Goal: Task Accomplishment & Management: Use online tool/utility

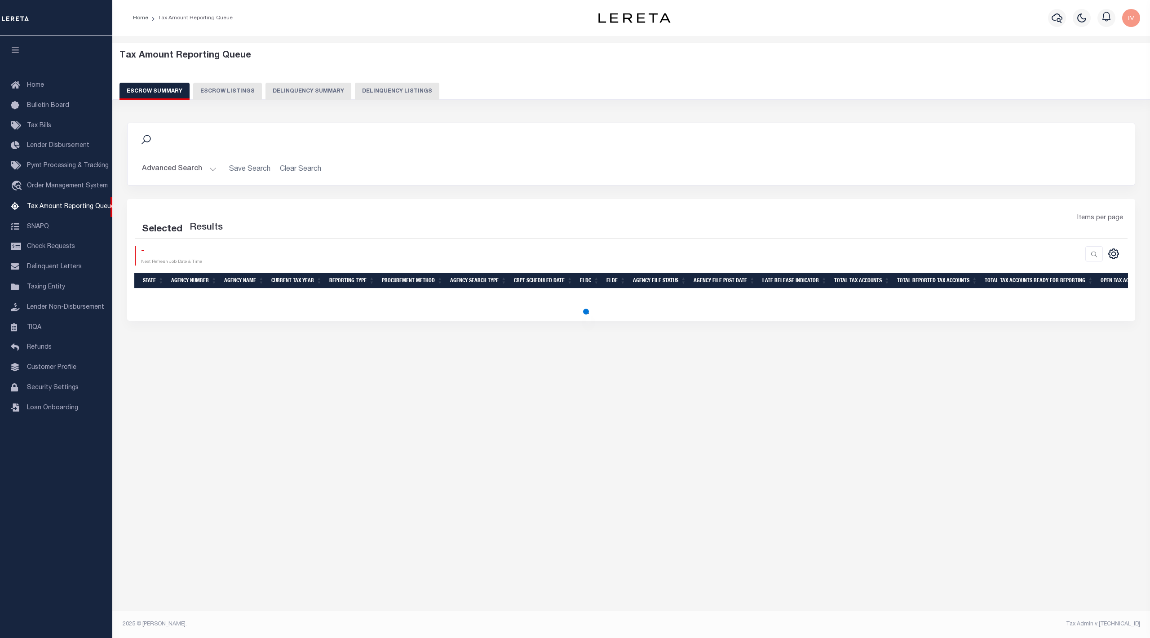
select select "100"
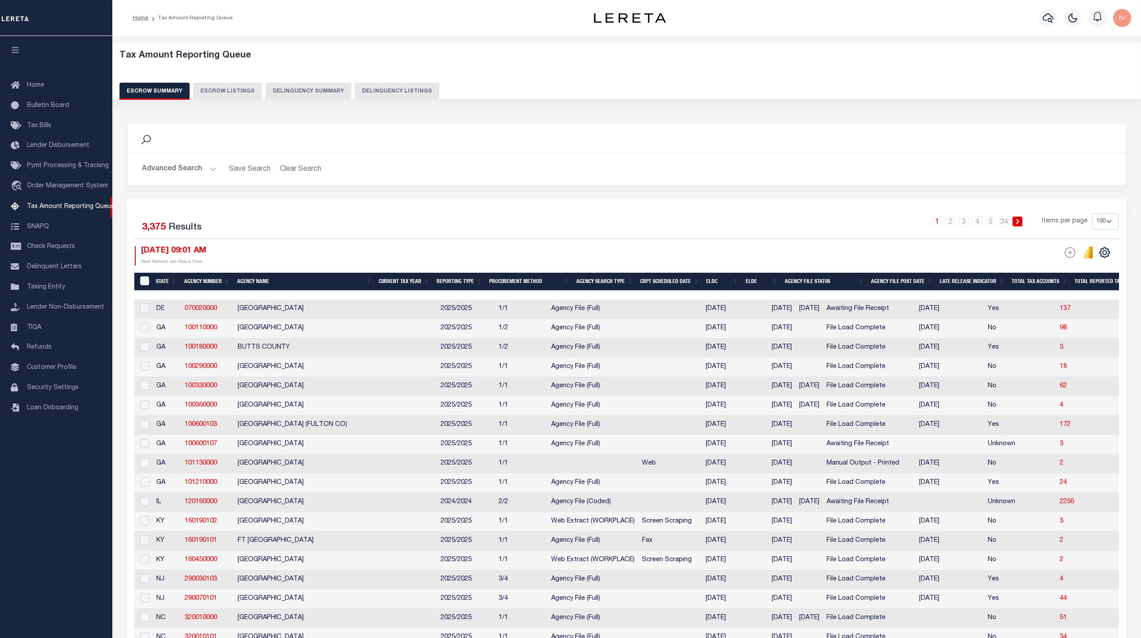
click at [304, 89] on button "Delinquency Summary" at bounding box center [308, 91] width 86 height 17
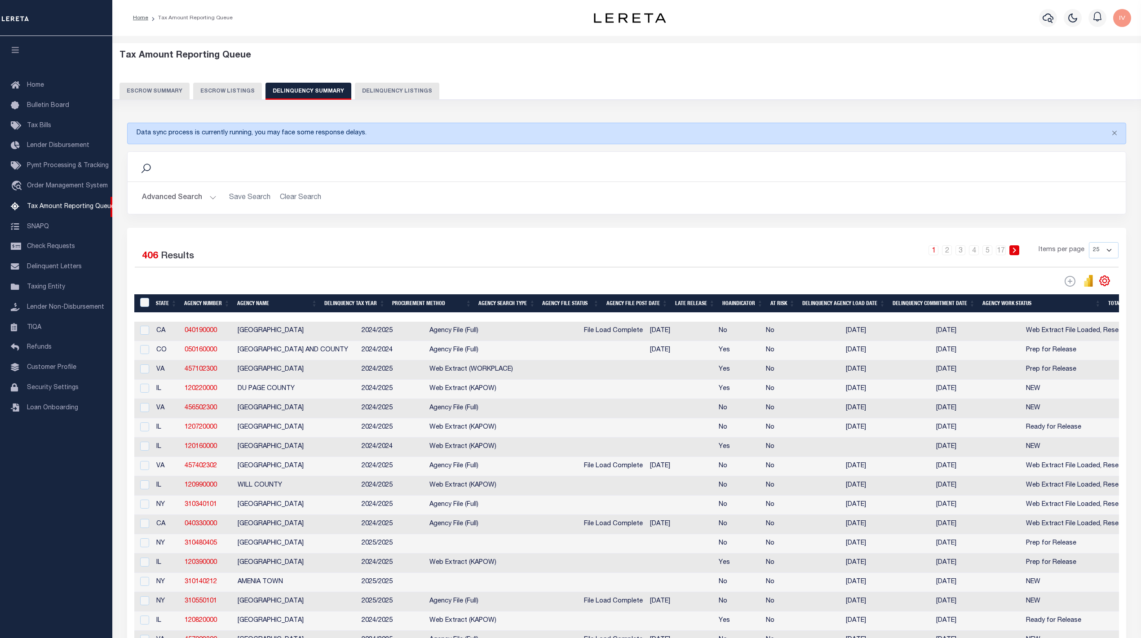
scroll to position [0, 119]
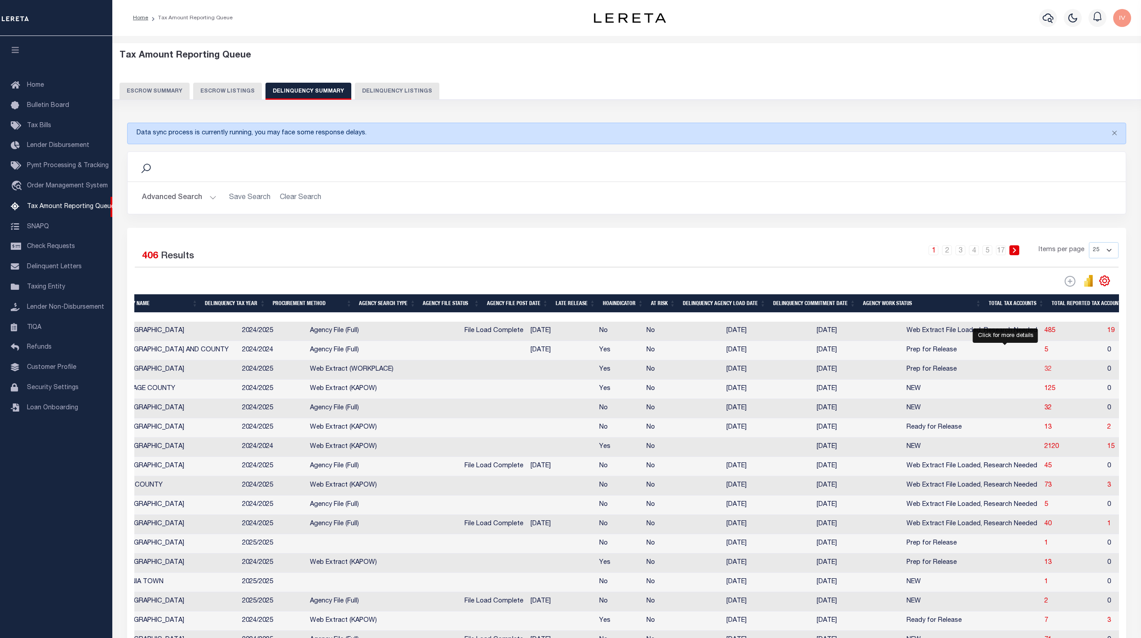
click at [1044, 372] on span "32" at bounding box center [1047, 369] width 7 height 6
select select "100"
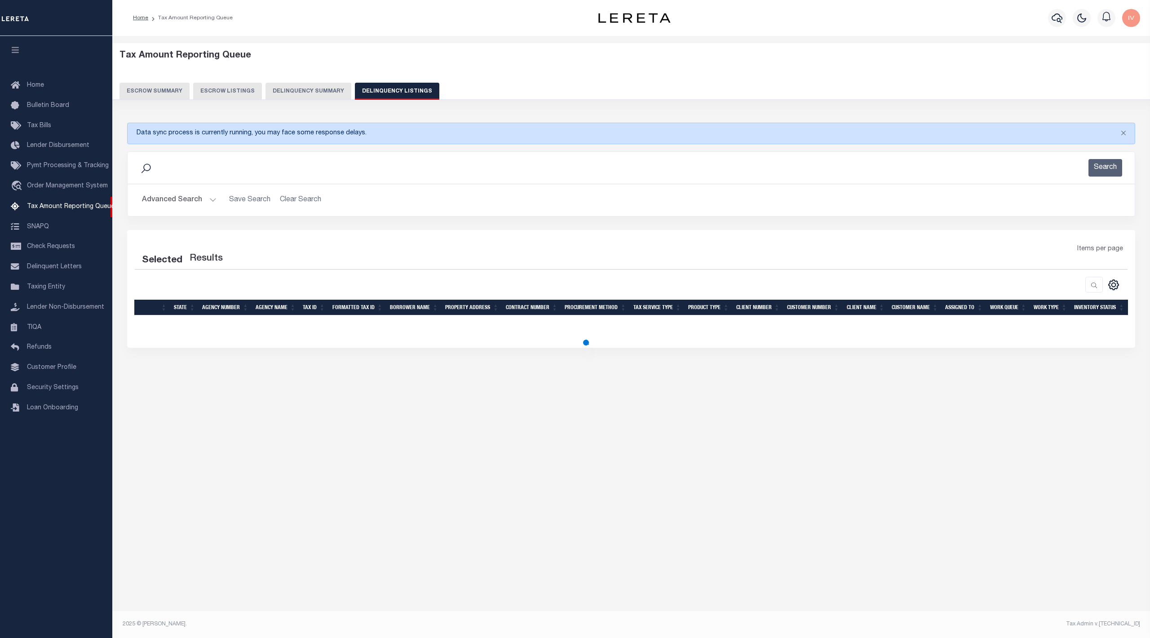
select select "100"
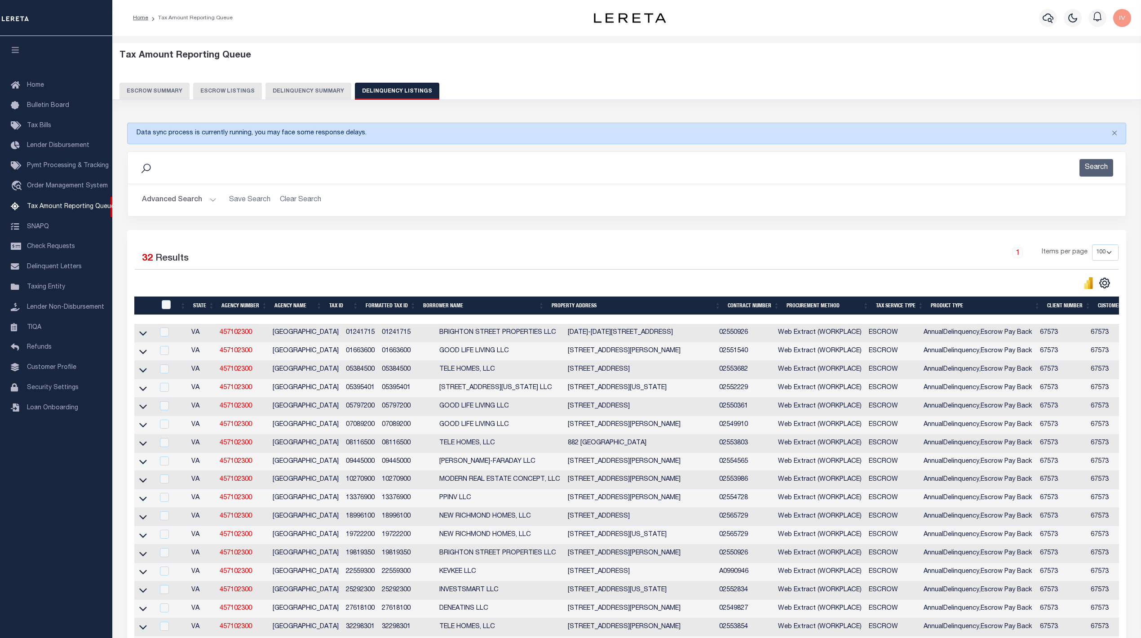
click at [388, 204] on h2 "Advanced Search Save Search Clear Search" at bounding box center [627, 200] width 984 height 18
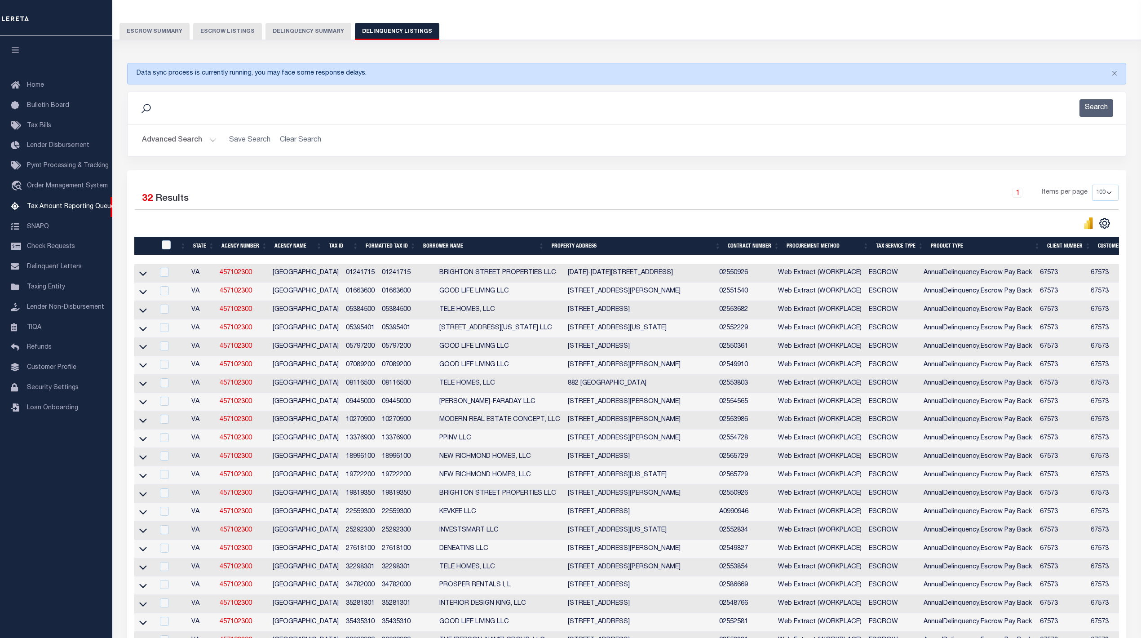
scroll to position [119, 0]
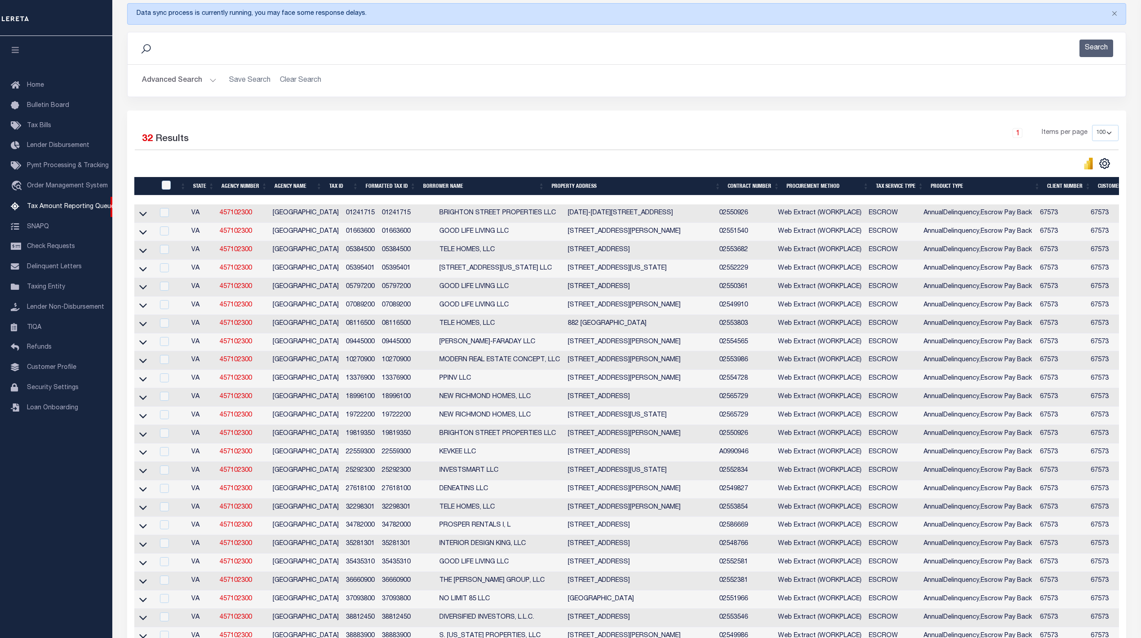
click at [547, 138] on div "1 Items per page 10 25 50 100 500" at bounding box center [751, 136] width 734 height 23
click at [142, 439] on icon at bounding box center [143, 433] width 8 height 9
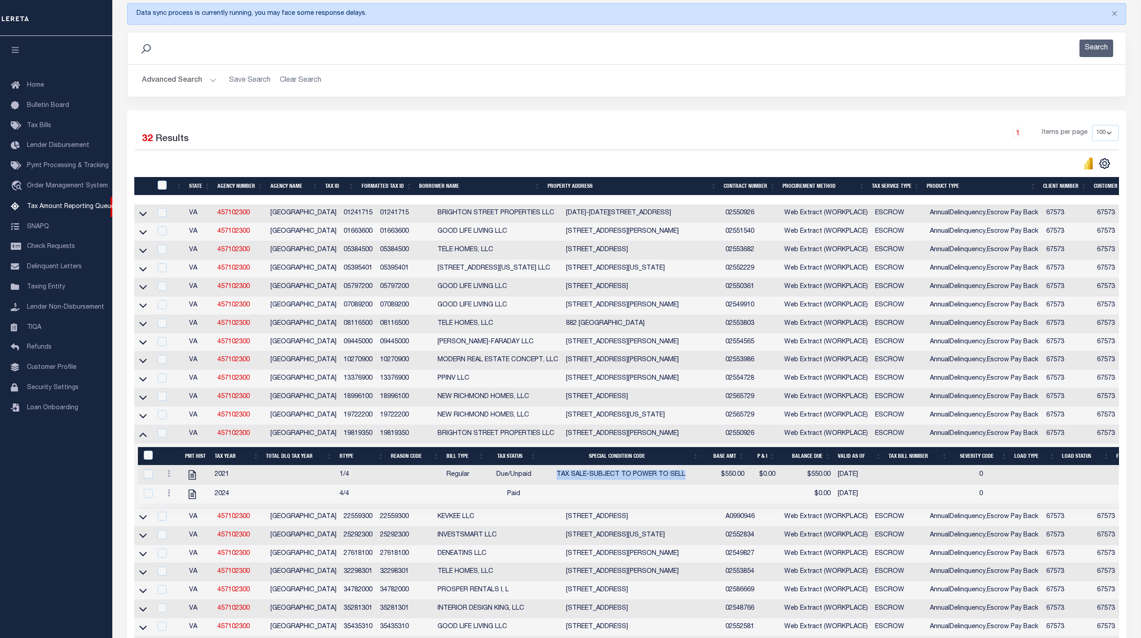
drag, startPoint x: 556, startPoint y: 487, endPoint x: 689, endPoint y: 487, distance: 132.5
click at [689, 485] on td "TAX SALE-SUBJECT TO POWER TO SELL" at bounding box center [620, 474] width 163 height 19
checkbox input "true"
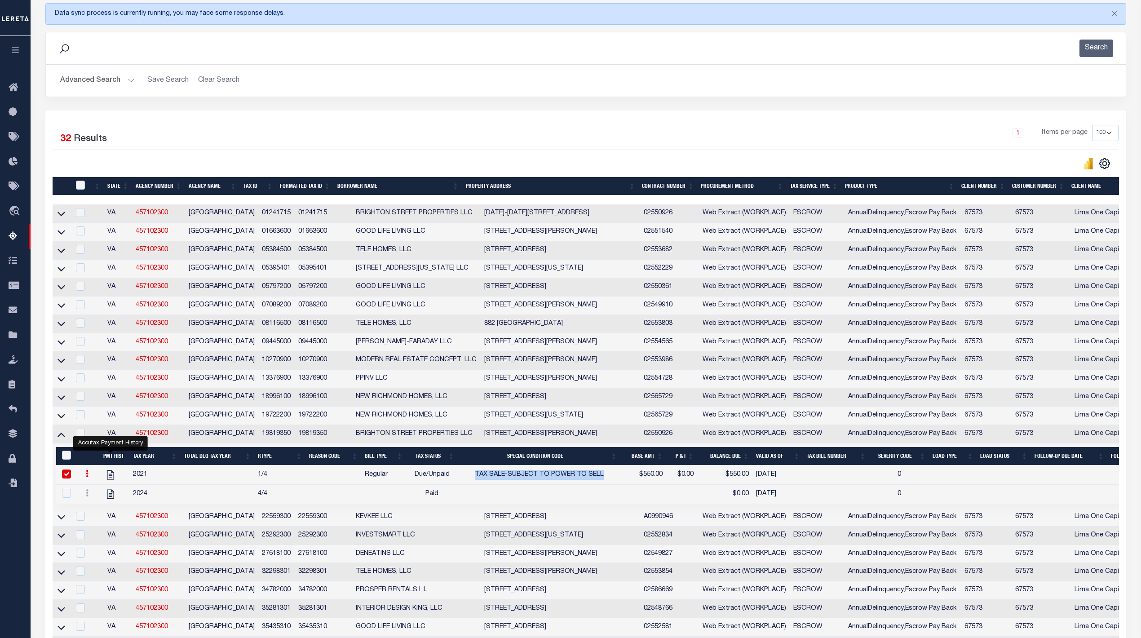
scroll to position [0, 0]
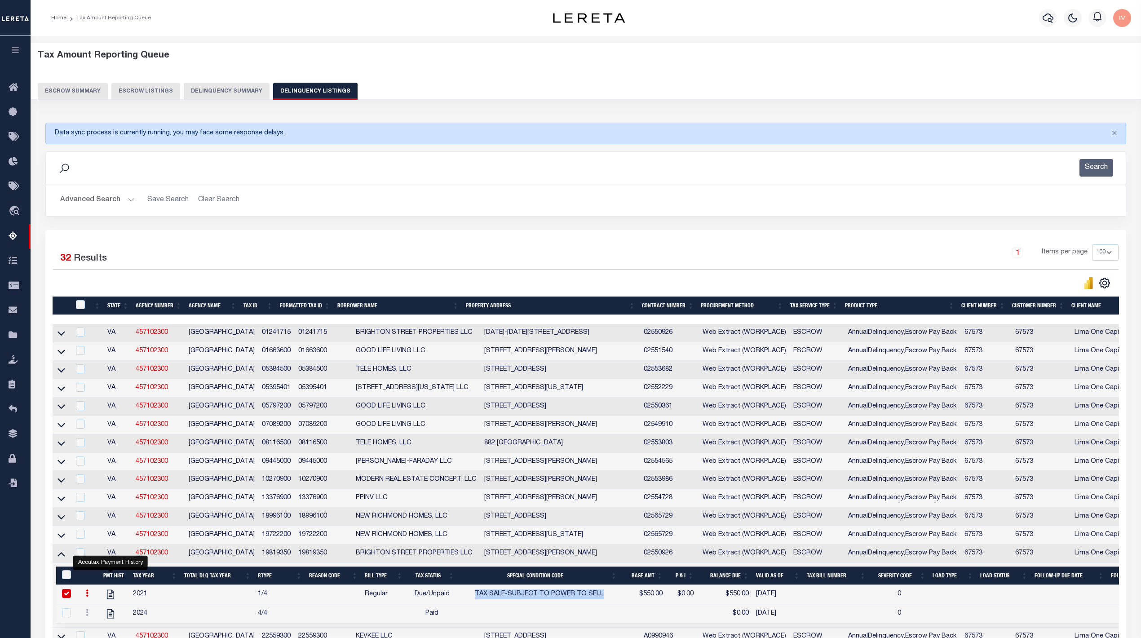
click at [227, 97] on button "Delinquency Summary" at bounding box center [227, 91] width 86 height 17
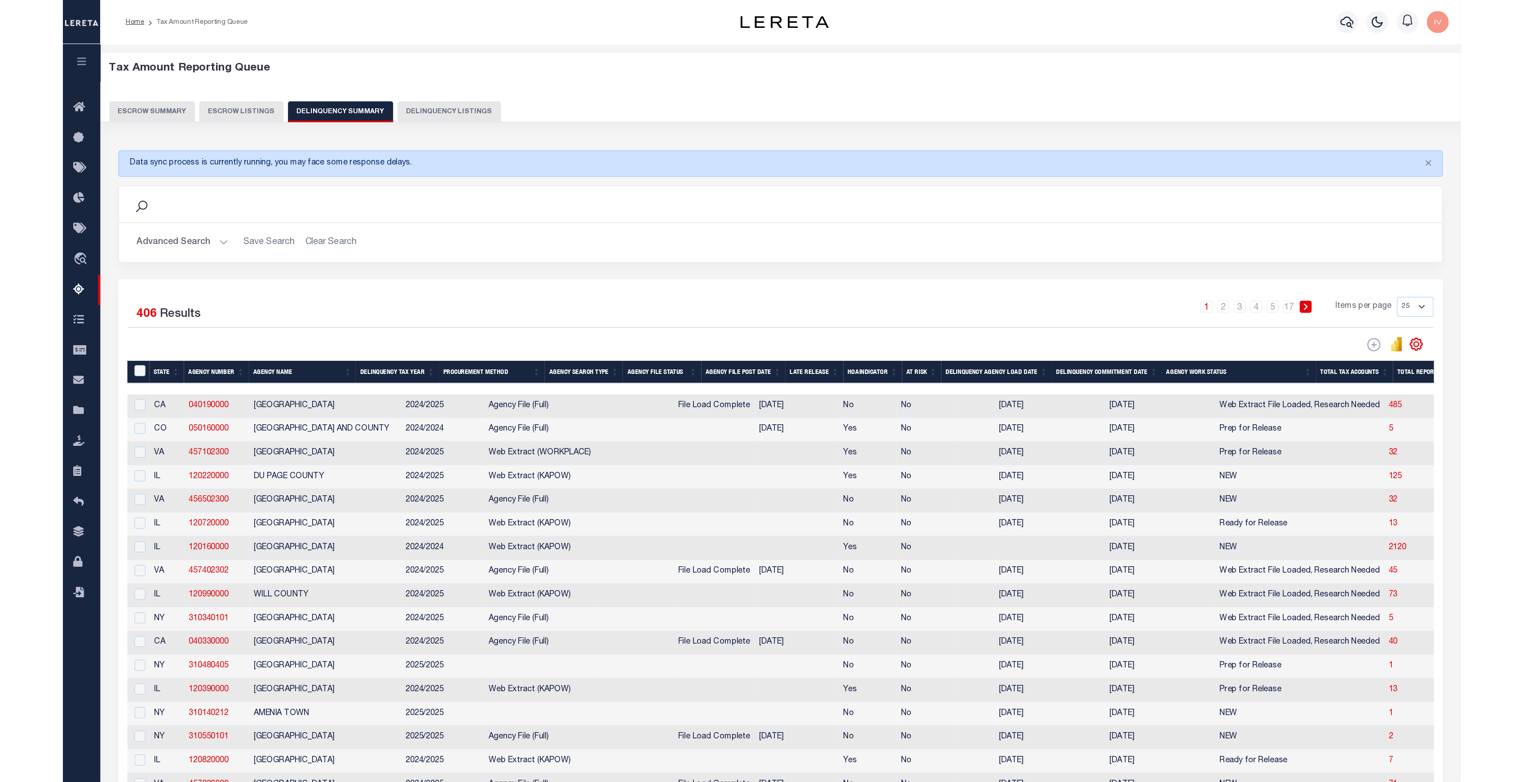
scroll to position [60, 0]
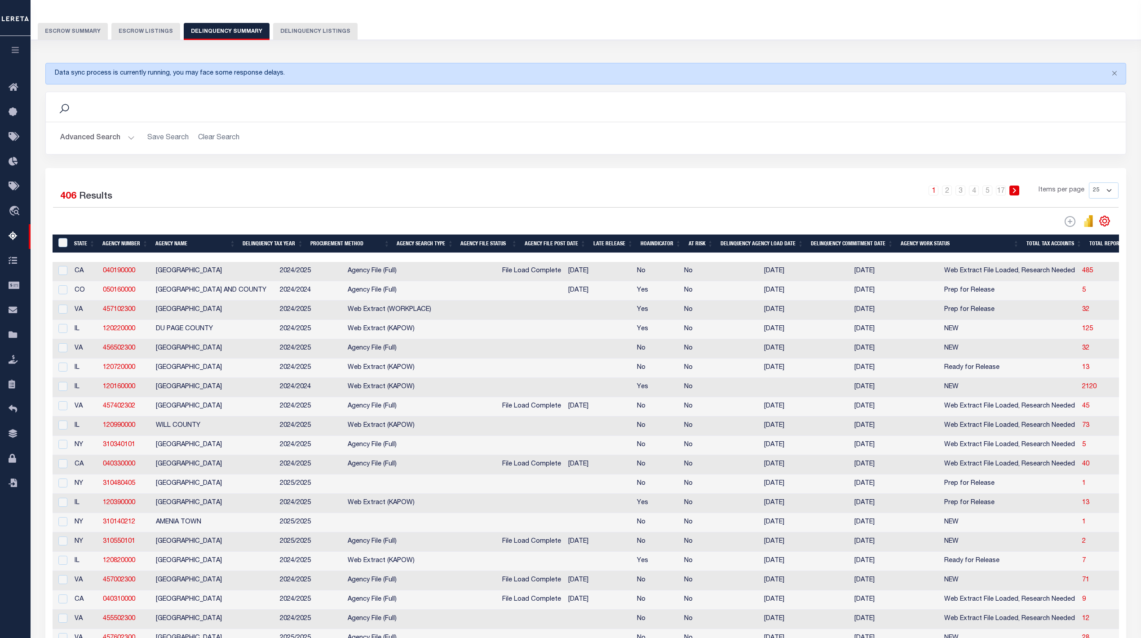
click at [171, 297] on td "DENVER CITY AND COUNTY" at bounding box center [214, 290] width 124 height 19
checkbox input "true"
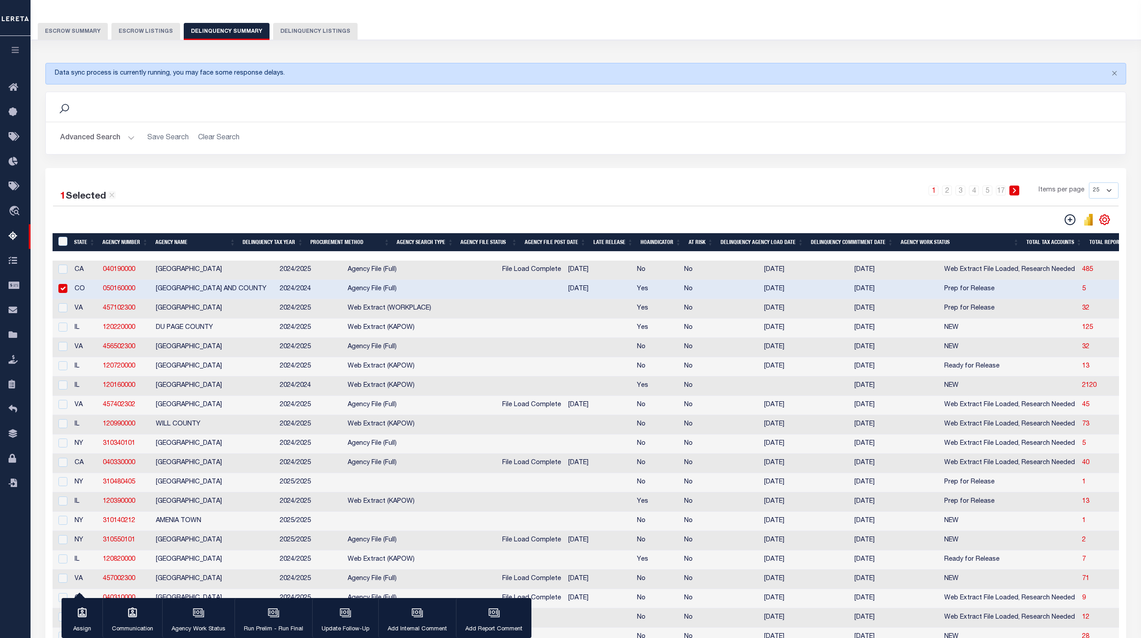
click at [169, 310] on td "NORFOLK CITY" at bounding box center [214, 308] width 124 height 19
checkbox input "true"
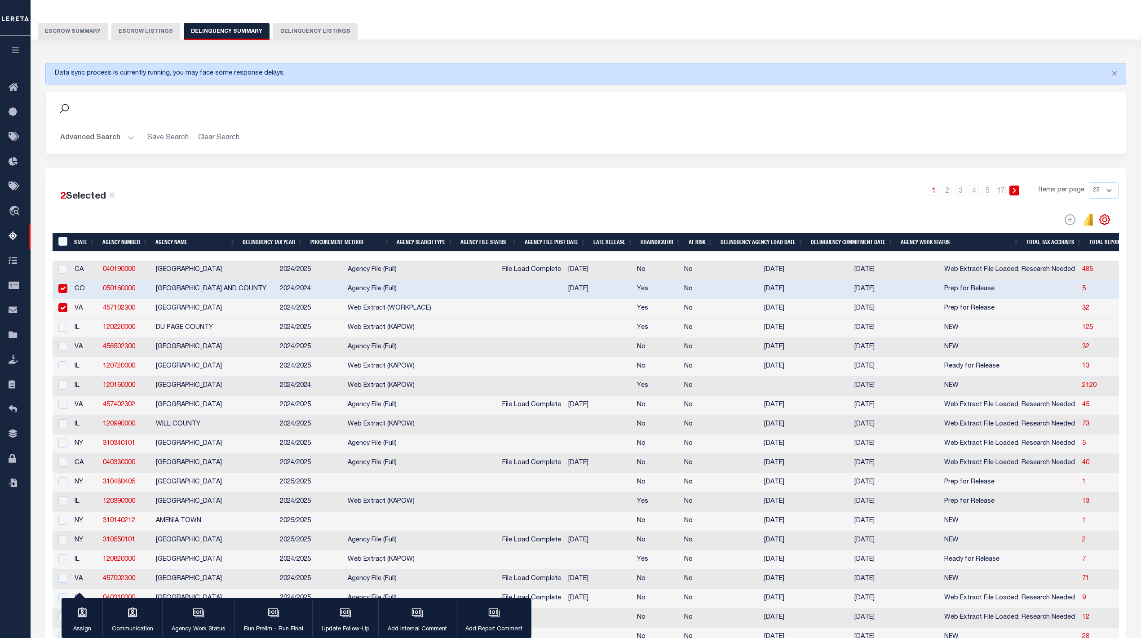
click at [169, 512] on td "JACKSON COUNTY" at bounding box center [214, 501] width 124 height 19
checkbox input "true"
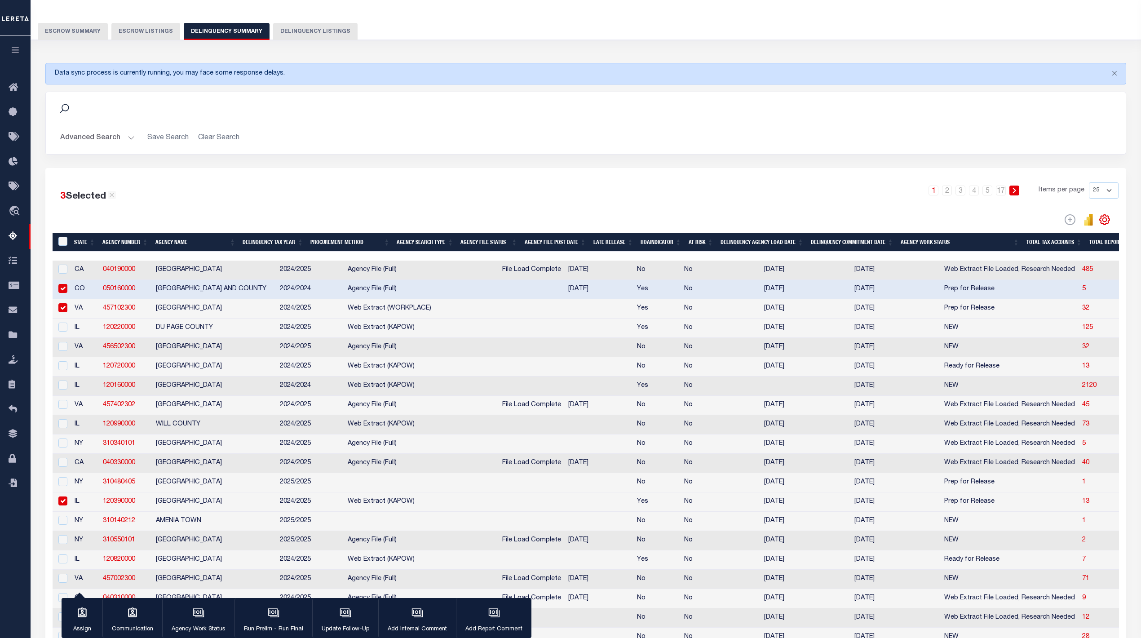
click at [977, 56] on div "Data sync process is currently running, you may face some response delays. Sear…" at bounding box center [586, 416] width 1093 height 724
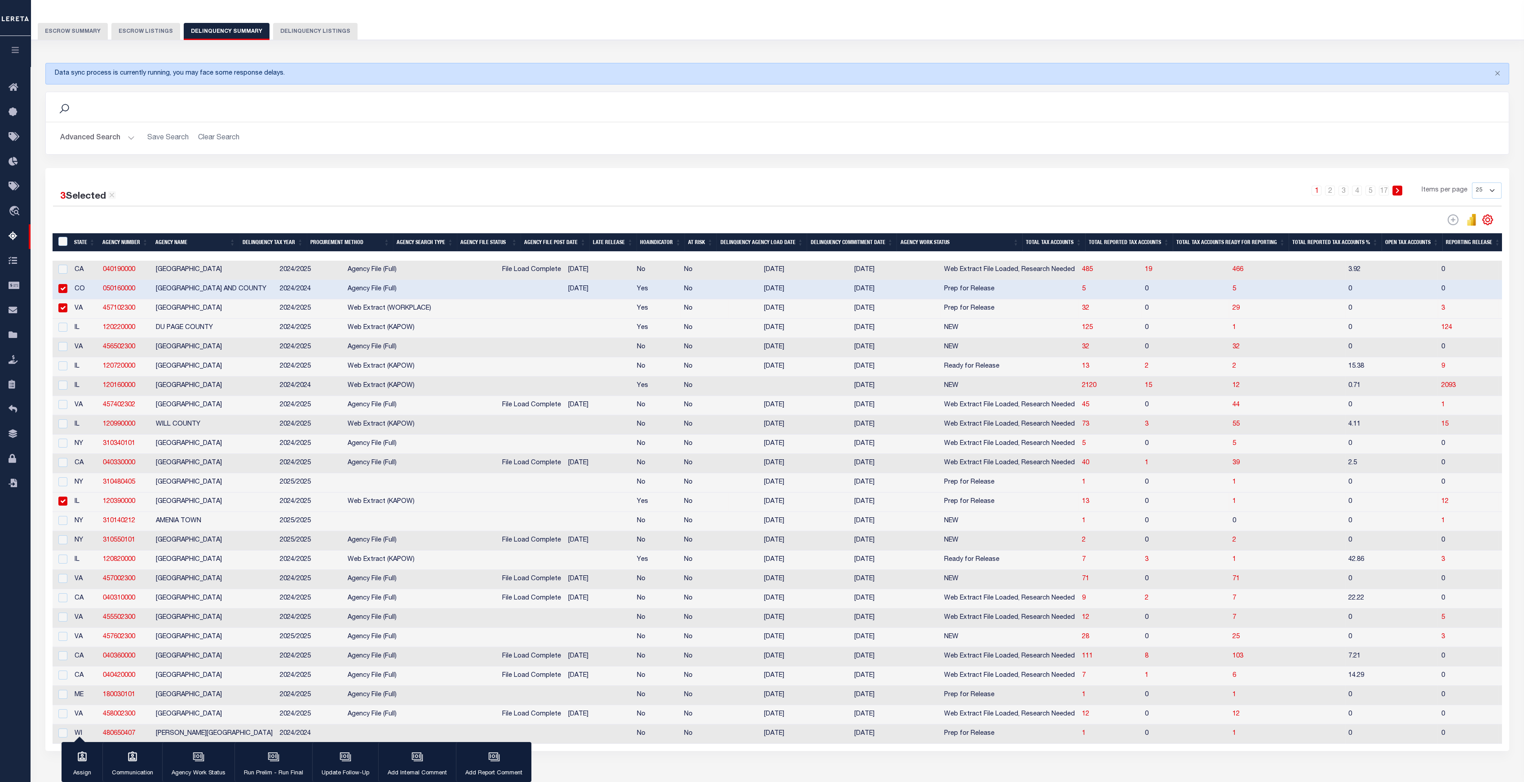
click at [758, 158] on div "Search Advanced Search Save Search Clear Search SummaryGridWrapper_dynamictable…" at bounding box center [777, 130] width 1477 height 76
click at [274, 637] on icon "button" at bounding box center [274, 757] width 12 height 12
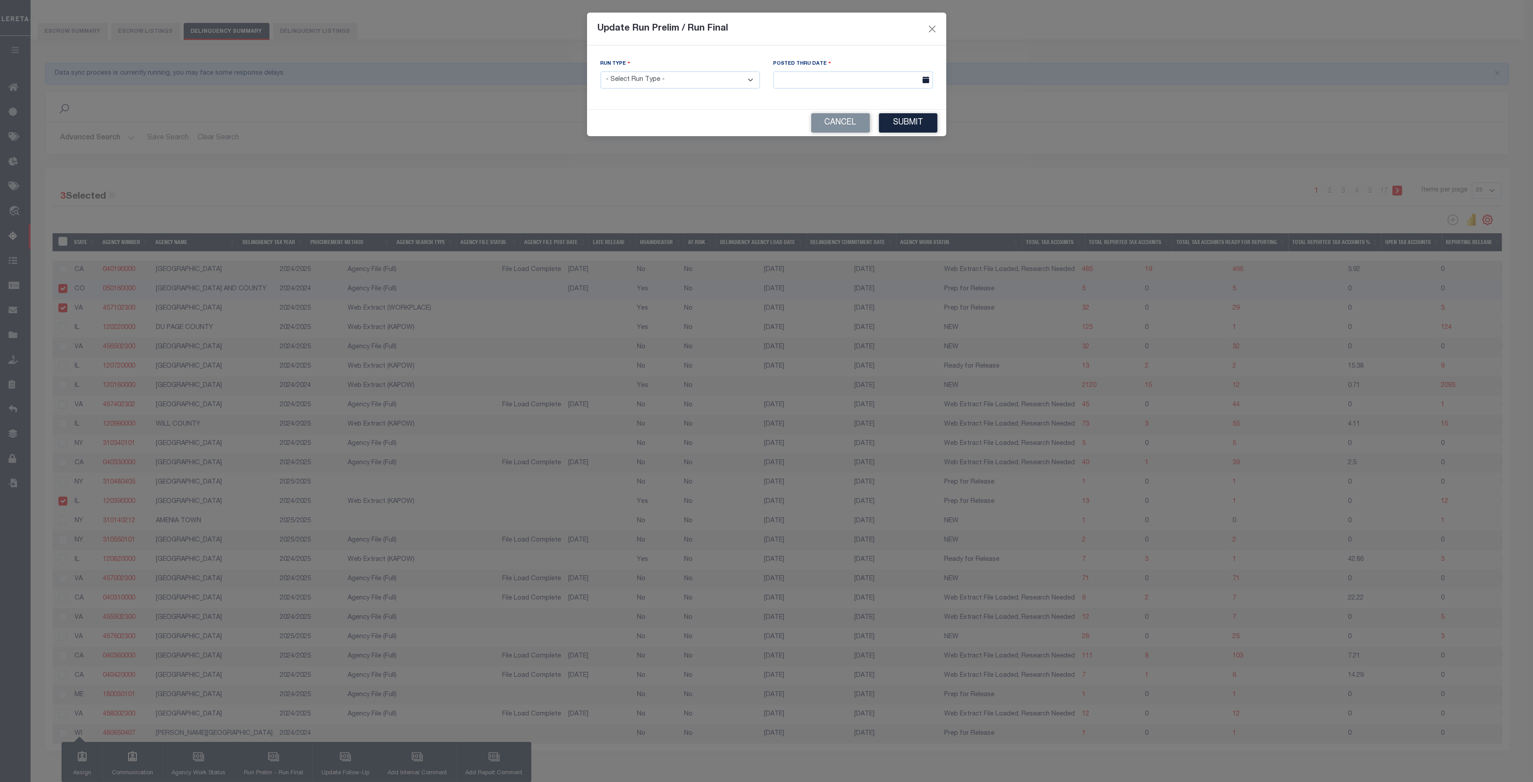
click at [728, 88] on select "- Select Run Type - Prelim Run Final Run" at bounding box center [680, 80] width 159 height 18
select select "P"
click at [601, 71] on select "- Select Run Type - Prelim Run Final Run" at bounding box center [680, 80] width 159 height 18
click at [816, 77] on input "text" at bounding box center [852, 80] width 159 height 18
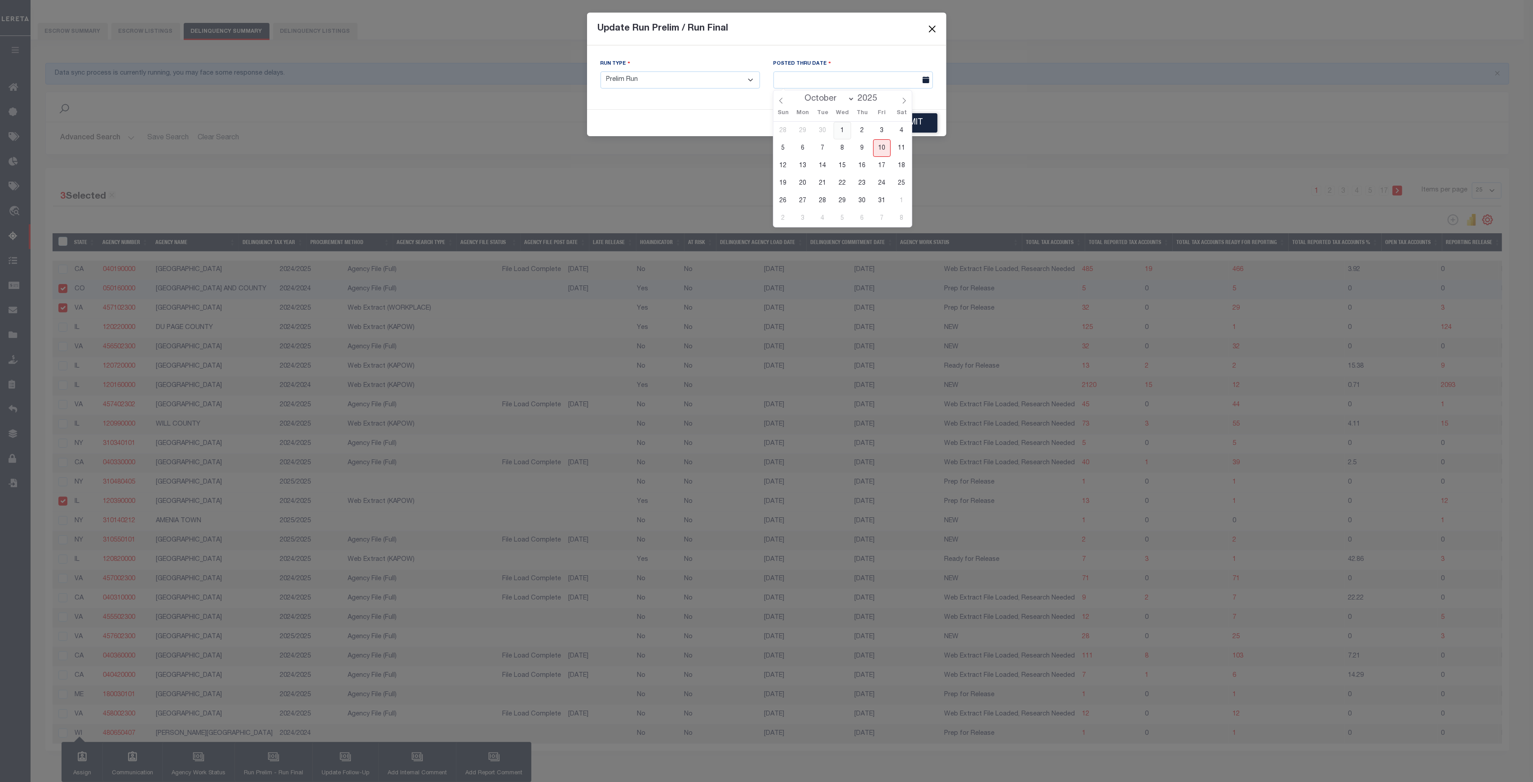
click at [844, 130] on span "1" at bounding box center [843, 131] width 18 height 18
type input "10/01/2025"
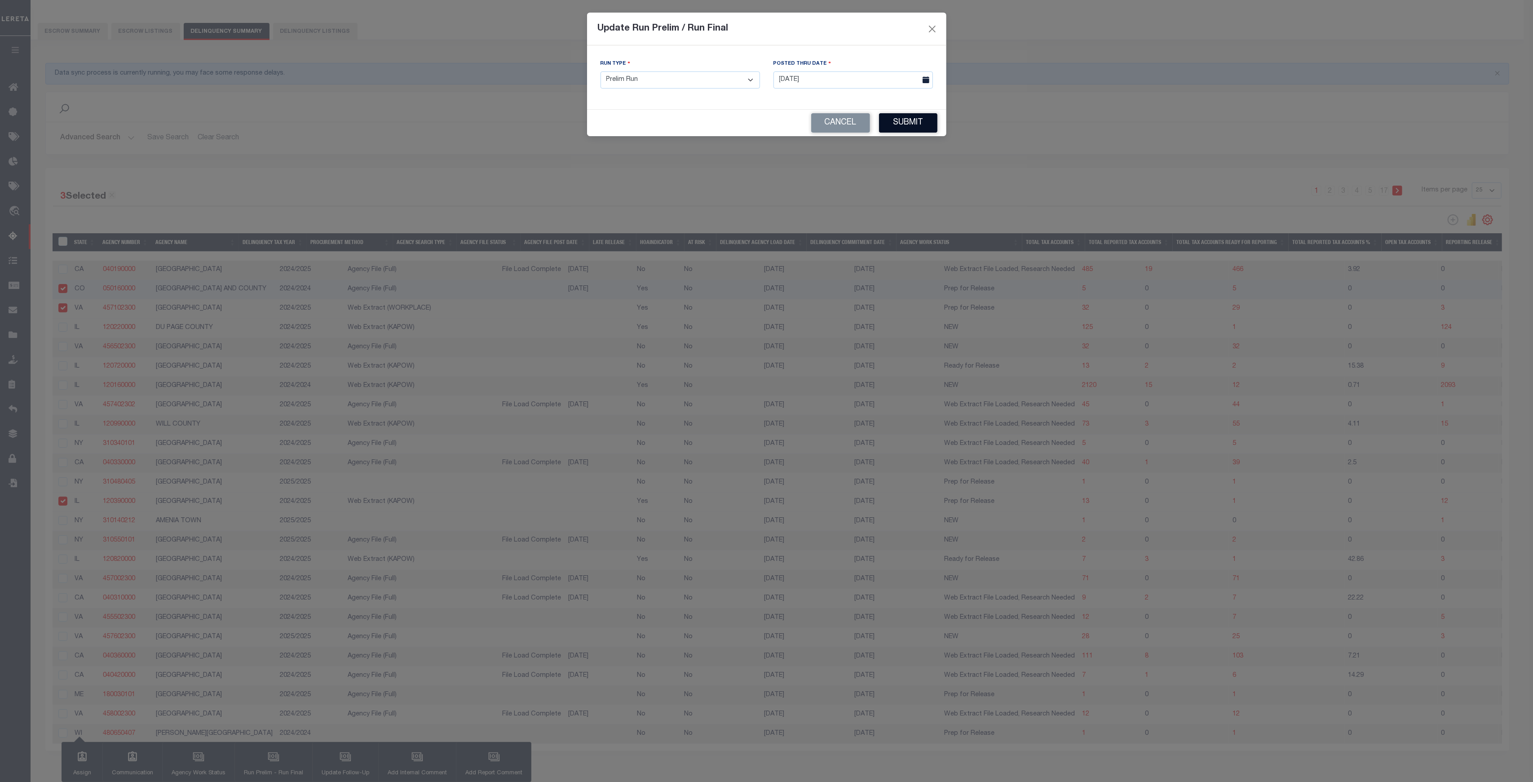
click at [895, 125] on button "Submit" at bounding box center [908, 122] width 58 height 19
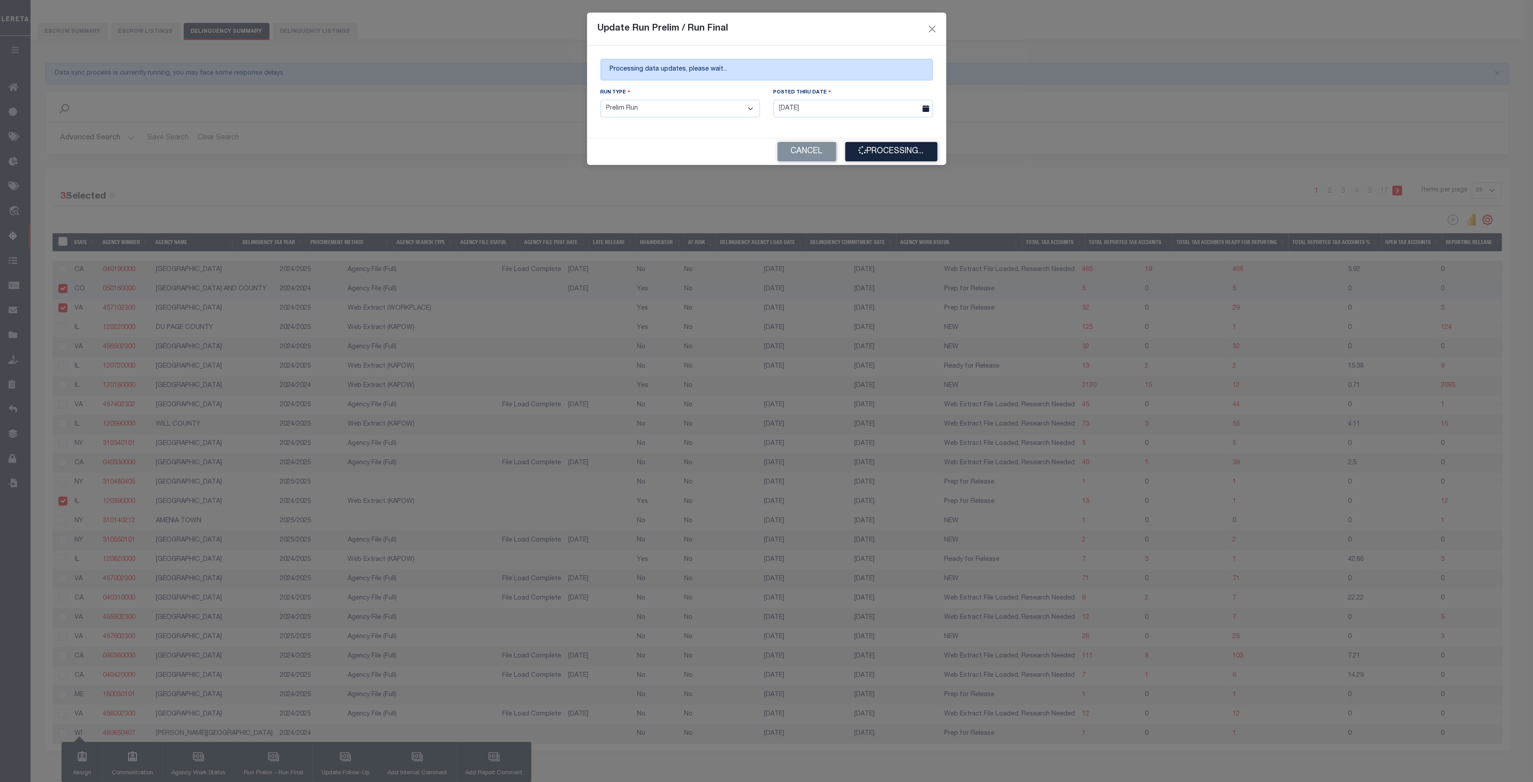
click at [658, 65] on div "Processing data updates, please wait..." at bounding box center [767, 70] width 332 height 22
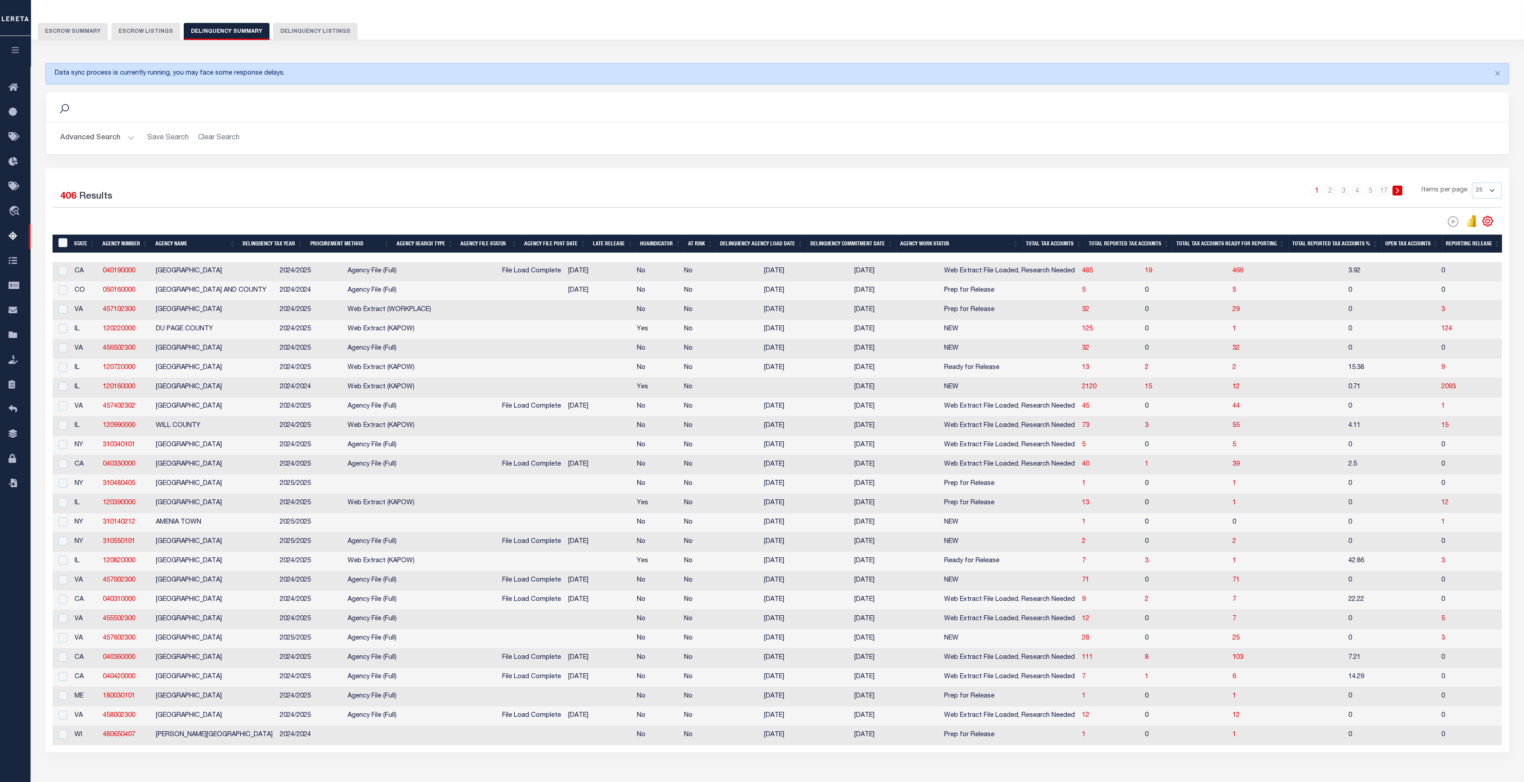
click at [300, 299] on td "2024/2024" at bounding box center [310, 290] width 68 height 19
checkbox input "true"
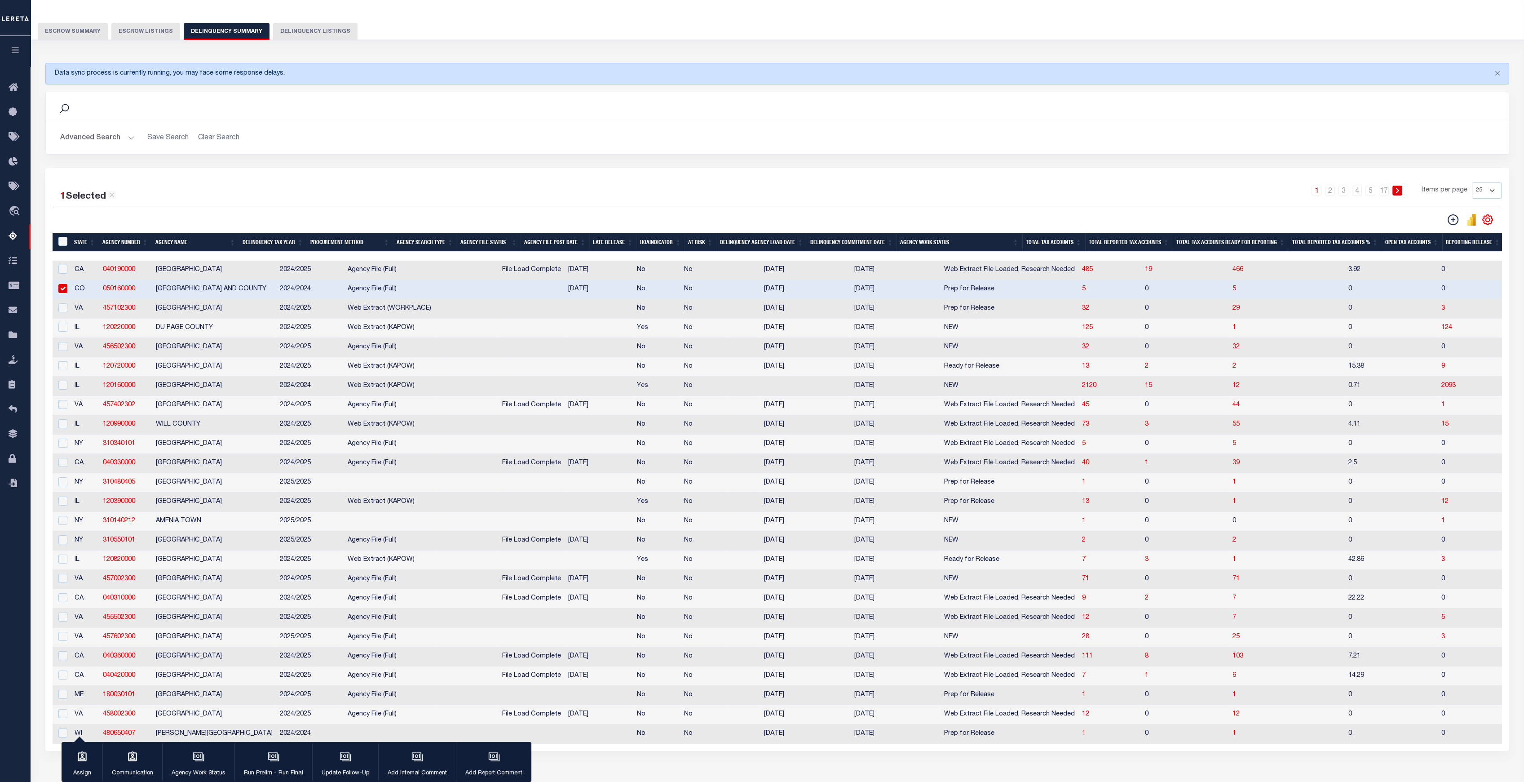
click at [298, 312] on td "2024/2025" at bounding box center [310, 308] width 68 height 19
checkbox input "true"
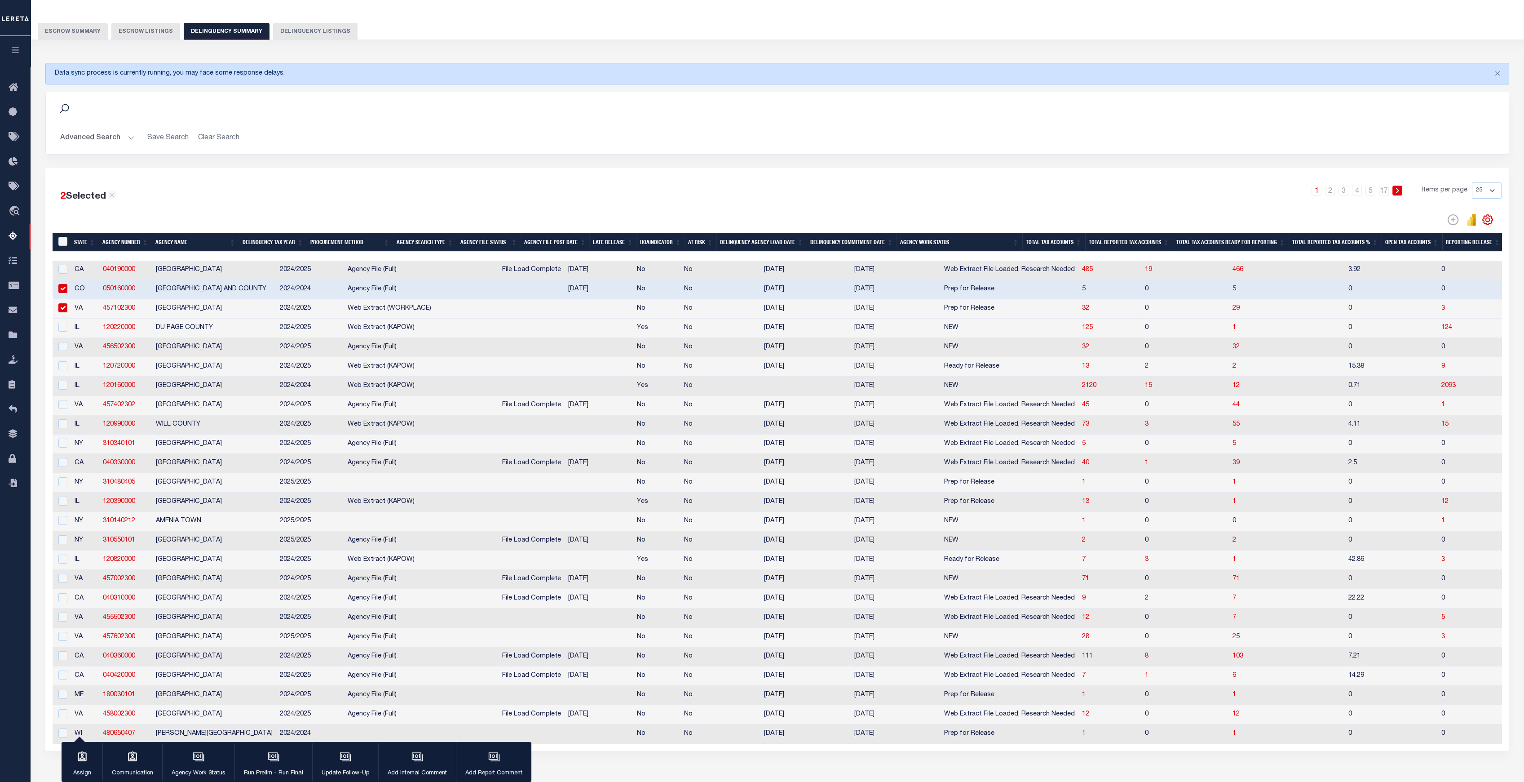
click at [289, 500] on td "2024/2025" at bounding box center [310, 501] width 68 height 19
checkbox input "true"
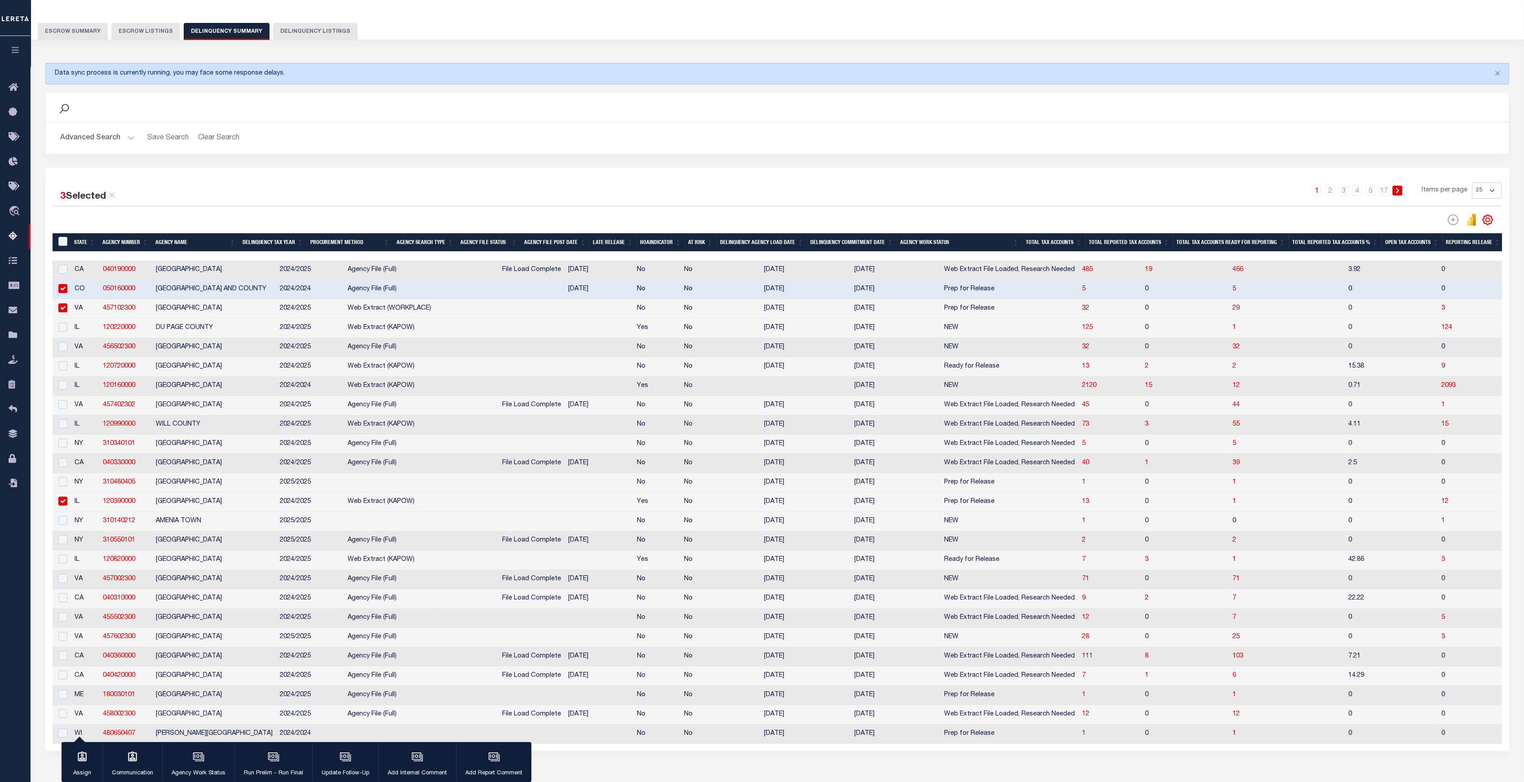
click at [221, 180] on div "3 Selected 406 Results 1 2 3 4 5 … 17 Items per page 25 100 200 500 1000" at bounding box center [777, 459] width 1464 height 583
click at [1149, 289] on span "5" at bounding box center [1234, 289] width 4 height 6
select select "100"
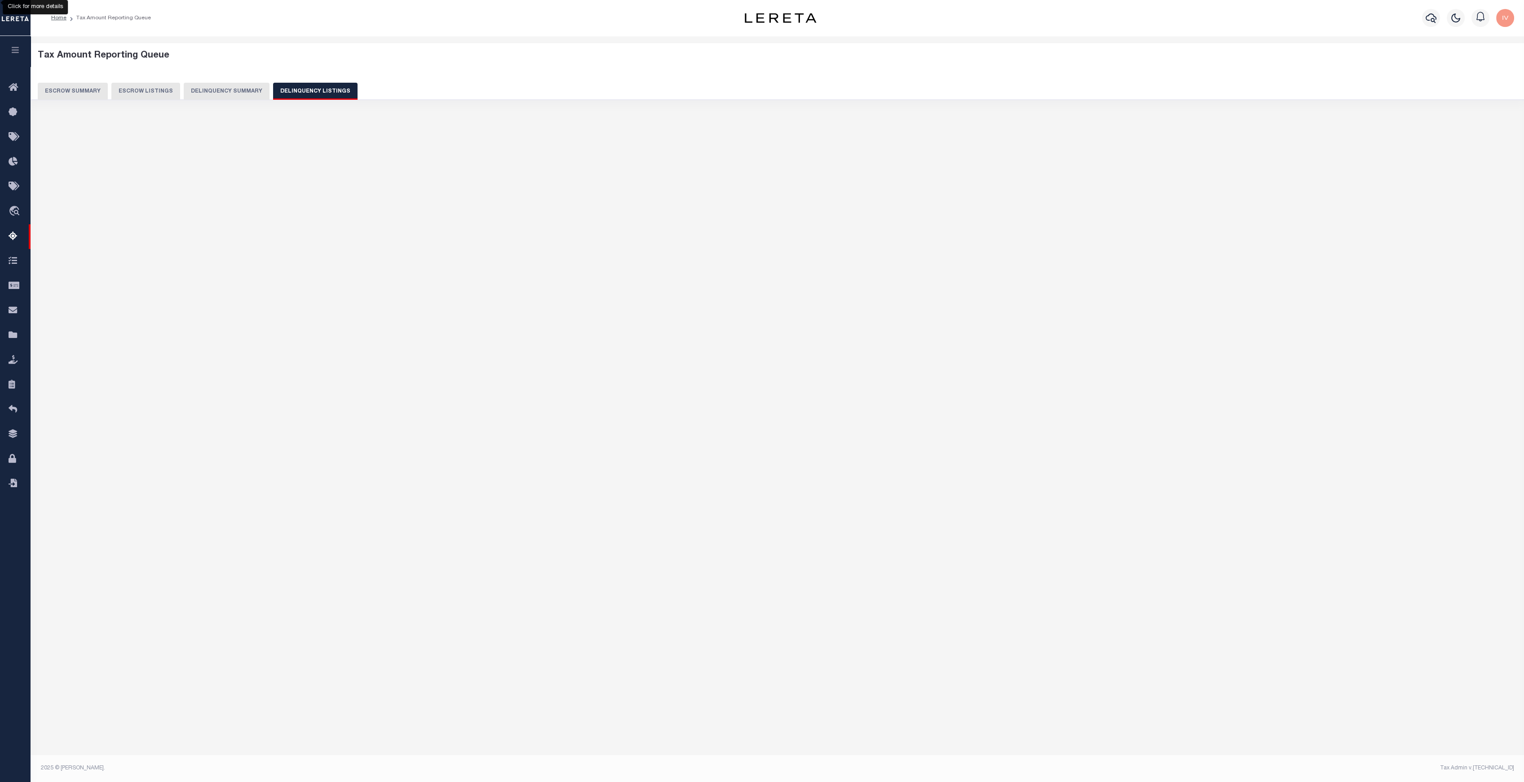
scroll to position [0, 0]
select select "100"
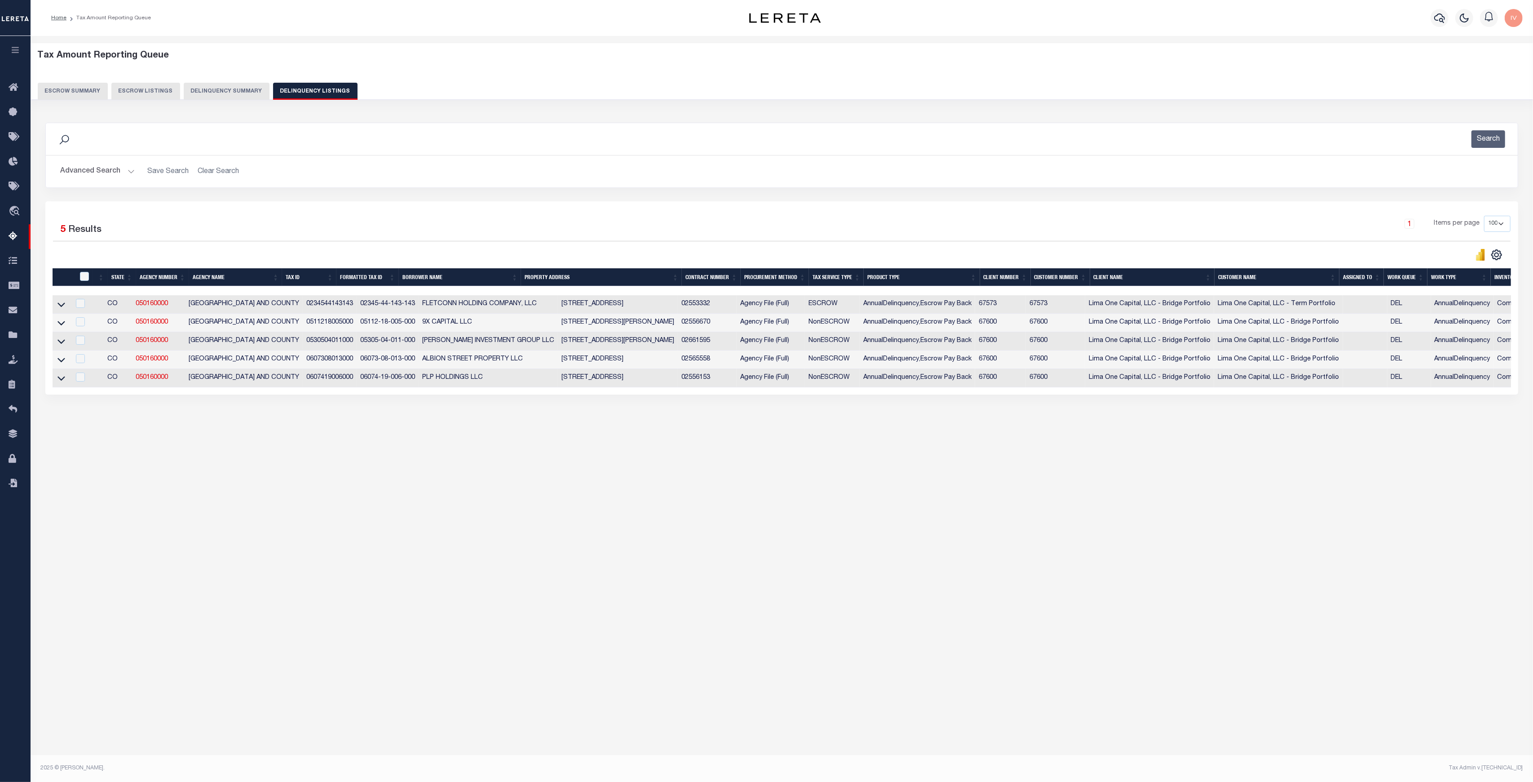
click at [596, 485] on div "Tax Amount Reporting Queue Escrow Summary Escrow Listings In" at bounding box center [782, 387] width 1502 height 703
click at [64, 342] on icon at bounding box center [61, 341] width 8 height 4
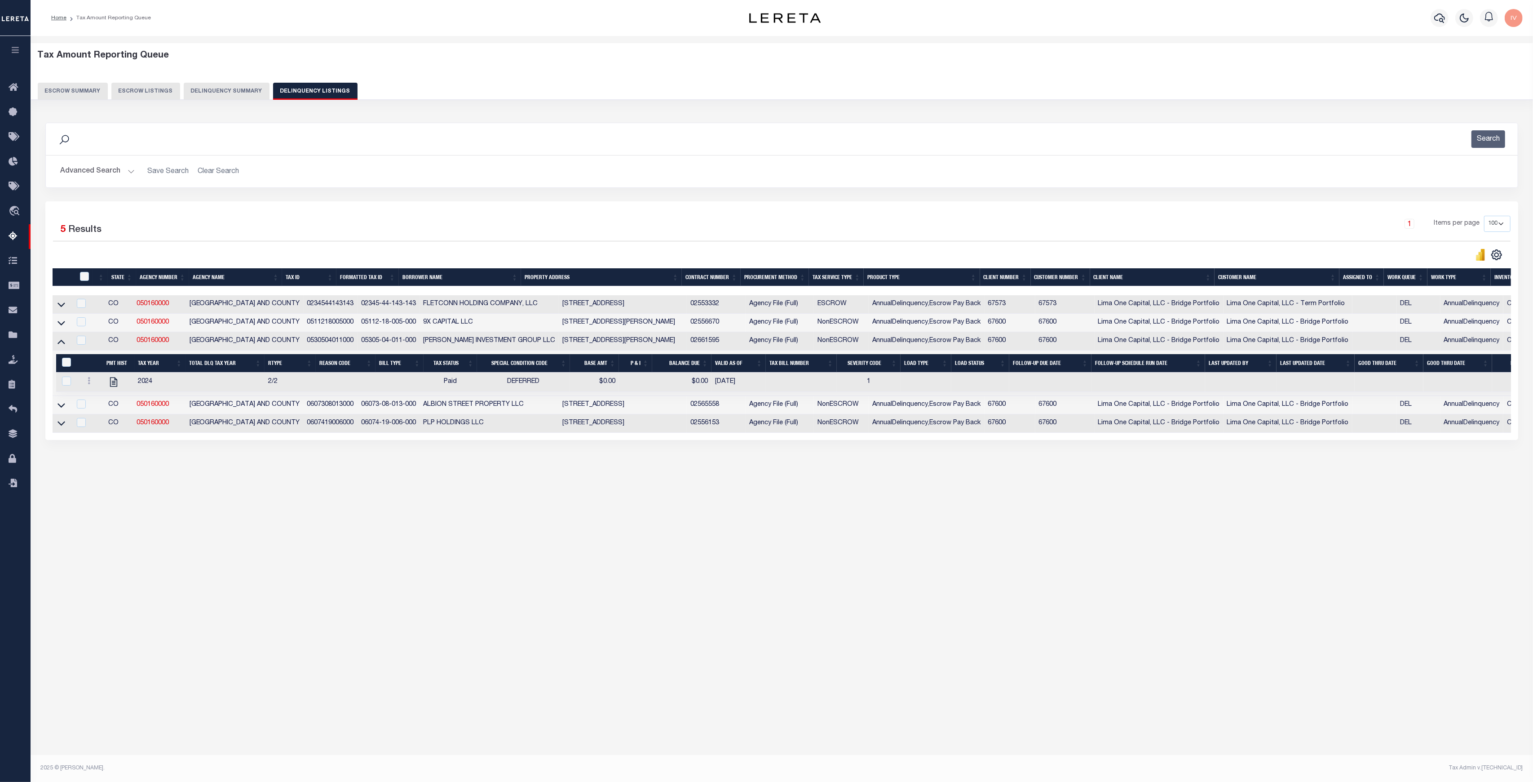
drag, startPoint x: 206, startPoint y: 94, endPoint x: 208, endPoint y: 86, distance: 8.2
click at [208, 91] on button "Delinquency Summary" at bounding box center [227, 91] width 86 height 17
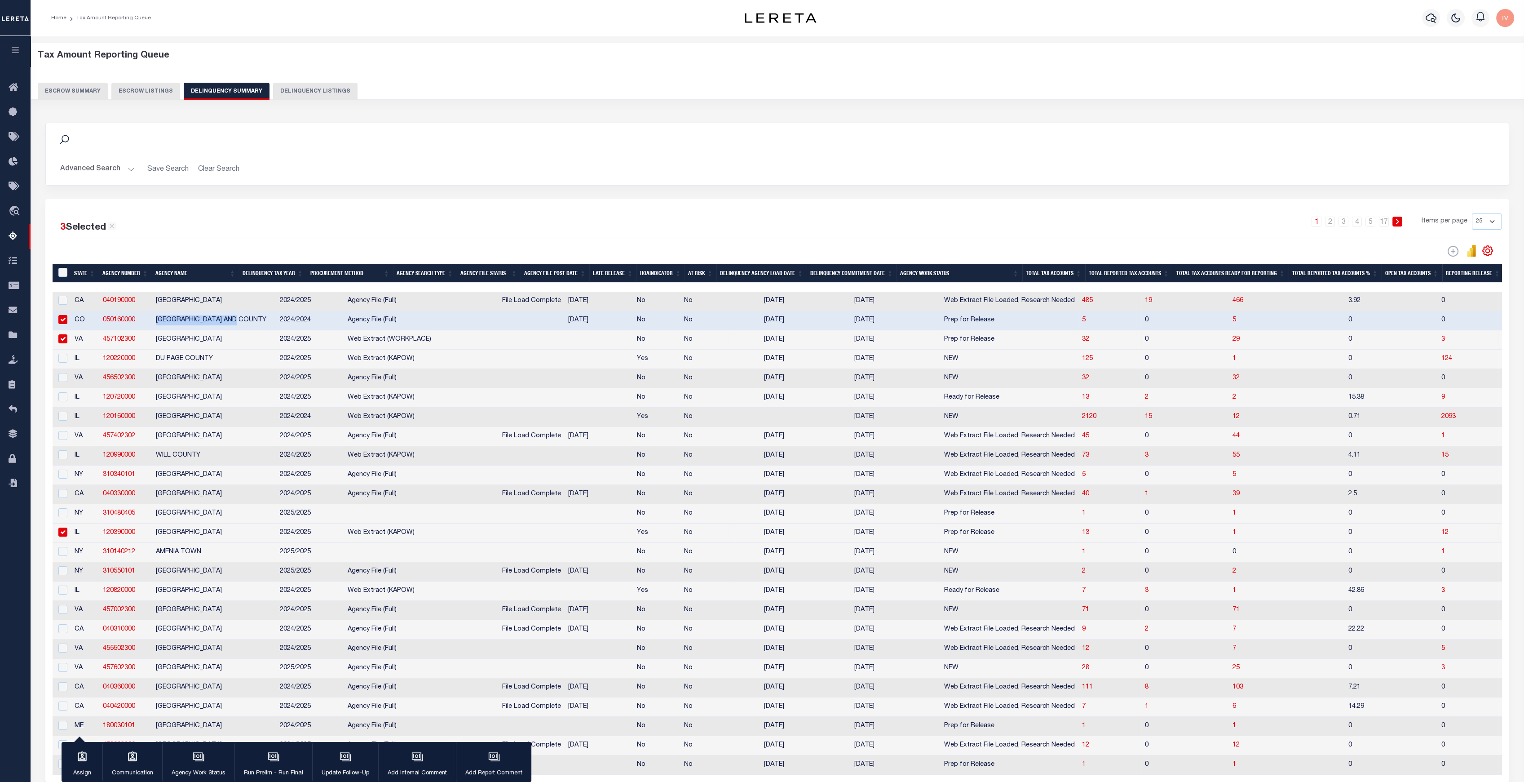
drag, startPoint x: 155, startPoint y: 318, endPoint x: 238, endPoint y: 324, distance: 83.7
click at [238, 324] on td "DENVER CITY AND COUNTY" at bounding box center [214, 320] width 124 height 19
checkbox input "false"
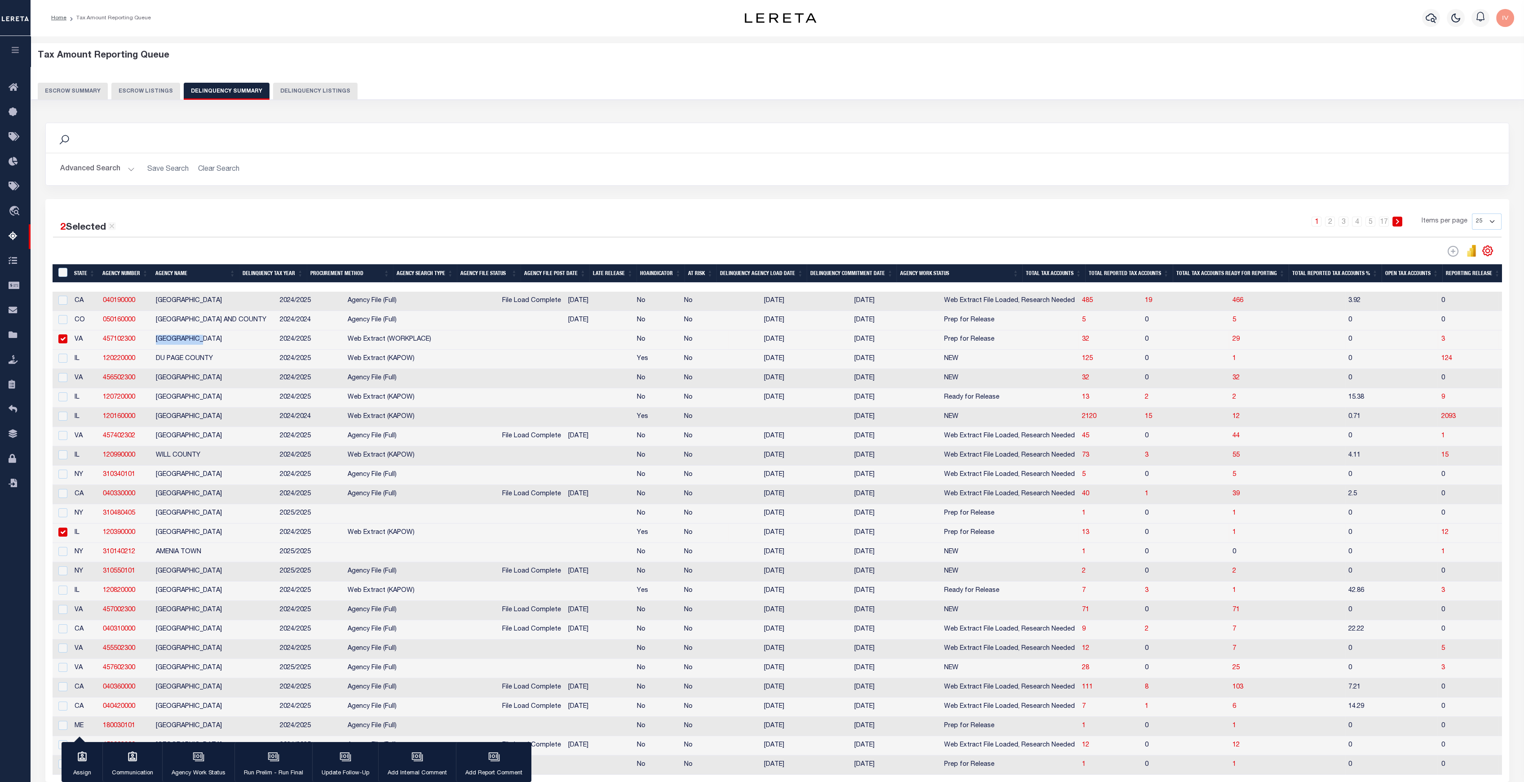
drag, startPoint x: 156, startPoint y: 342, endPoint x: 207, endPoint y: 342, distance: 50.3
click at [207, 342] on td "NORFOLK CITY" at bounding box center [214, 339] width 124 height 19
checkbox input "false"
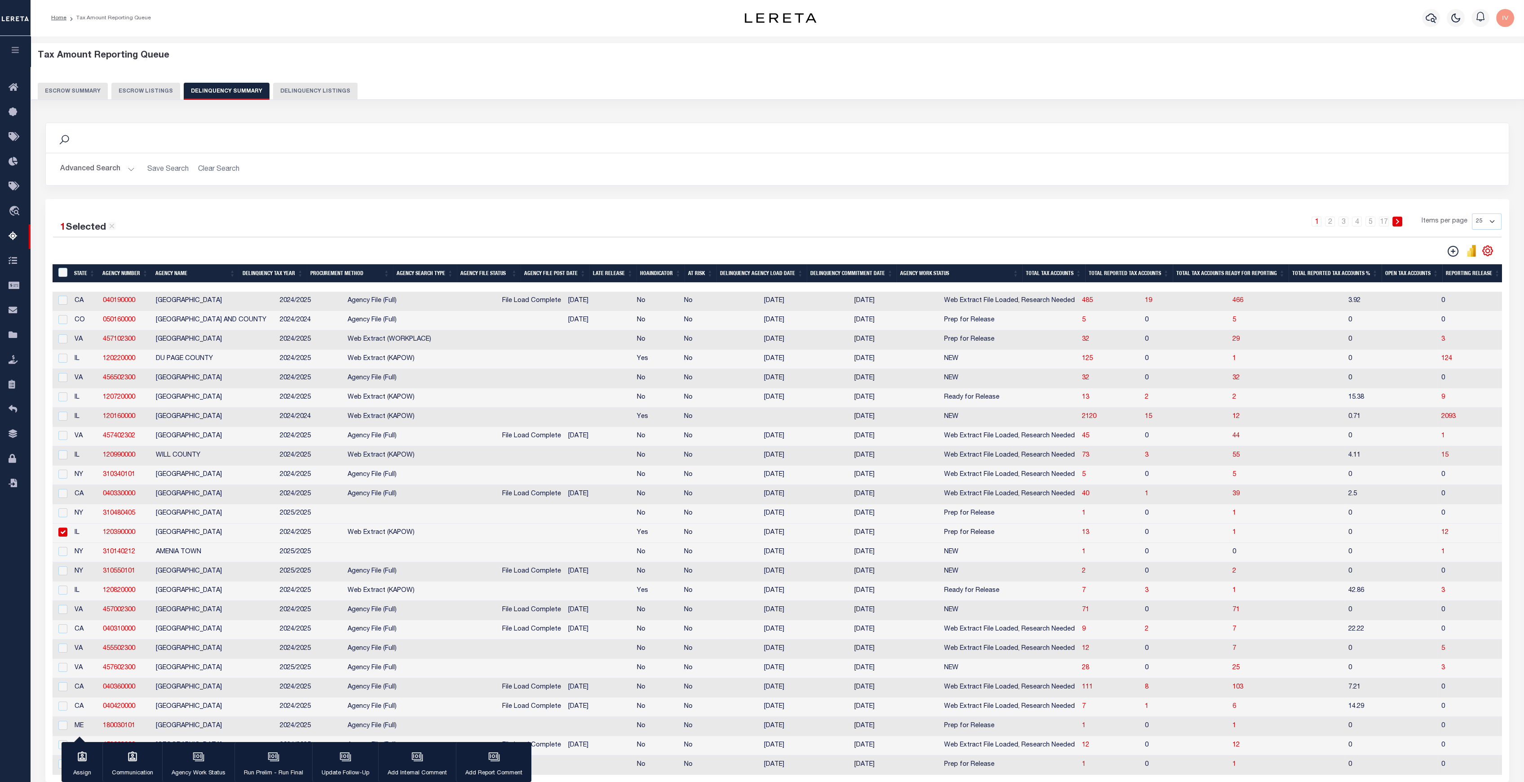
click at [162, 323] on td "DENVER CITY AND COUNTY" at bounding box center [214, 320] width 124 height 19
checkbox input "true"
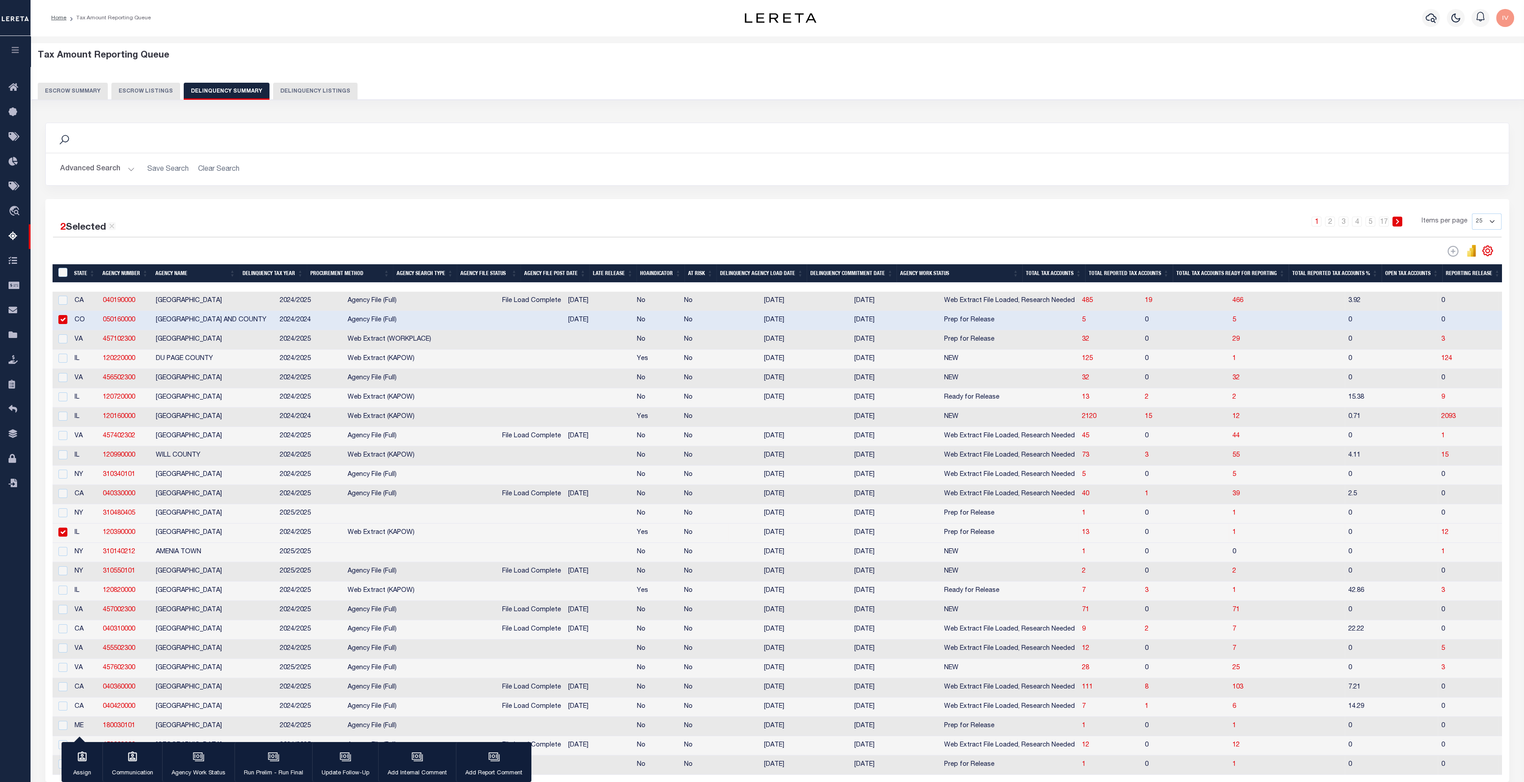
click at [172, 340] on td "NORFOLK CITY" at bounding box center [214, 339] width 124 height 19
checkbox input "true"
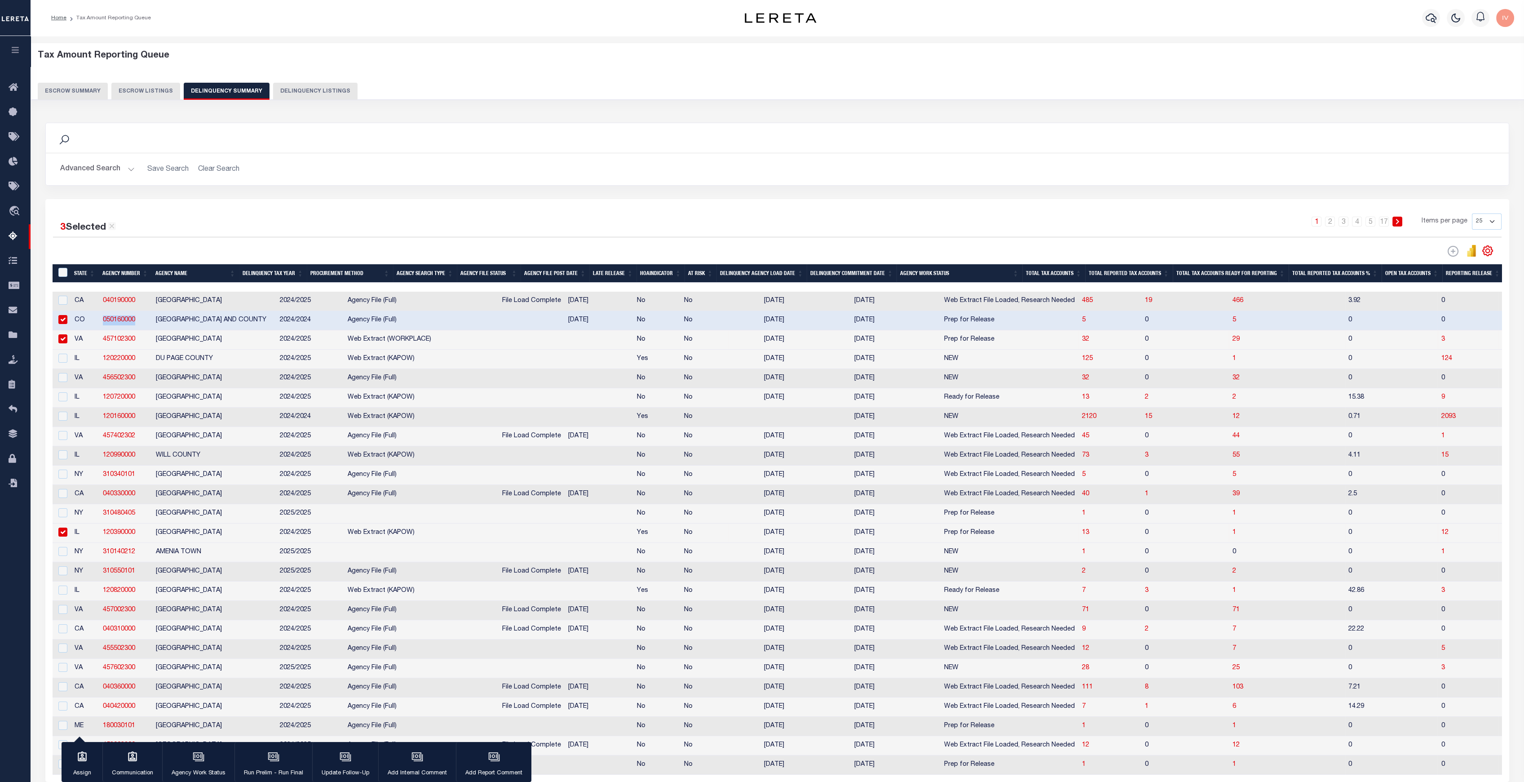
drag, startPoint x: 140, startPoint y: 325, endPoint x: 102, endPoint y: 328, distance: 37.9
click at [102, 328] on td "050160000" at bounding box center [125, 320] width 53 height 19
checkbox input "false"
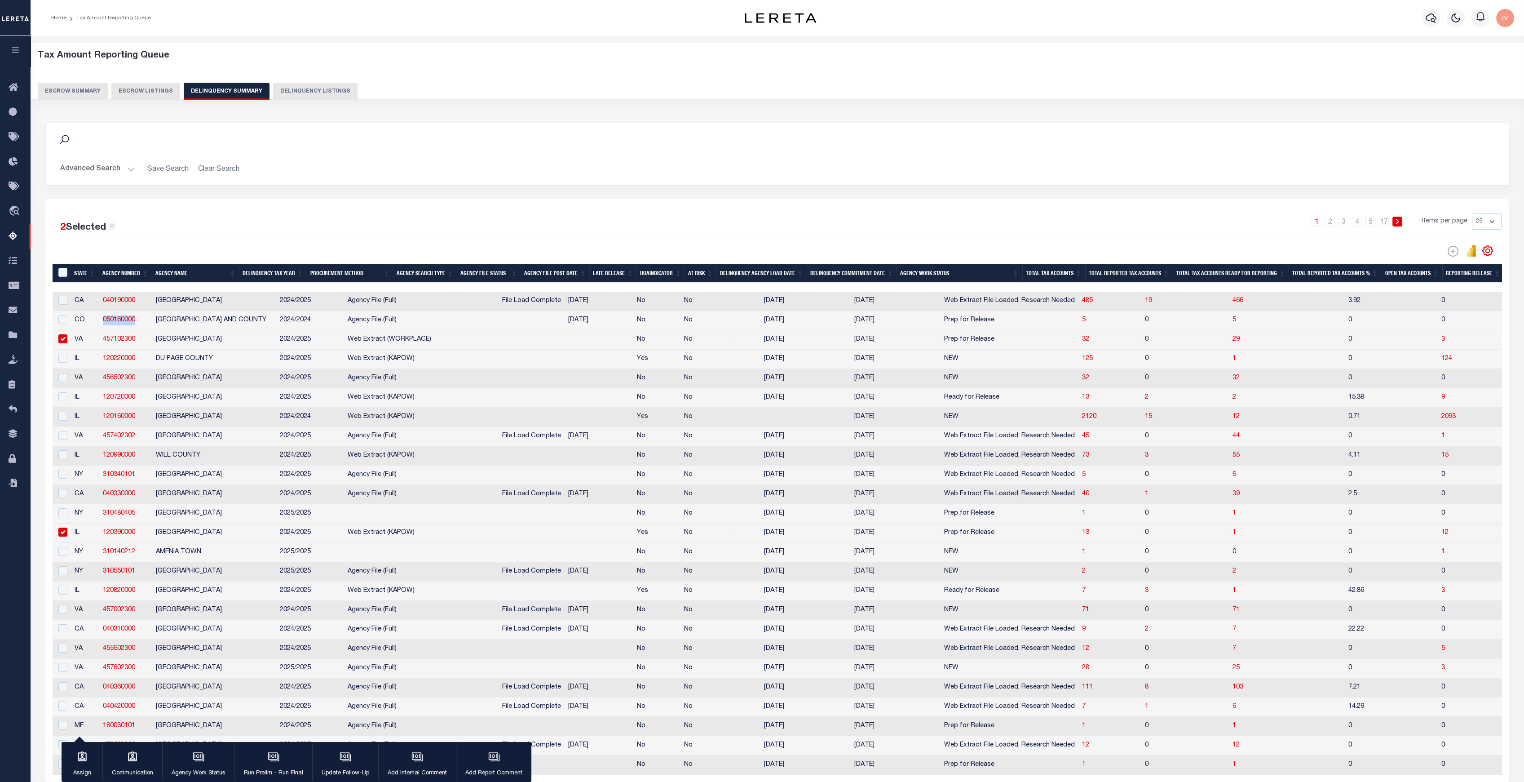
copy link "050160000"
click at [131, 167] on button "Advanced Search" at bounding box center [97, 169] width 75 height 18
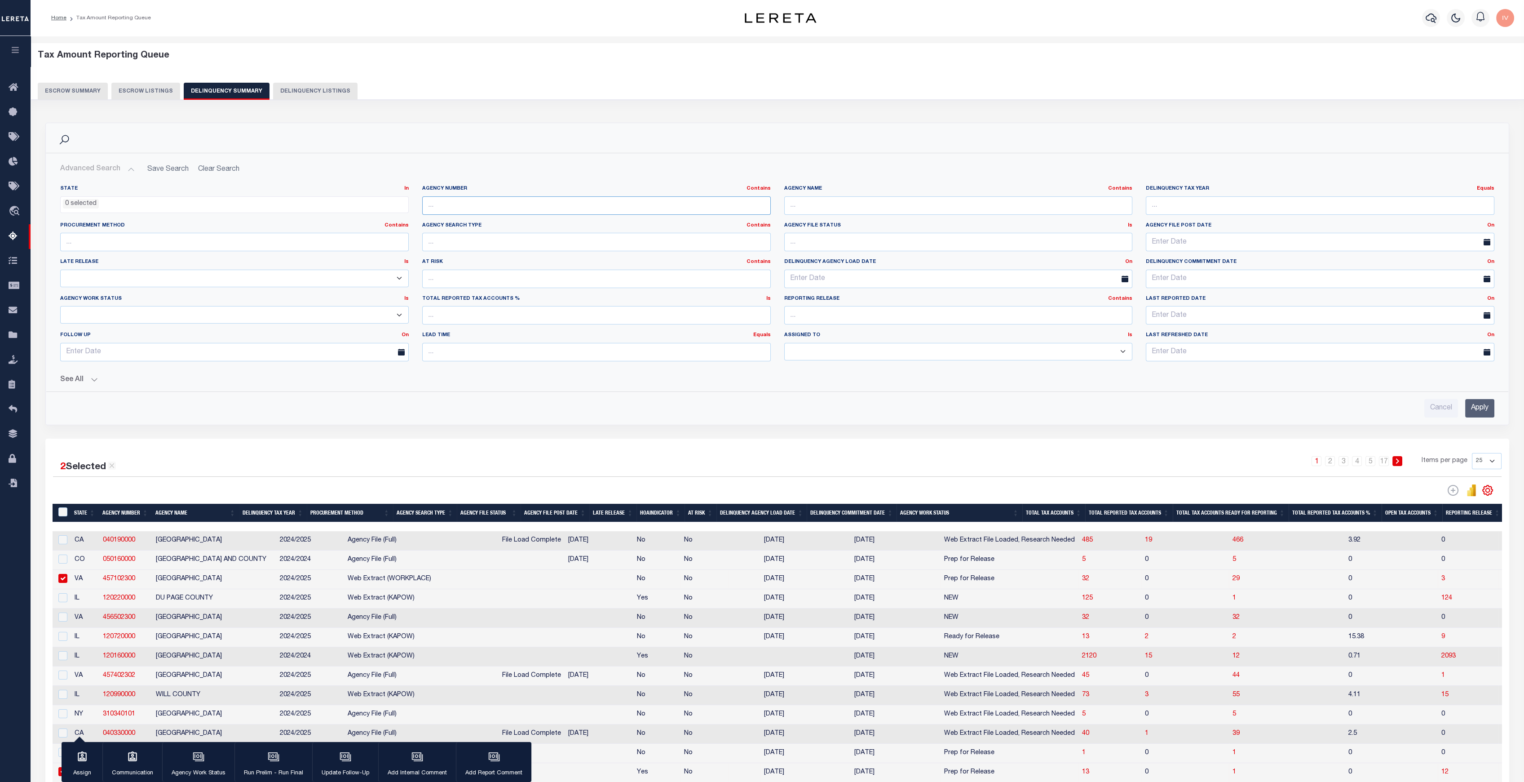
click at [443, 204] on input "text" at bounding box center [596, 205] width 349 height 18
paste input "050160000"
type input "050160000"
click at [94, 371] on div "See All Work Queue Is Is Contains --ALL-- Delinquent Is" at bounding box center [777, 376] width 1434 height 16
click at [92, 377] on button "See All" at bounding box center [777, 379] width 1434 height 9
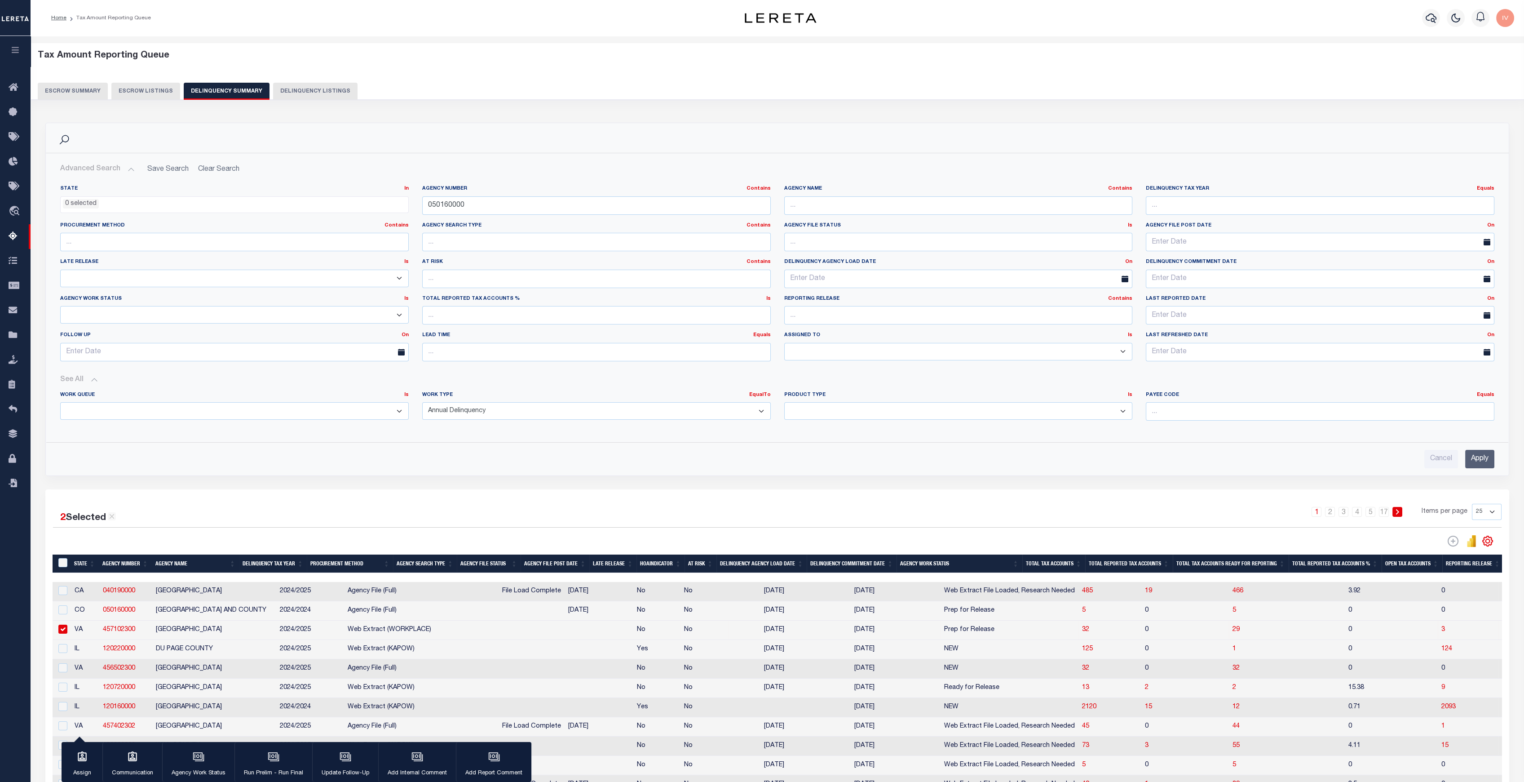
click at [451, 411] on select "Annual Delinquency Back Search Payment Status Check DTRACK" at bounding box center [596, 411] width 349 height 18
click at [422, 402] on select "Annual Delinquency Back Search Payment Status Check DTRACK" at bounding box center [596, 411] width 349 height 18
click at [1149, 458] on input "Apply" at bounding box center [1479, 459] width 29 height 18
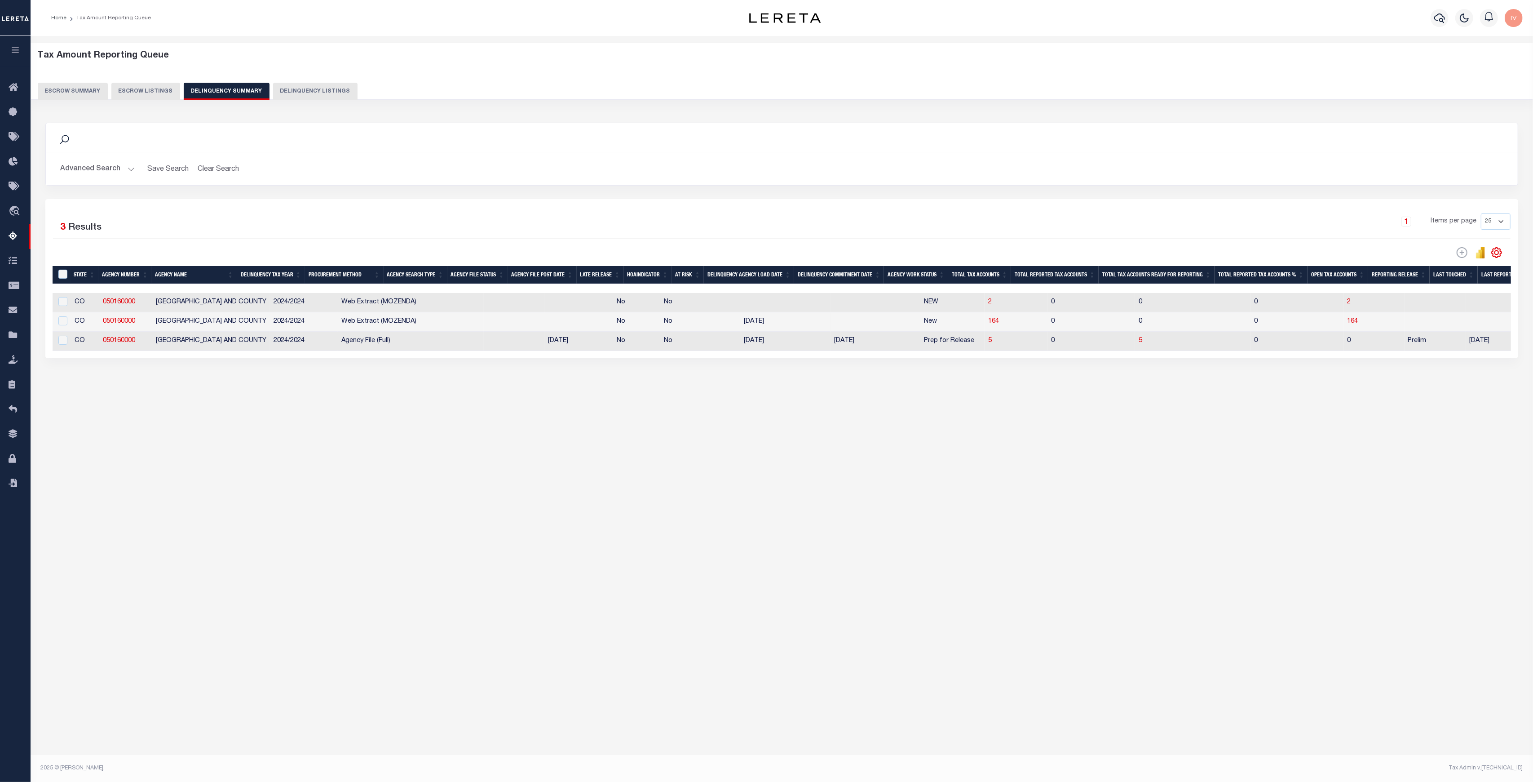
click at [129, 162] on button "Advanced Search" at bounding box center [97, 169] width 75 height 18
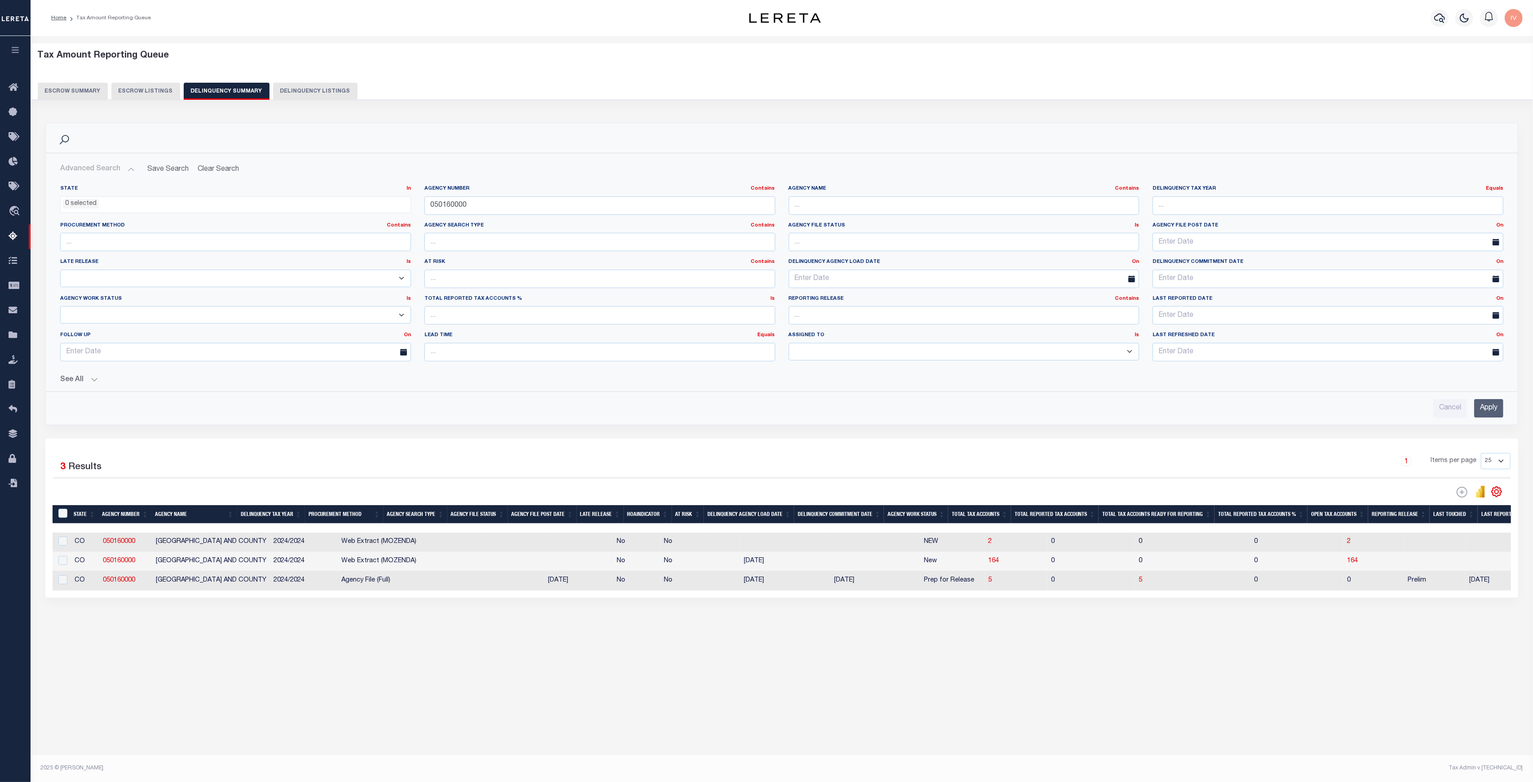
click at [97, 375] on button "See All" at bounding box center [781, 379] width 1443 height 9
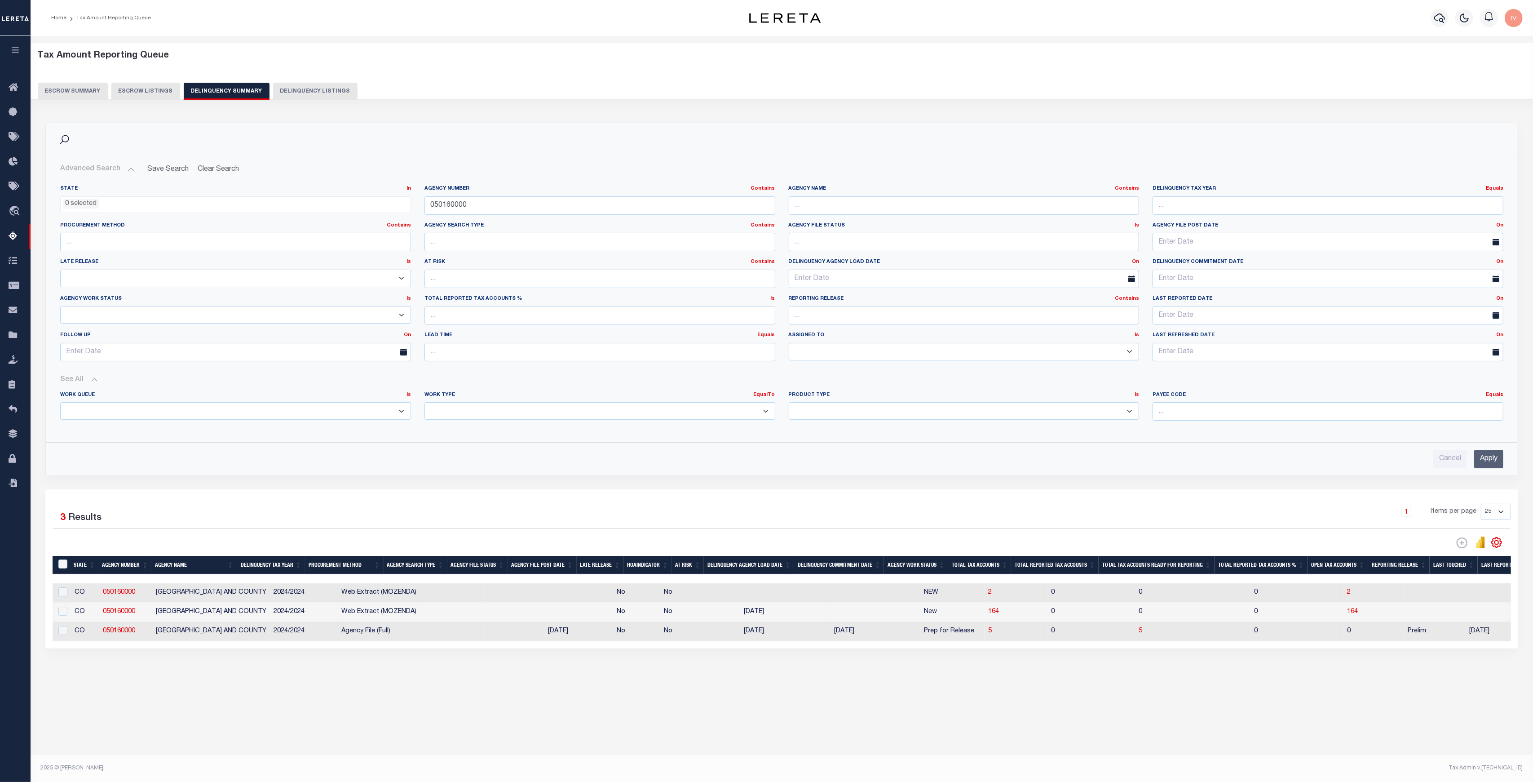
click at [475, 408] on select "Annual Delinquency Back Search Payment Status Check DTRACK" at bounding box center [599, 411] width 351 height 18
select select "AnnualDelinquency"
click at [424, 402] on select "Annual Delinquency Back Search Payment Status Check DTRACK" at bounding box center [599, 411] width 351 height 18
click at [473, 218] on div "Agency Number Contains Contains Is 050160000" at bounding box center [600, 203] width 364 height 37
click at [473, 214] on div "Agency Number Contains Contains Is 050160000" at bounding box center [600, 203] width 364 height 37
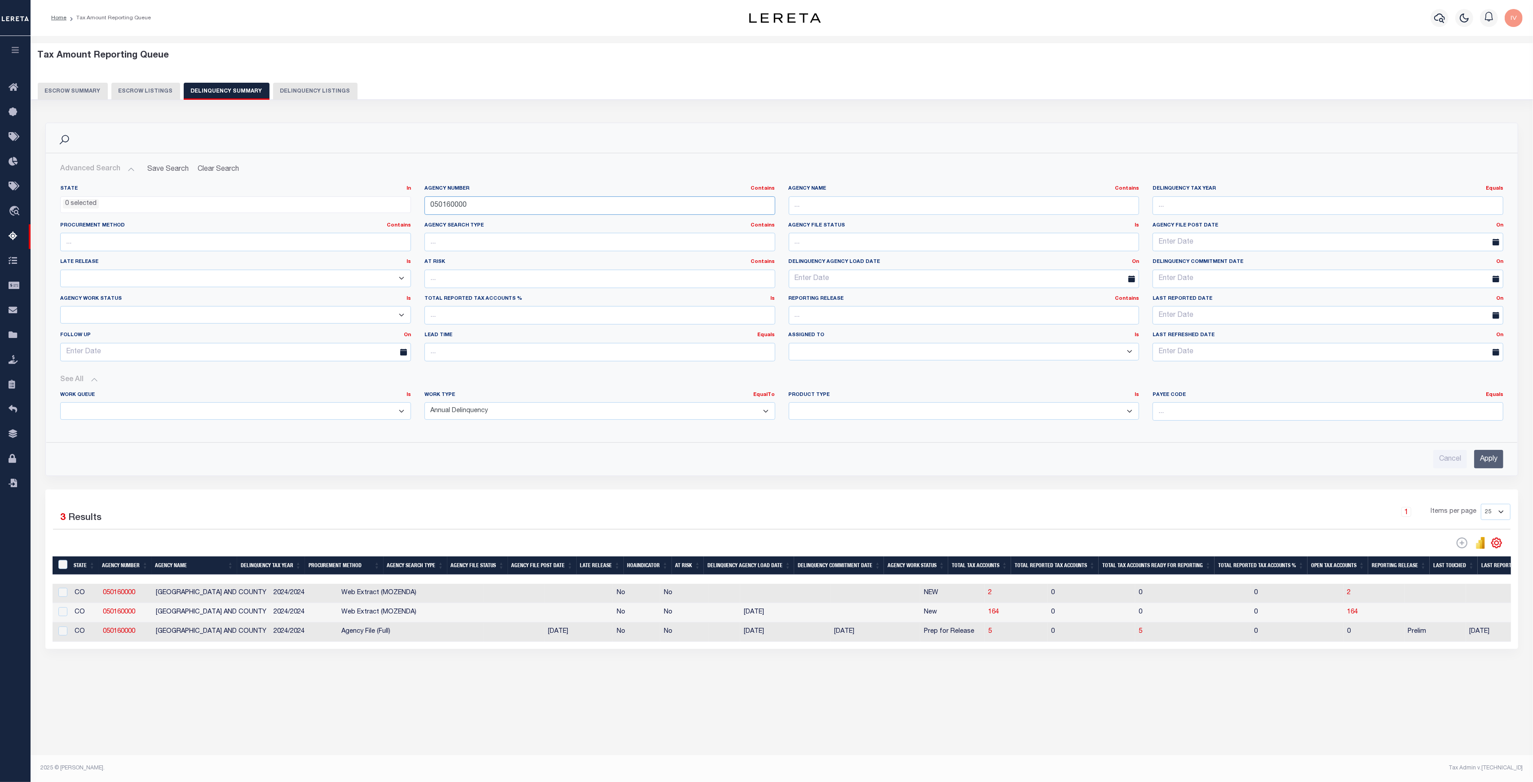
click at [471, 211] on input "050160000" at bounding box center [599, 205] width 351 height 18
click at [1149, 461] on input "Apply" at bounding box center [1488, 459] width 29 height 18
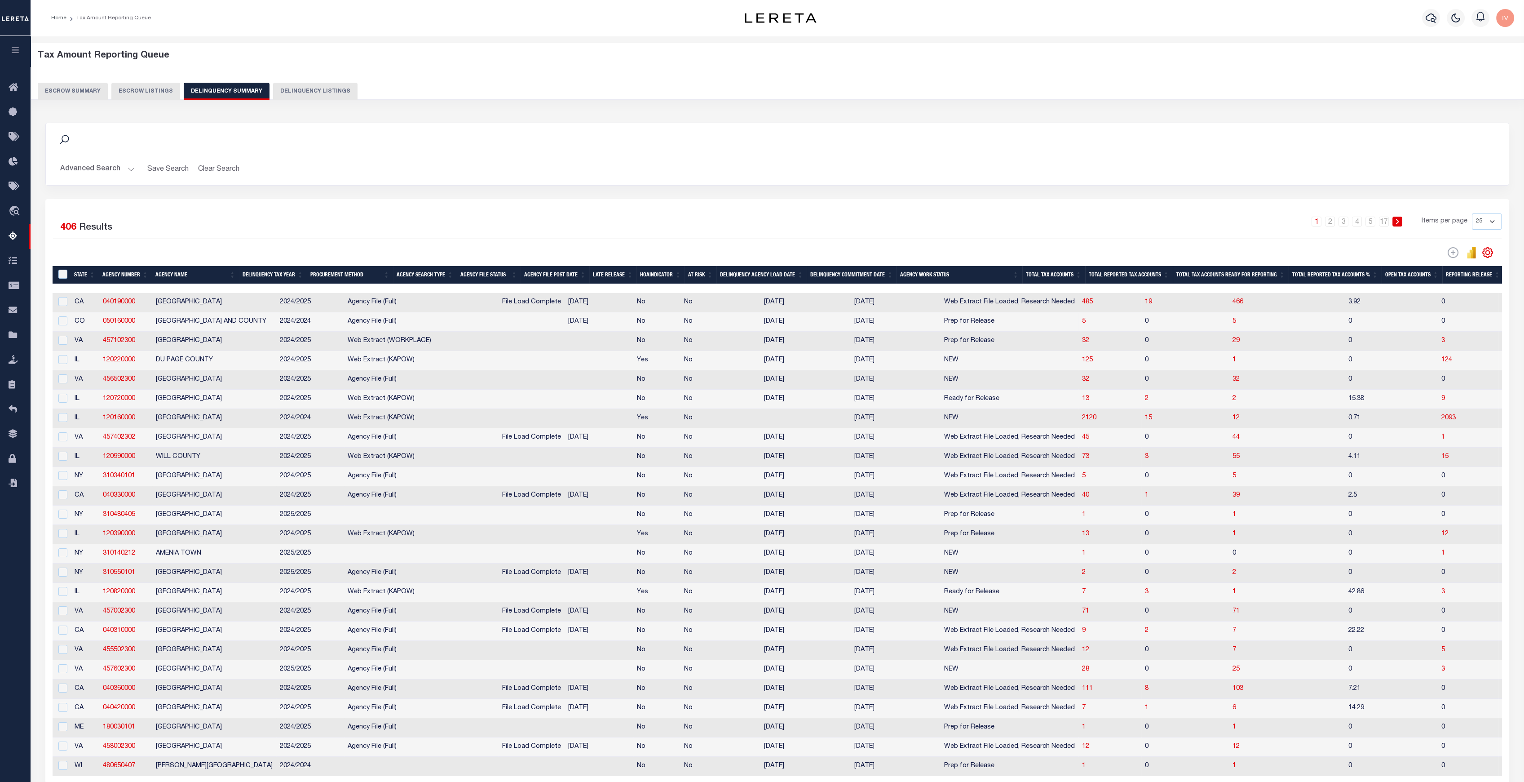
click at [201, 323] on td "DENVER CITY AND COUNTY" at bounding box center [214, 321] width 124 height 19
checkbox input "true"
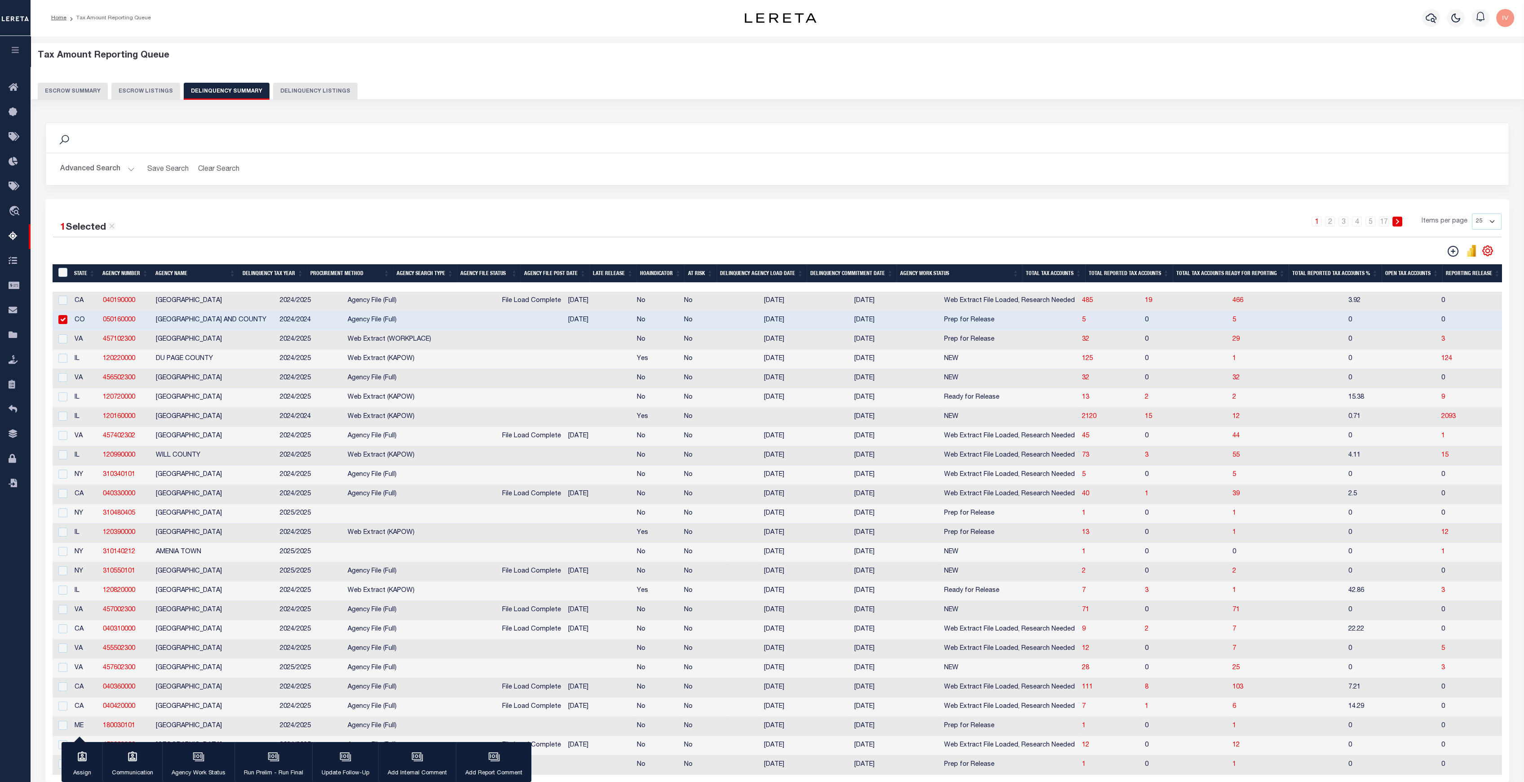
click at [190, 345] on td "NORFOLK CITY" at bounding box center [214, 339] width 124 height 19
checkbox input "true"
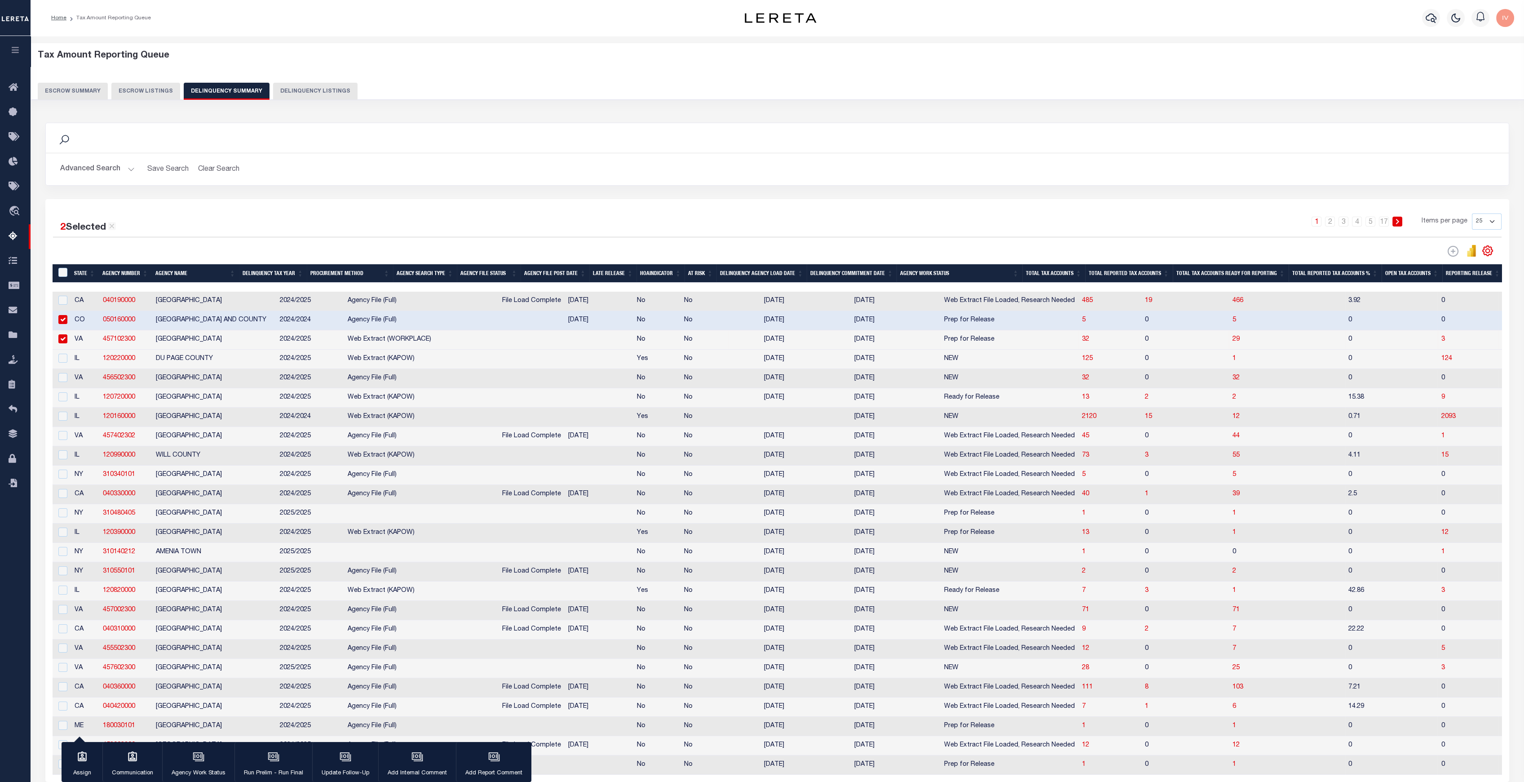
click at [190, 541] on td "JACKSON COUNTY" at bounding box center [214, 532] width 124 height 19
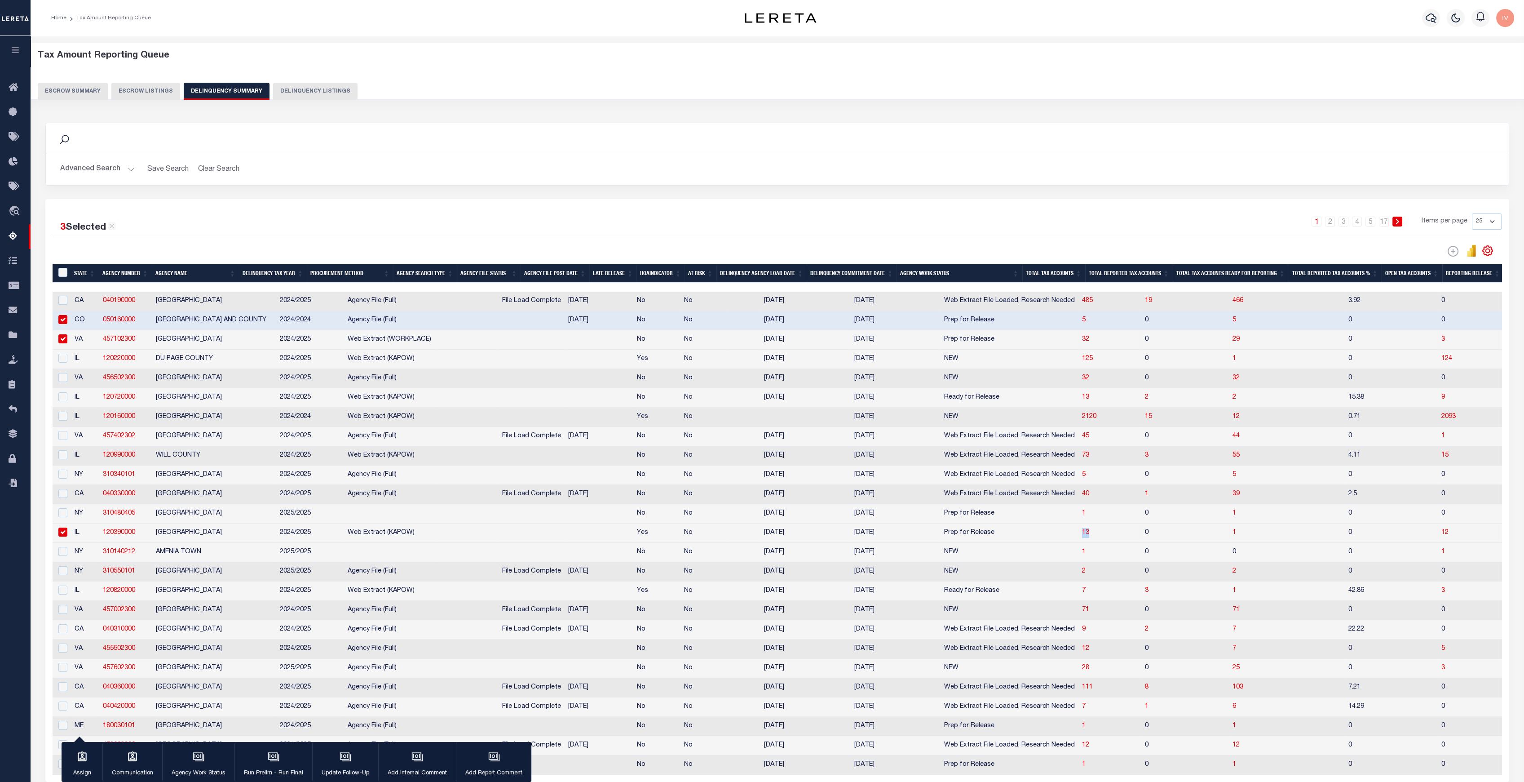
drag, startPoint x: 1026, startPoint y: 538, endPoint x: 1053, endPoint y: 538, distance: 27.4
click at [1053, 538] on tr "IL 120390000 JACKSON COUNTY 2024/2025 Web Extract (KAPOW) Yes No 10/08/2025 12/…" at bounding box center [1073, 532] width 2041 height 19
drag, startPoint x: 1166, startPoint y: 541, endPoint x: 1207, endPoint y: 537, distance: 40.6
click at [1149, 537] on tr "IL 120390000 JACKSON COUNTY 2024/2025 Web Extract (KAPOW) Yes No 10/08/2025 12/…" at bounding box center [1073, 532] width 2041 height 19
click at [601, 174] on h2 "Advanced Search Save Search Clear Search SummaryGridWrapper_dynamictable_____De…" at bounding box center [777, 169] width 1449 height 18
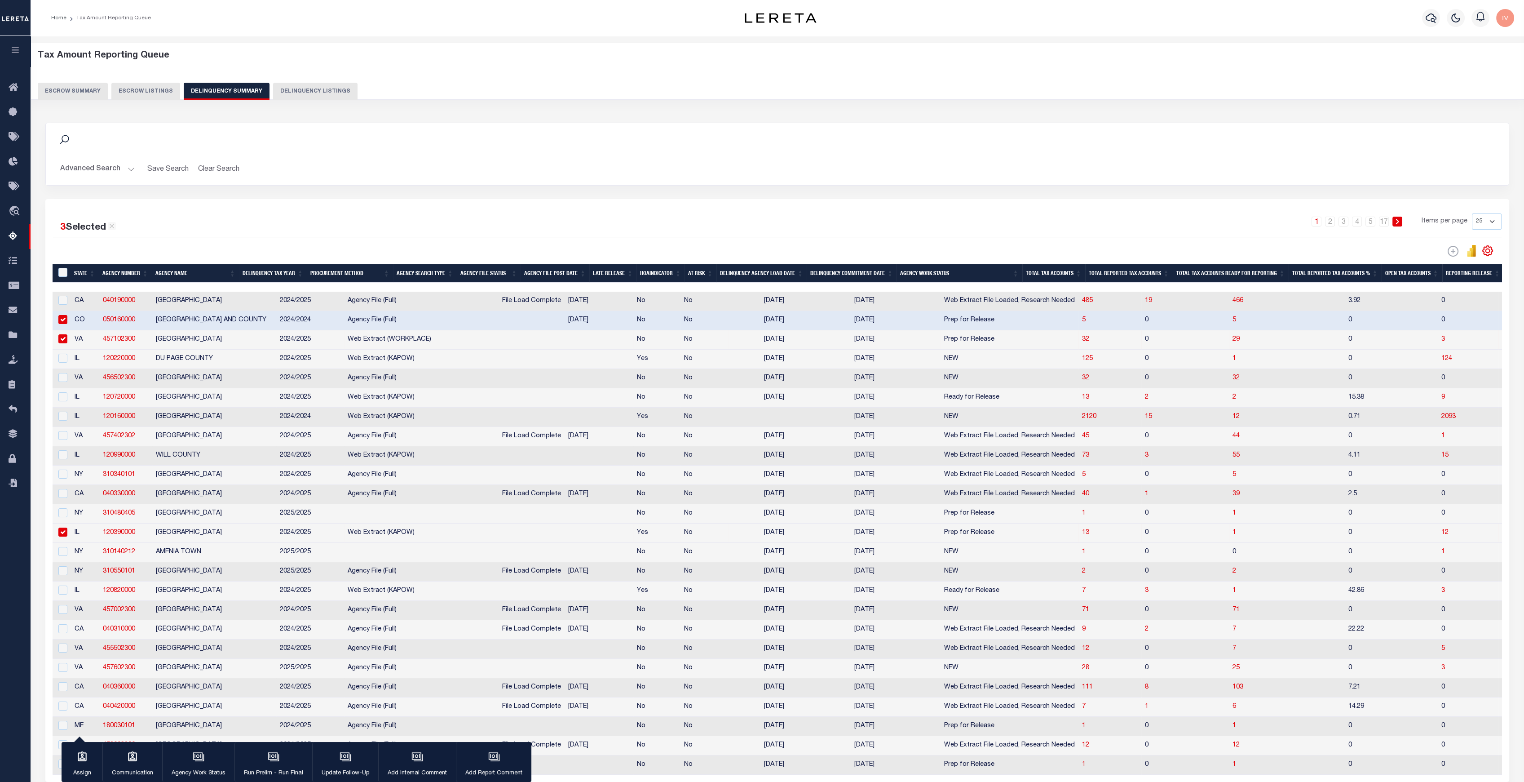
click at [193, 536] on td "JACKSON COUNTY" at bounding box center [214, 532] width 124 height 19
checkbox input "false"
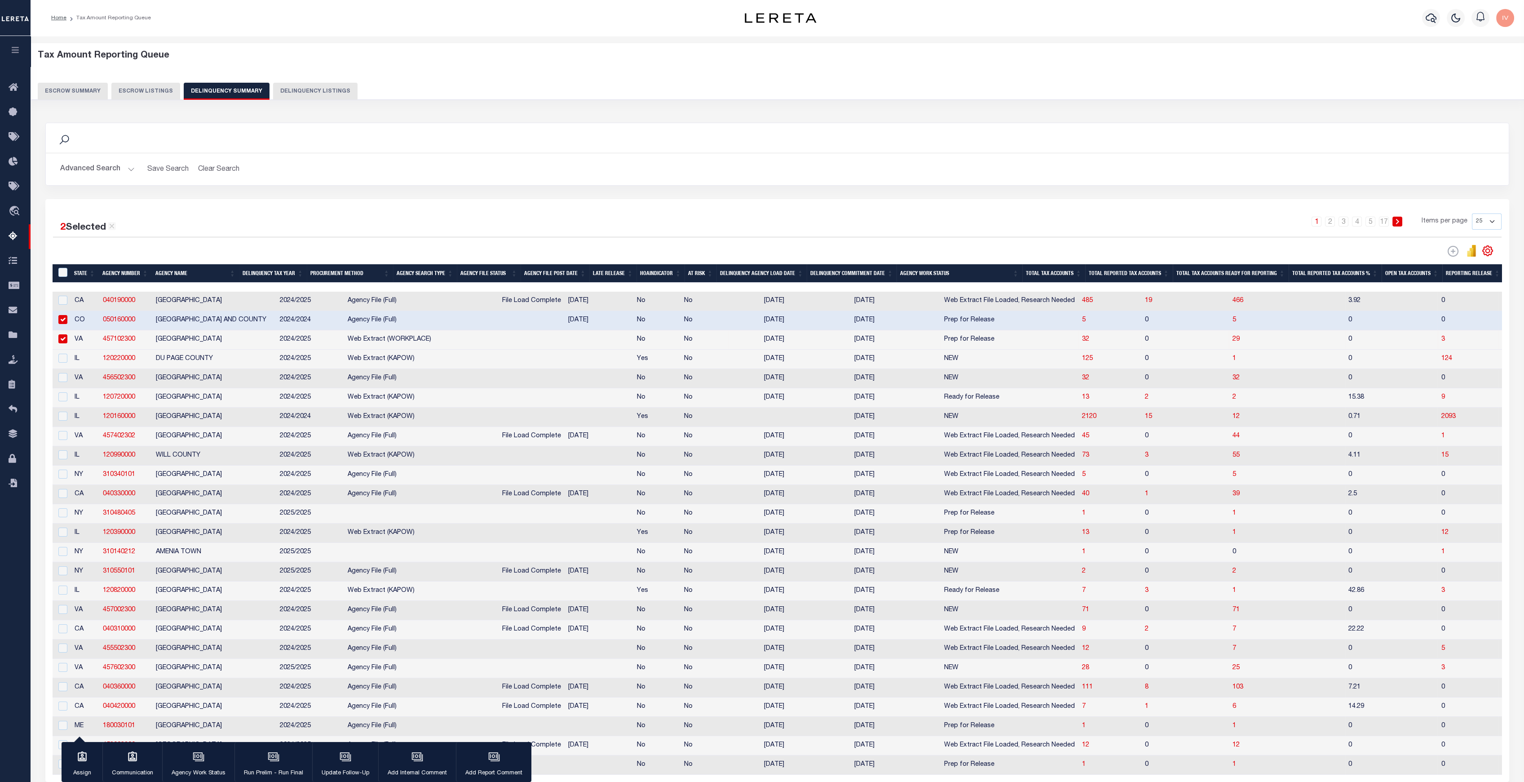
click at [202, 339] on td "NORFOLK CITY" at bounding box center [214, 339] width 124 height 19
checkbox input "false"
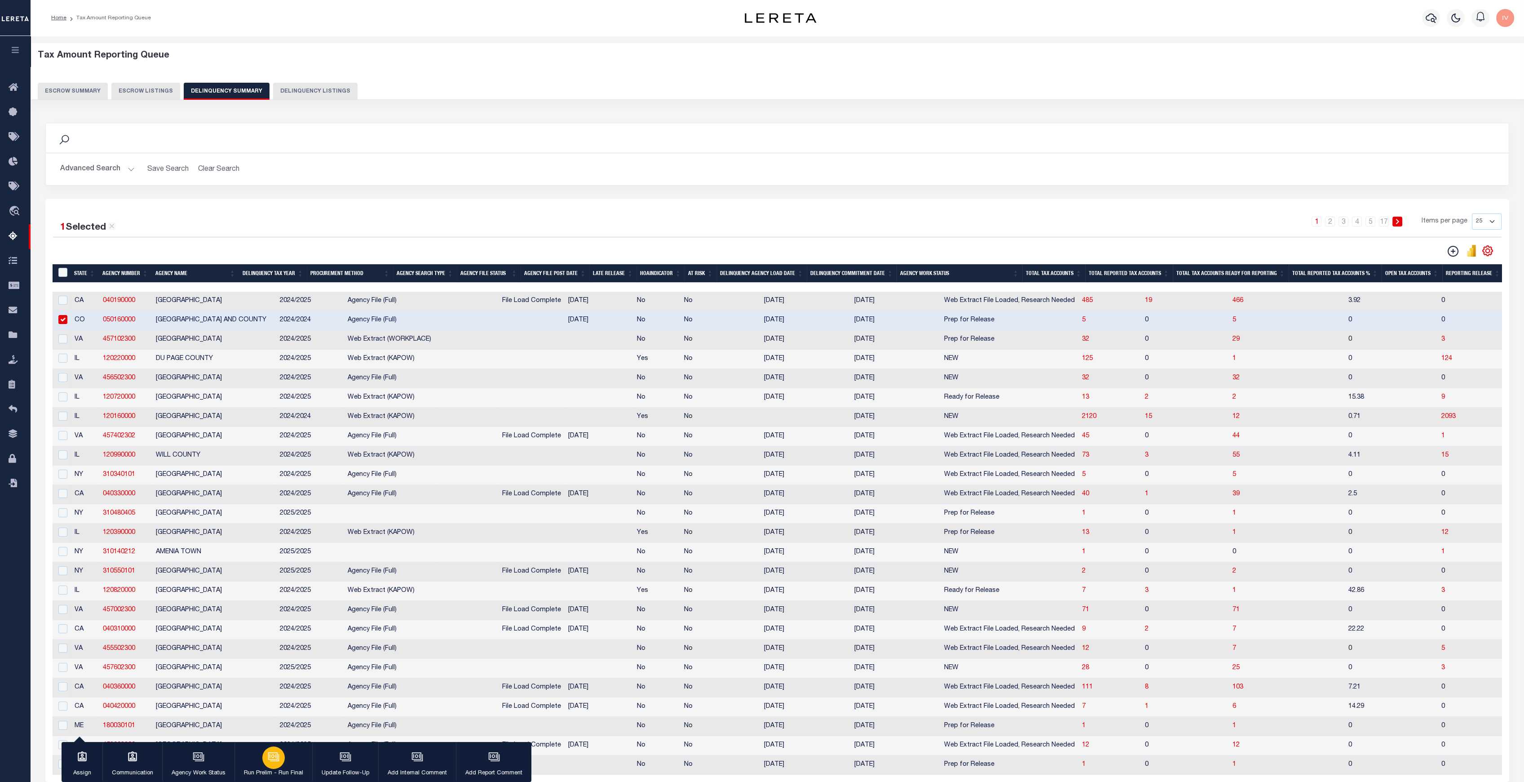
click at [263, 637] on div "button" at bounding box center [273, 757] width 22 height 22
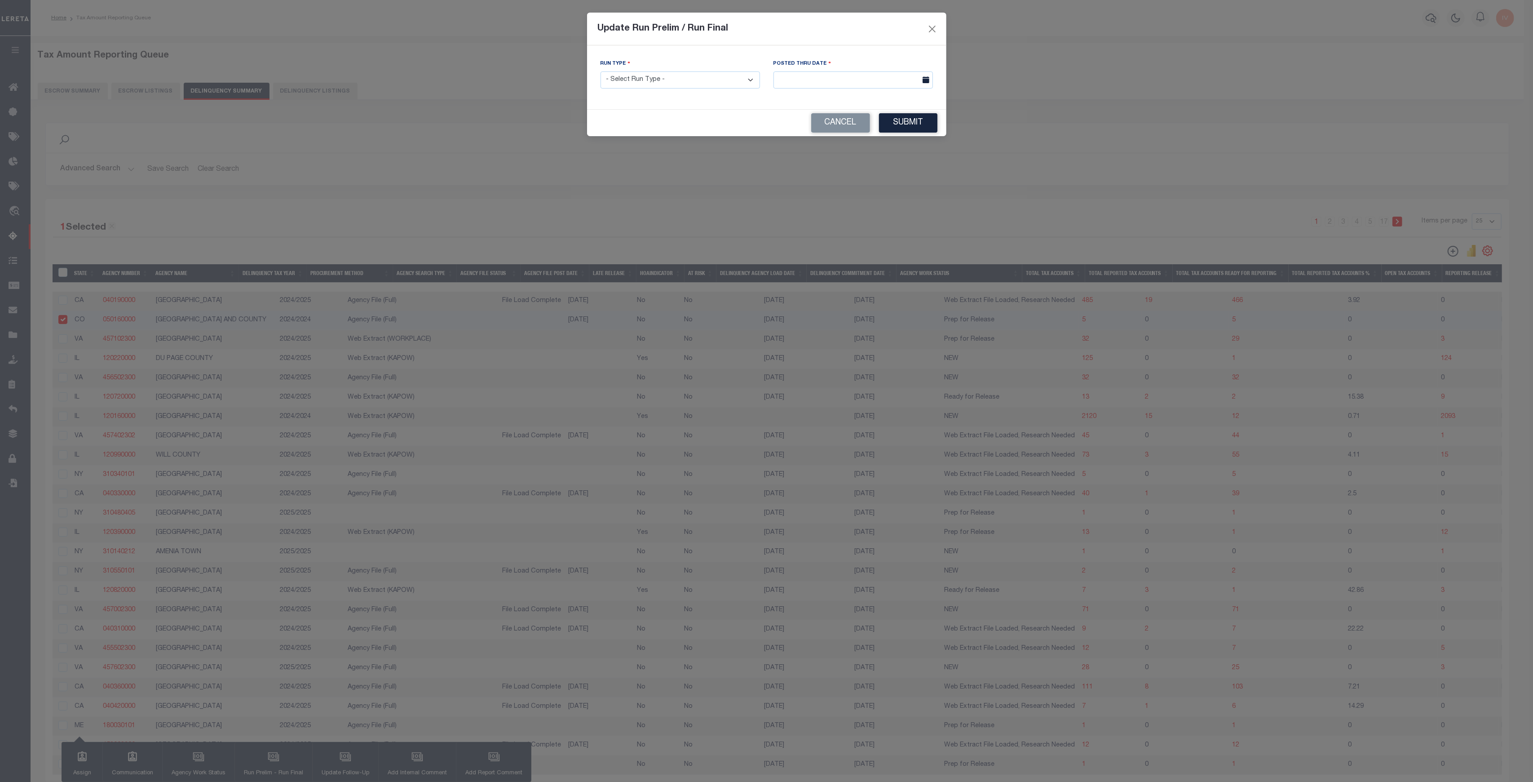
click at [693, 81] on select "- Select Run Type - Prelim Run Final Run" at bounding box center [680, 80] width 159 height 18
select select "P"
click at [601, 71] on select "- Select Run Type - Prelim Run Final Run" at bounding box center [680, 80] width 159 height 18
click at [783, 84] on input "text" at bounding box center [852, 80] width 159 height 18
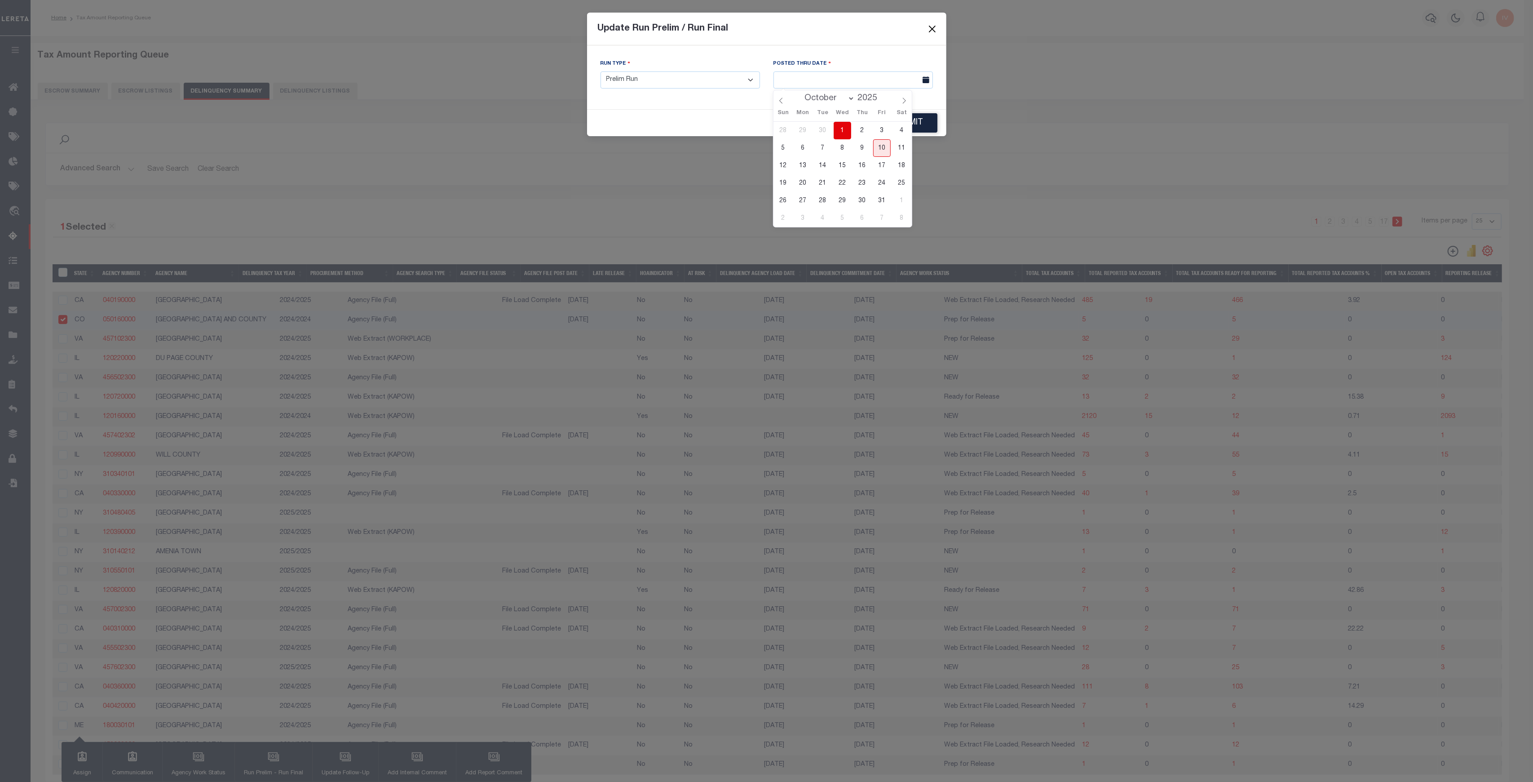
click at [839, 133] on span "1" at bounding box center [843, 131] width 18 height 18
type input "10/01/2025"
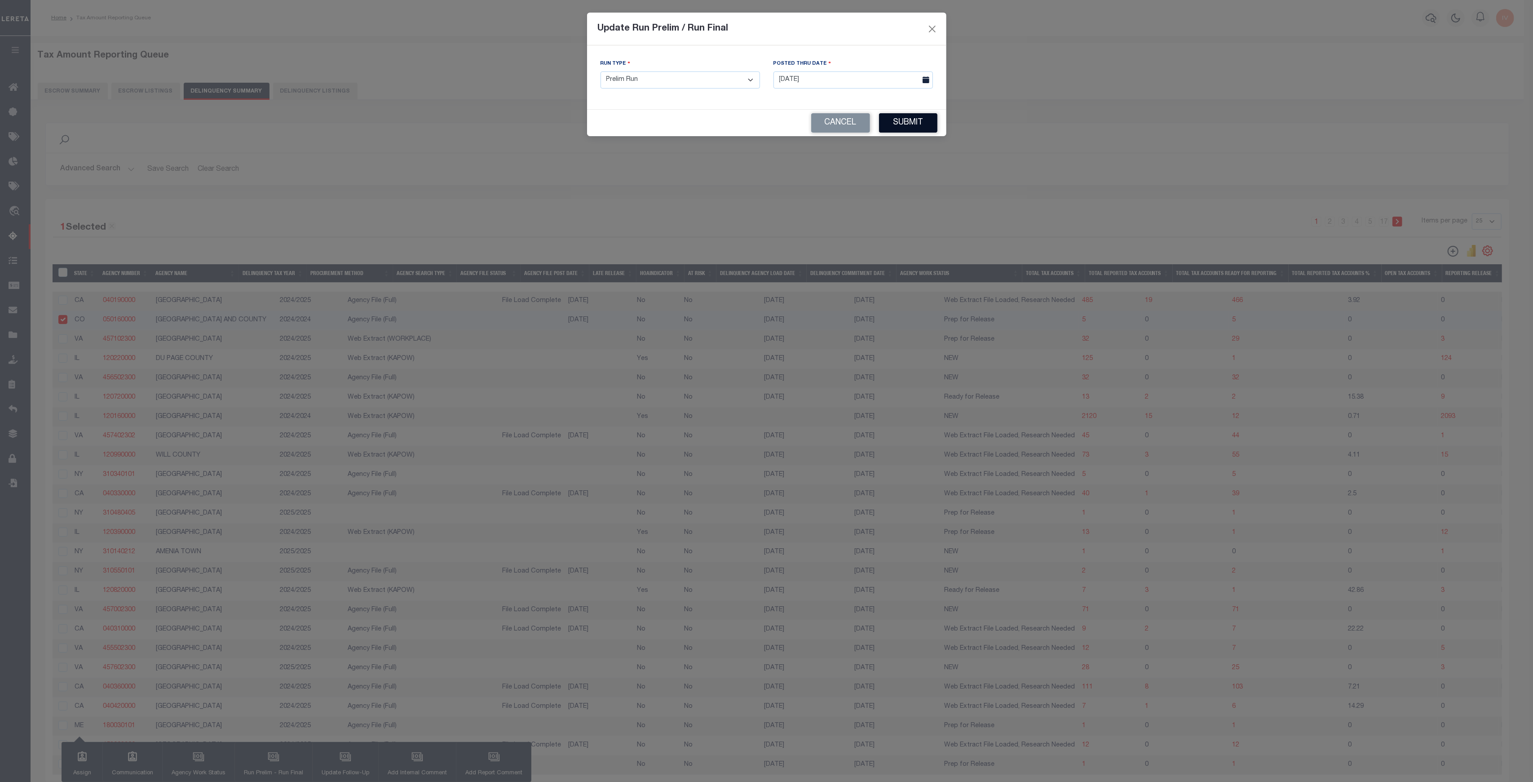
click at [915, 127] on button "Submit" at bounding box center [908, 122] width 58 height 19
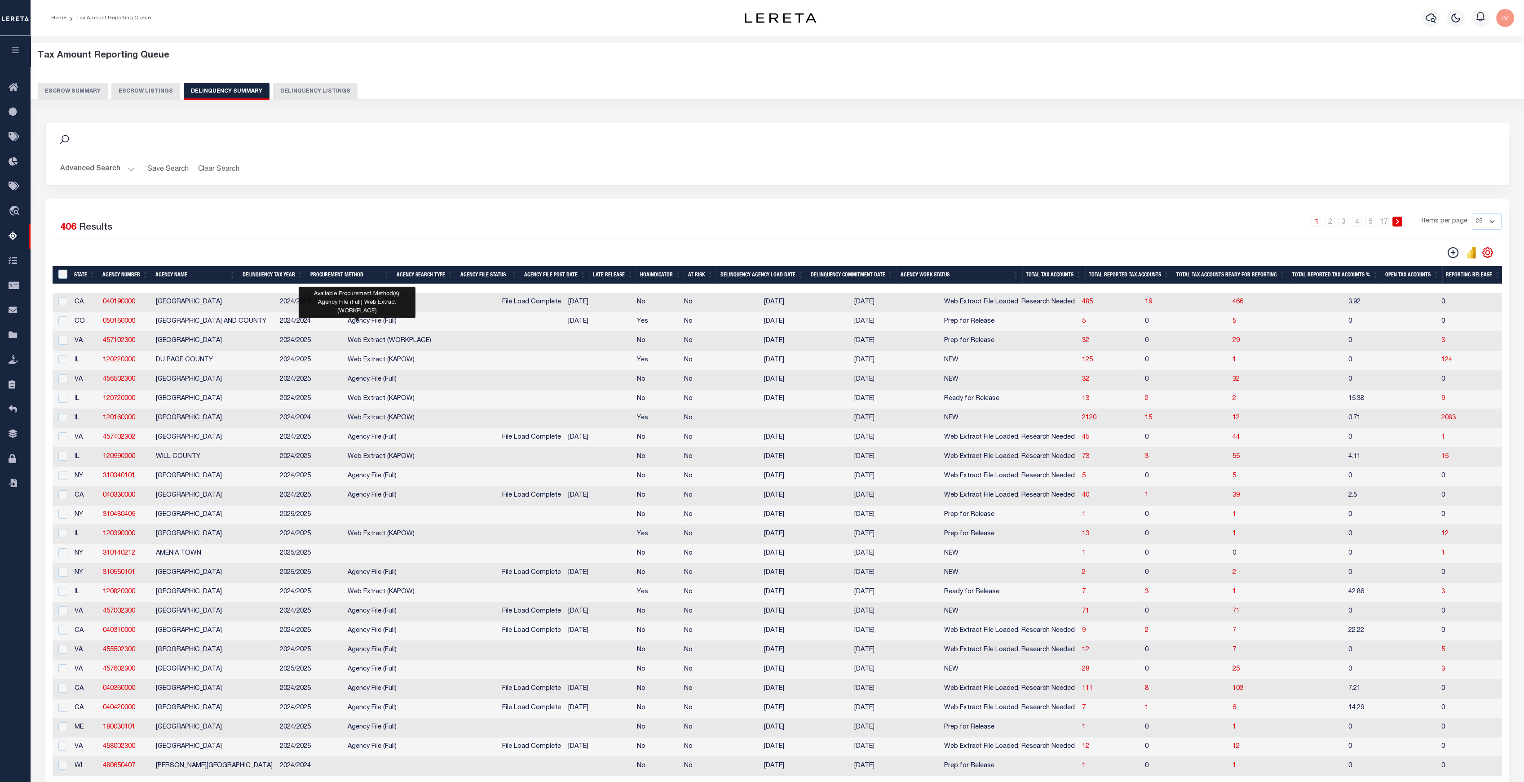
click at [351, 340] on span "Web Extract (WORKPLACE)" at bounding box center [390, 340] width 84 height 6
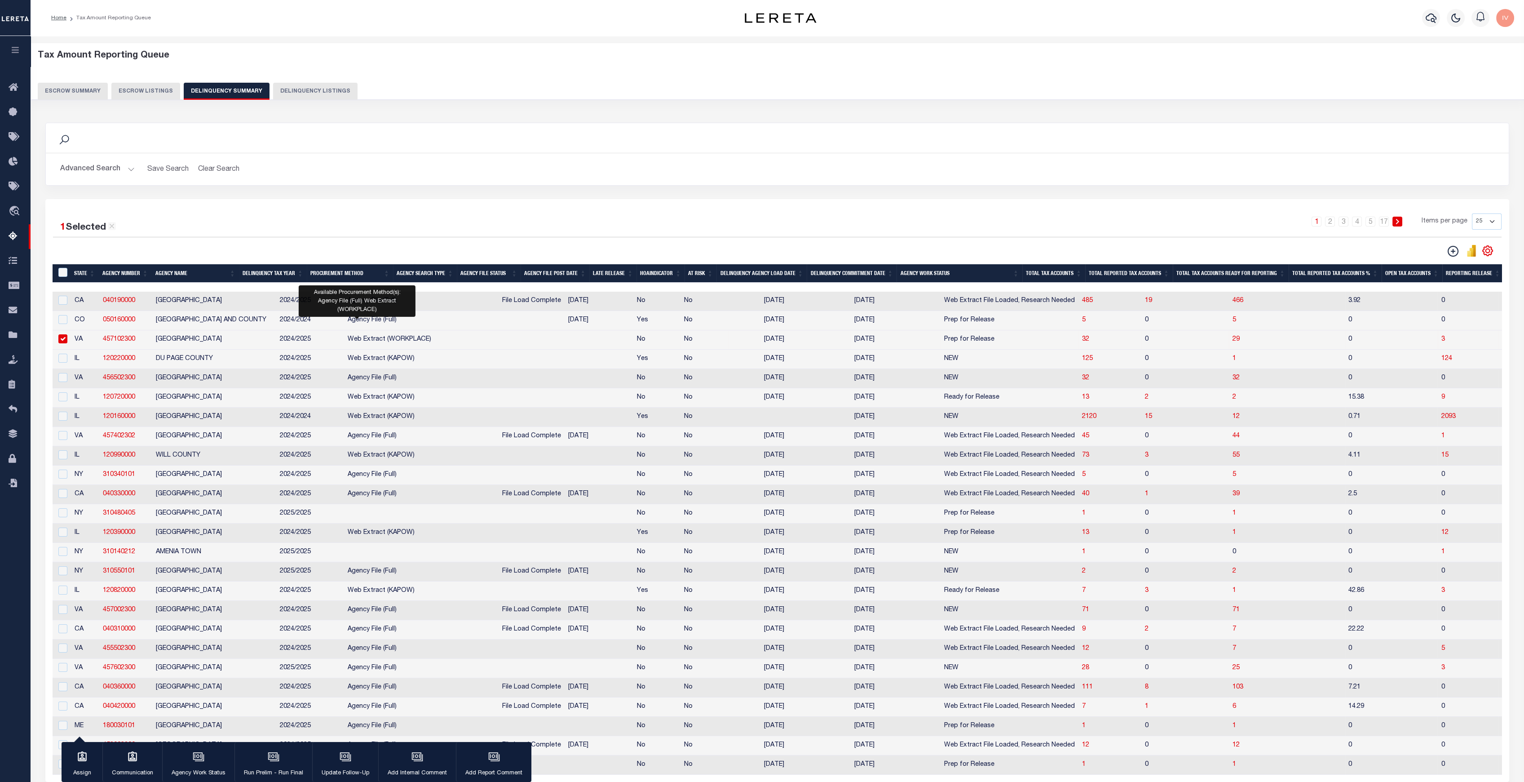
click at [375, 341] on span "Web Extract (WORKPLACE)" at bounding box center [390, 339] width 84 height 6
checkbox input "false"
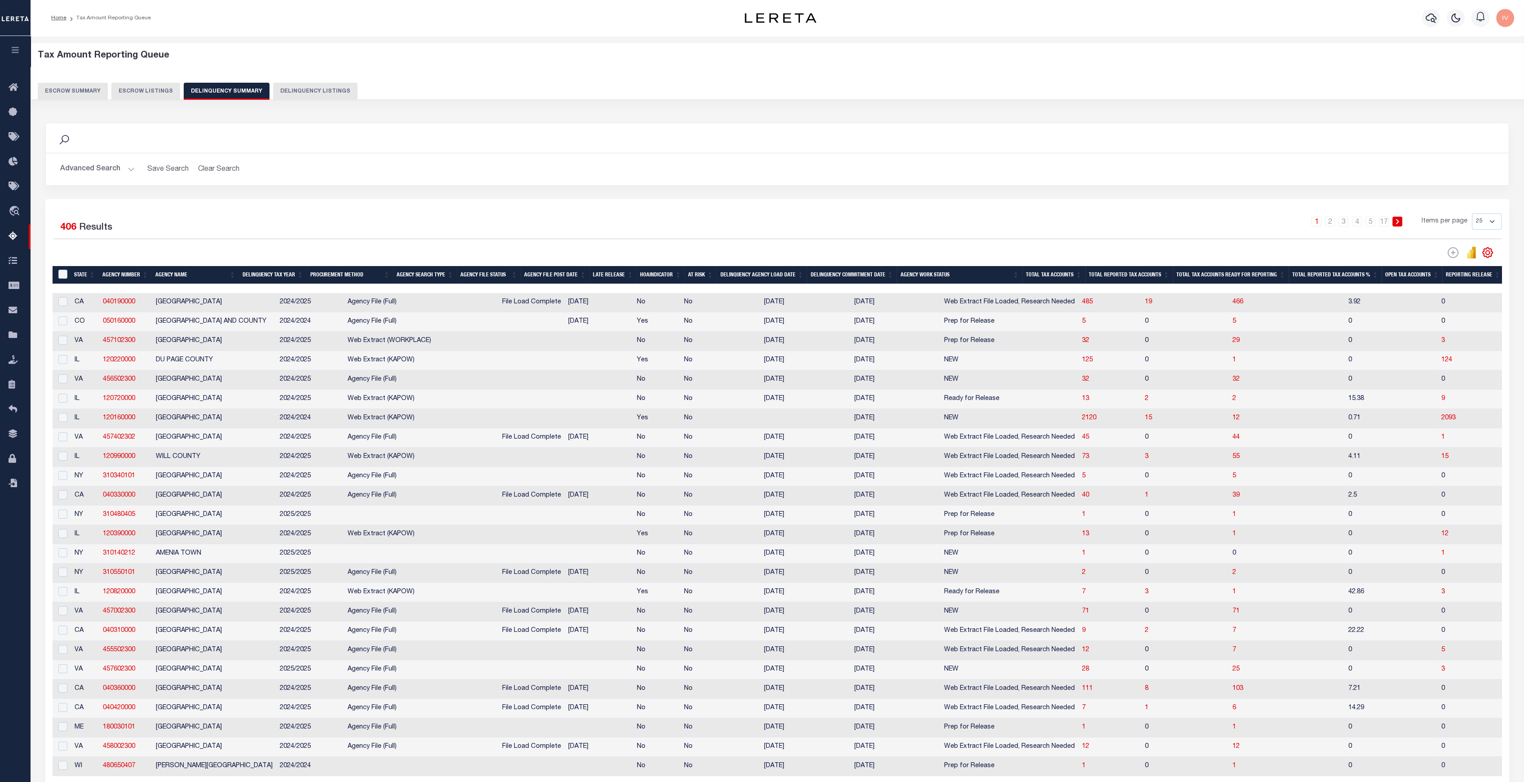
click at [276, 534] on td "2024/2025" at bounding box center [310, 534] width 68 height 19
checkbox input "true"
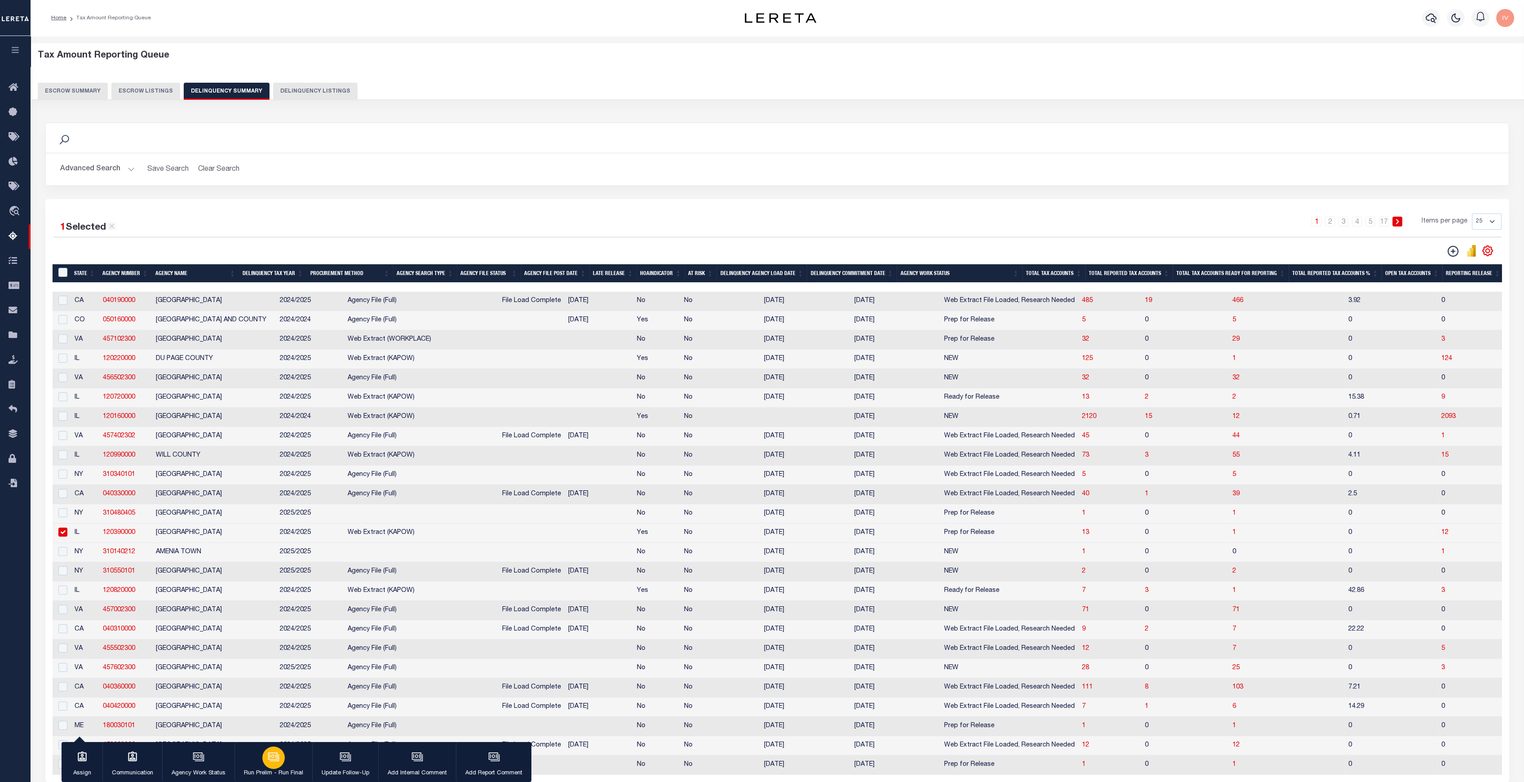
click at [272, 637] on icon "button" at bounding box center [274, 757] width 9 height 7
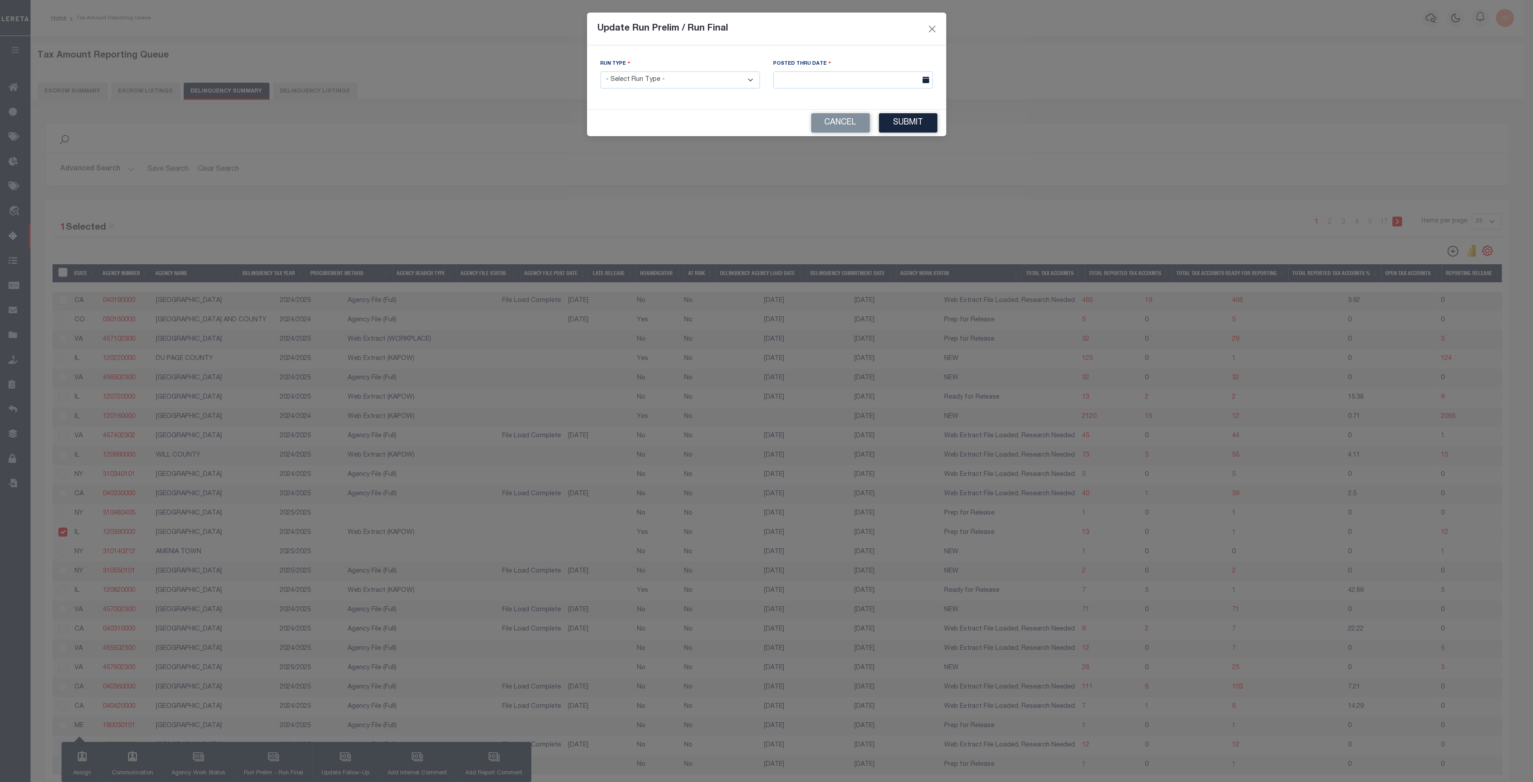
click at [729, 75] on select "- Select Run Type - Prelim Run Final Run" at bounding box center [680, 80] width 159 height 18
select select "P"
click at [601, 71] on select "- Select Run Type - Prelim Run Final Run" at bounding box center [680, 80] width 159 height 18
click at [782, 87] on input "text" at bounding box center [852, 80] width 159 height 18
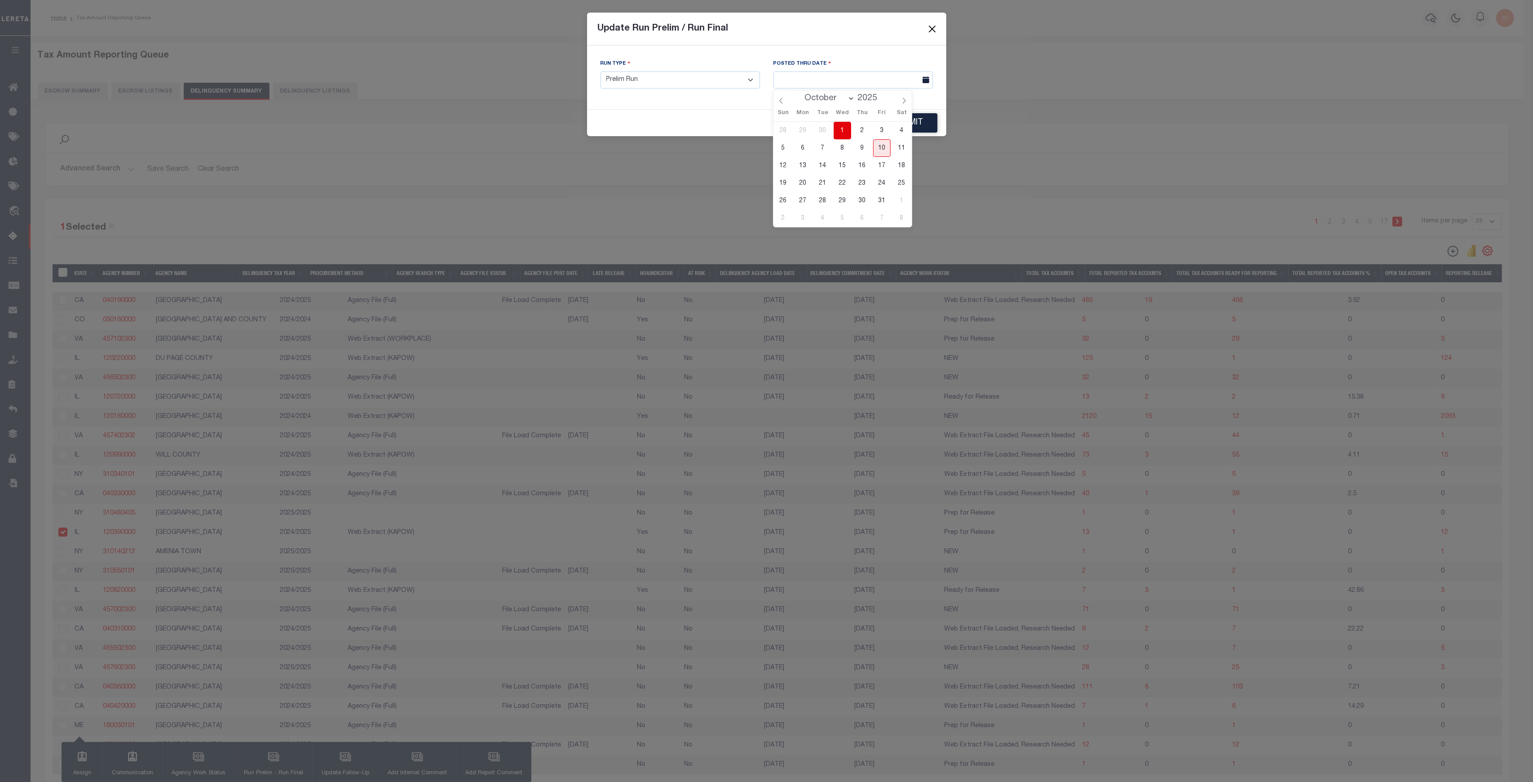
click at [843, 131] on span "1" at bounding box center [843, 131] width 18 height 18
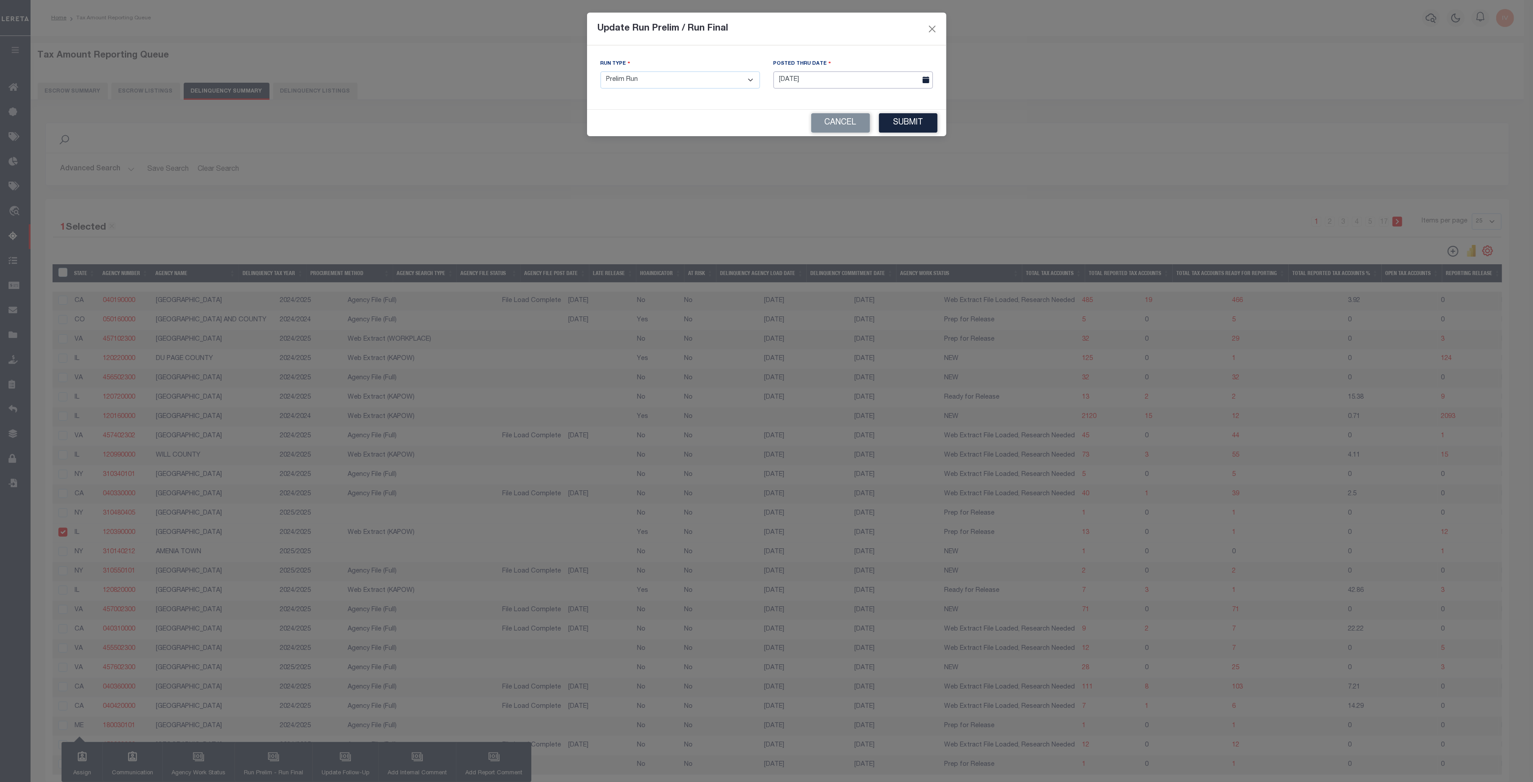
click at [816, 80] on input "10/01/2025" at bounding box center [852, 80] width 159 height 18
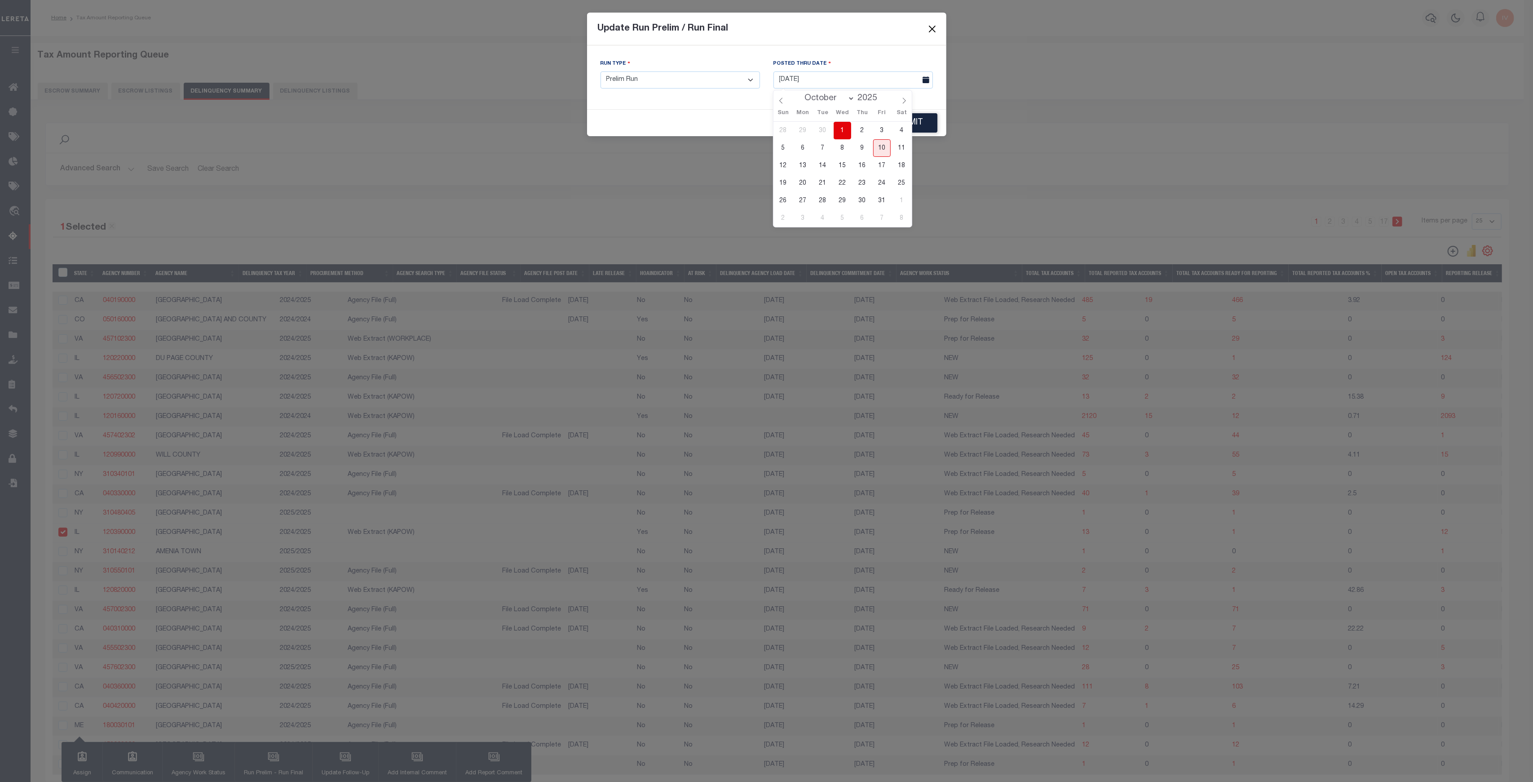
click at [879, 146] on span "10" at bounding box center [882, 148] width 18 height 18
type input "10/10/2025"
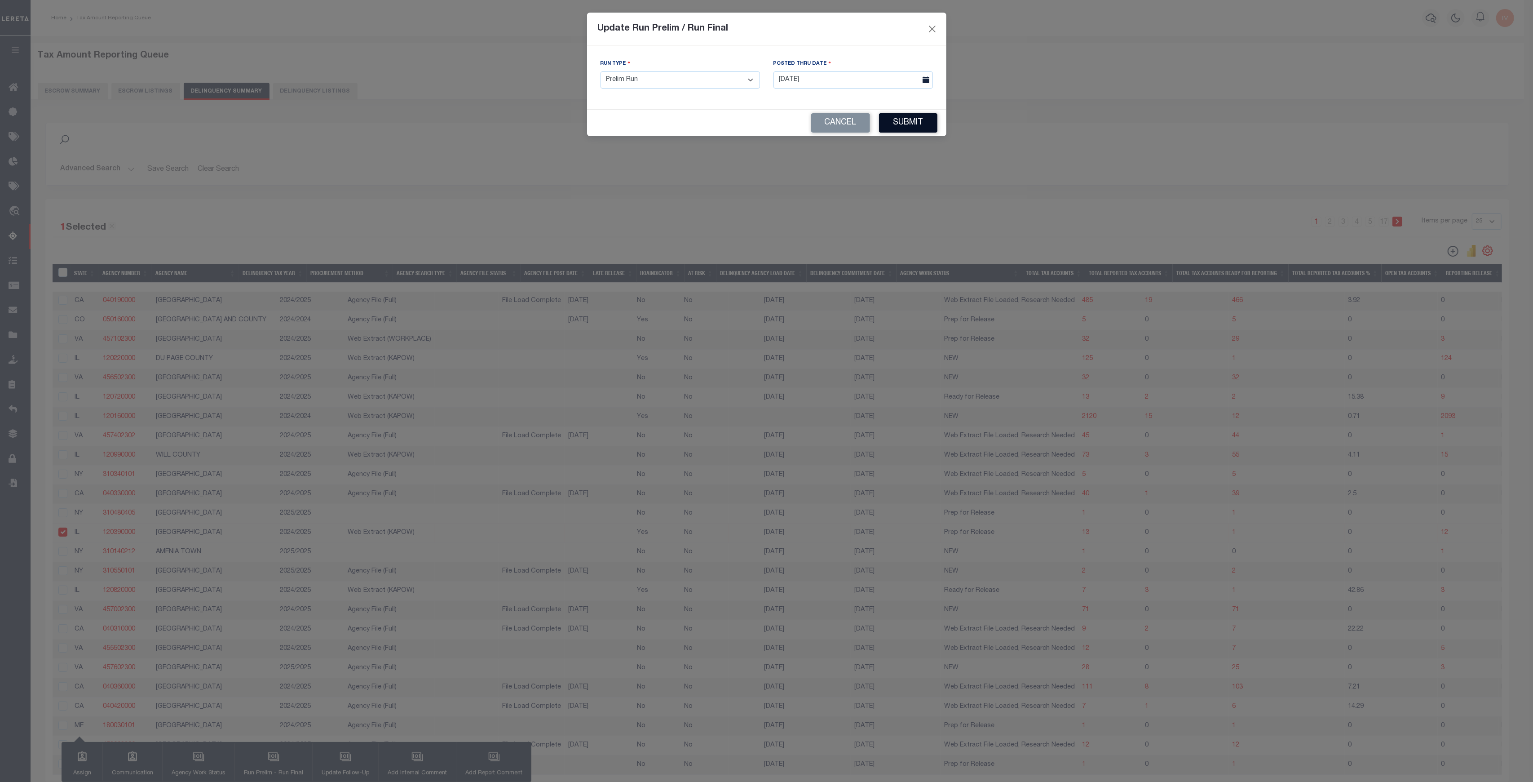
click at [899, 121] on button "Submit" at bounding box center [908, 122] width 58 height 19
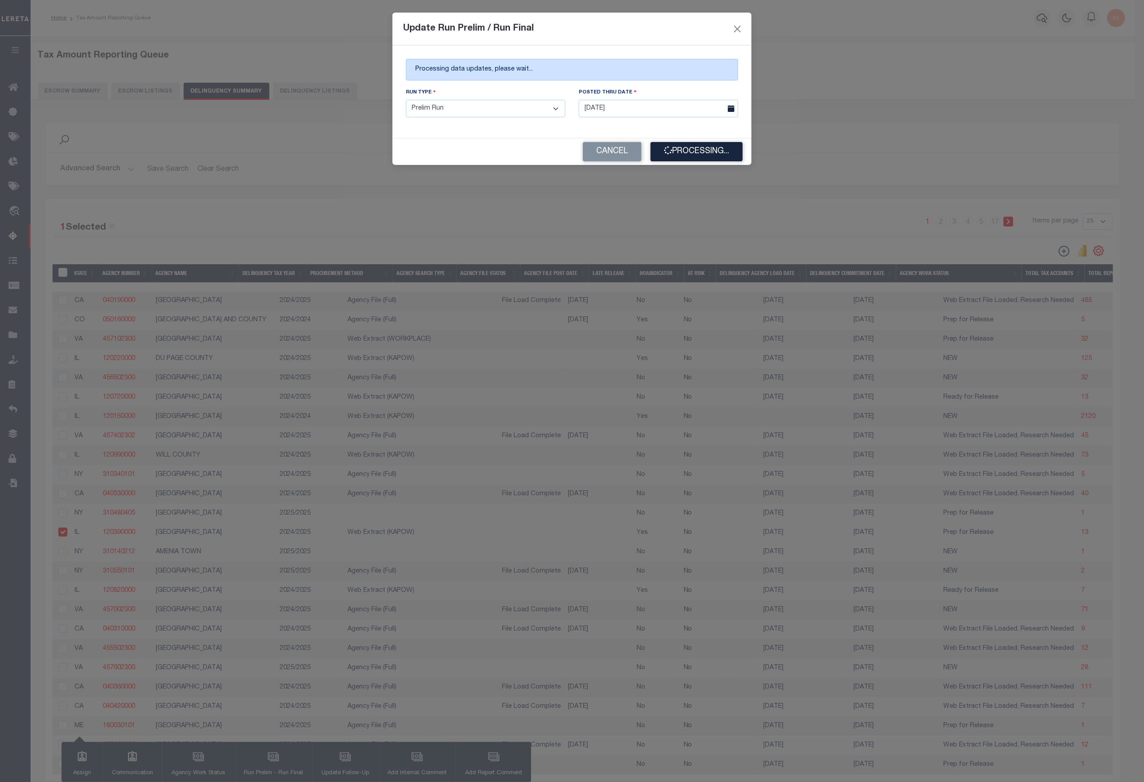
click at [510, 119] on div "Run Type - Select Run Type - Prelim Run Final Run" at bounding box center [485, 106] width 173 height 37
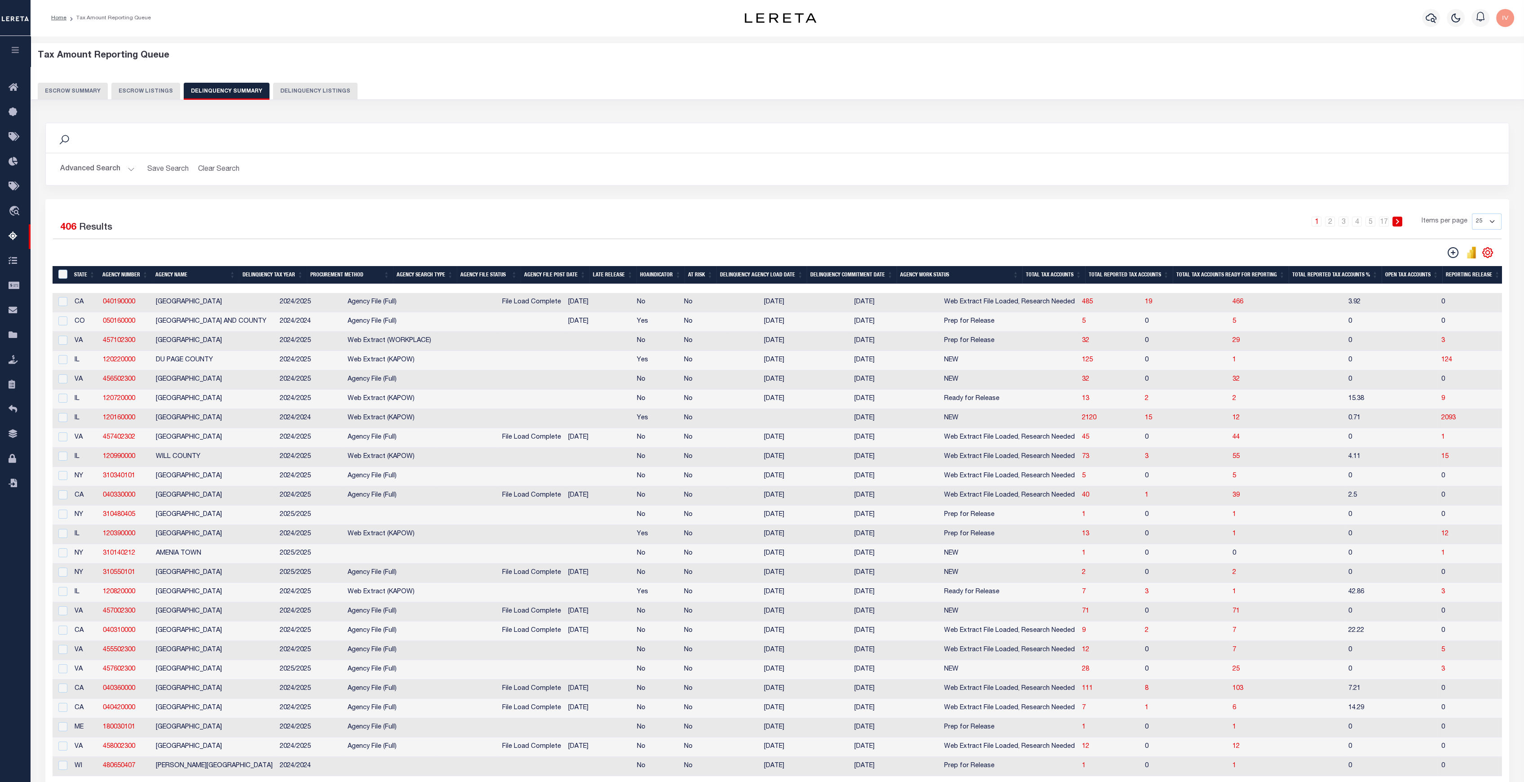
click at [254, 236] on div "1 Selected 406 Results" at bounding box center [229, 225] width 352 height 25
click at [129, 167] on button "Advanced Search" at bounding box center [97, 169] width 75 height 18
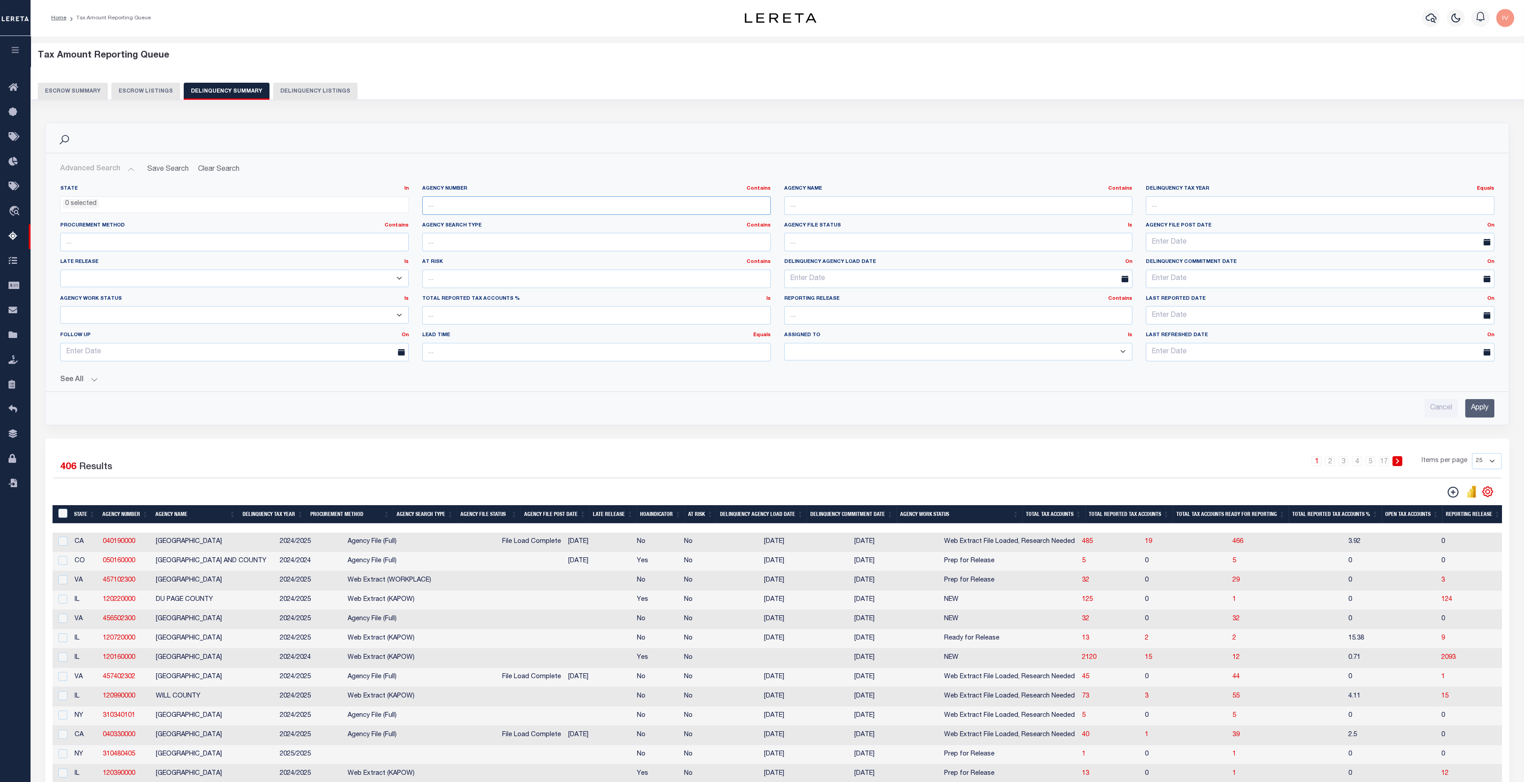
click at [437, 204] on input "text" at bounding box center [596, 205] width 349 height 18
paste input "050300000"
type input "050300000"
click at [1149, 410] on input "Apply" at bounding box center [1479, 408] width 29 height 18
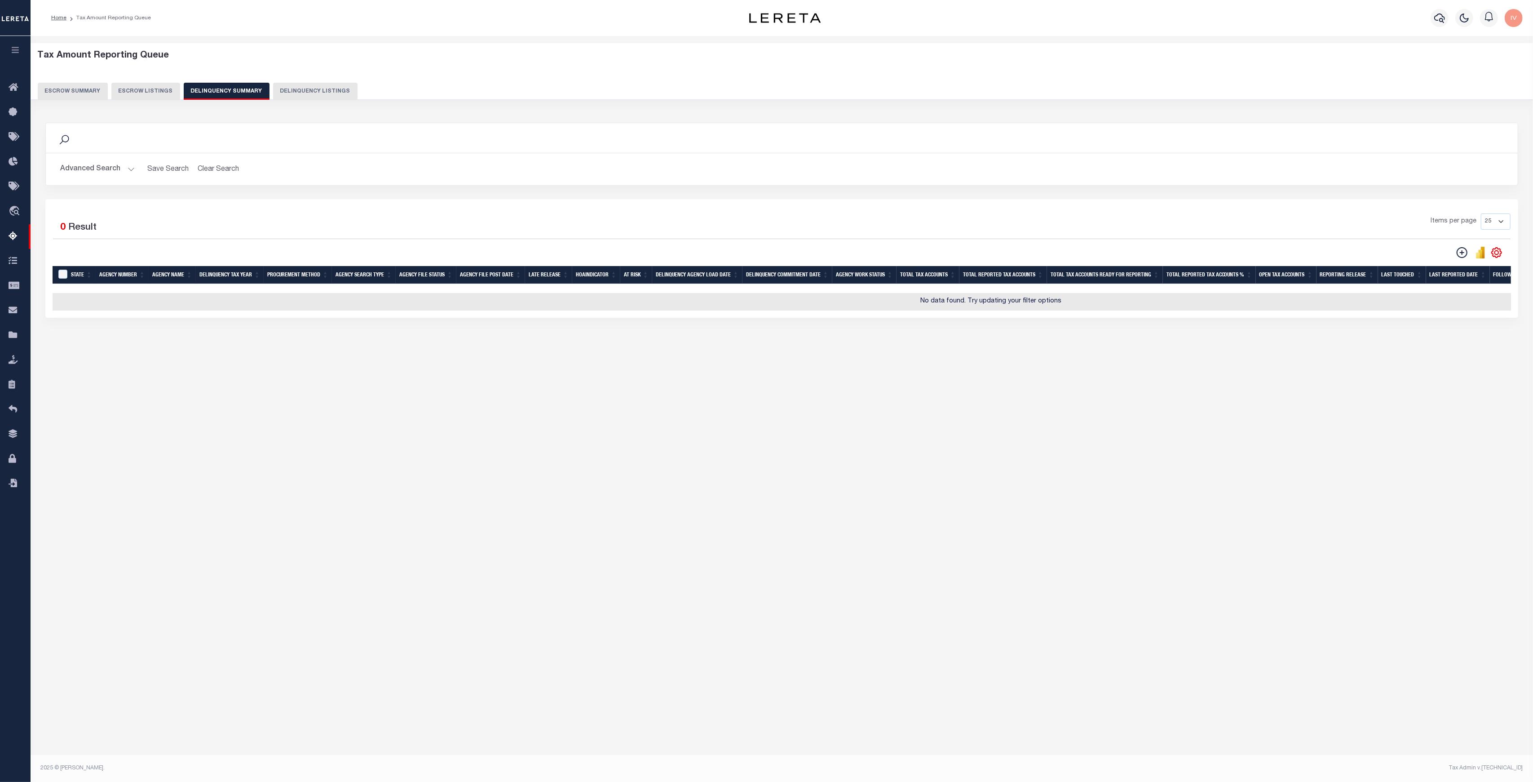
click at [128, 167] on button "Advanced Search" at bounding box center [97, 169] width 75 height 18
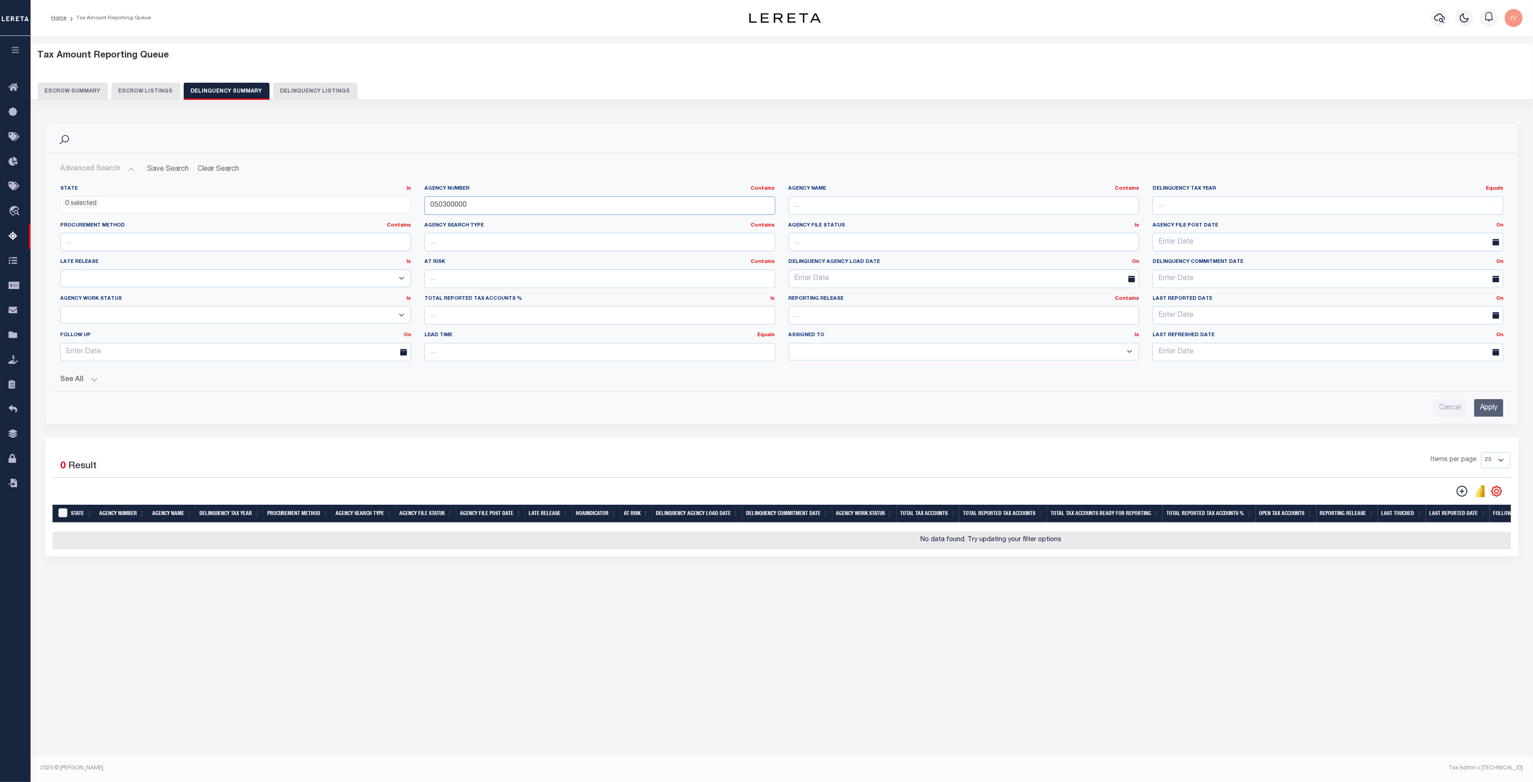
click at [485, 205] on input "050300000" at bounding box center [599, 205] width 351 height 18
click at [1149, 402] on input "Apply" at bounding box center [1488, 408] width 29 height 18
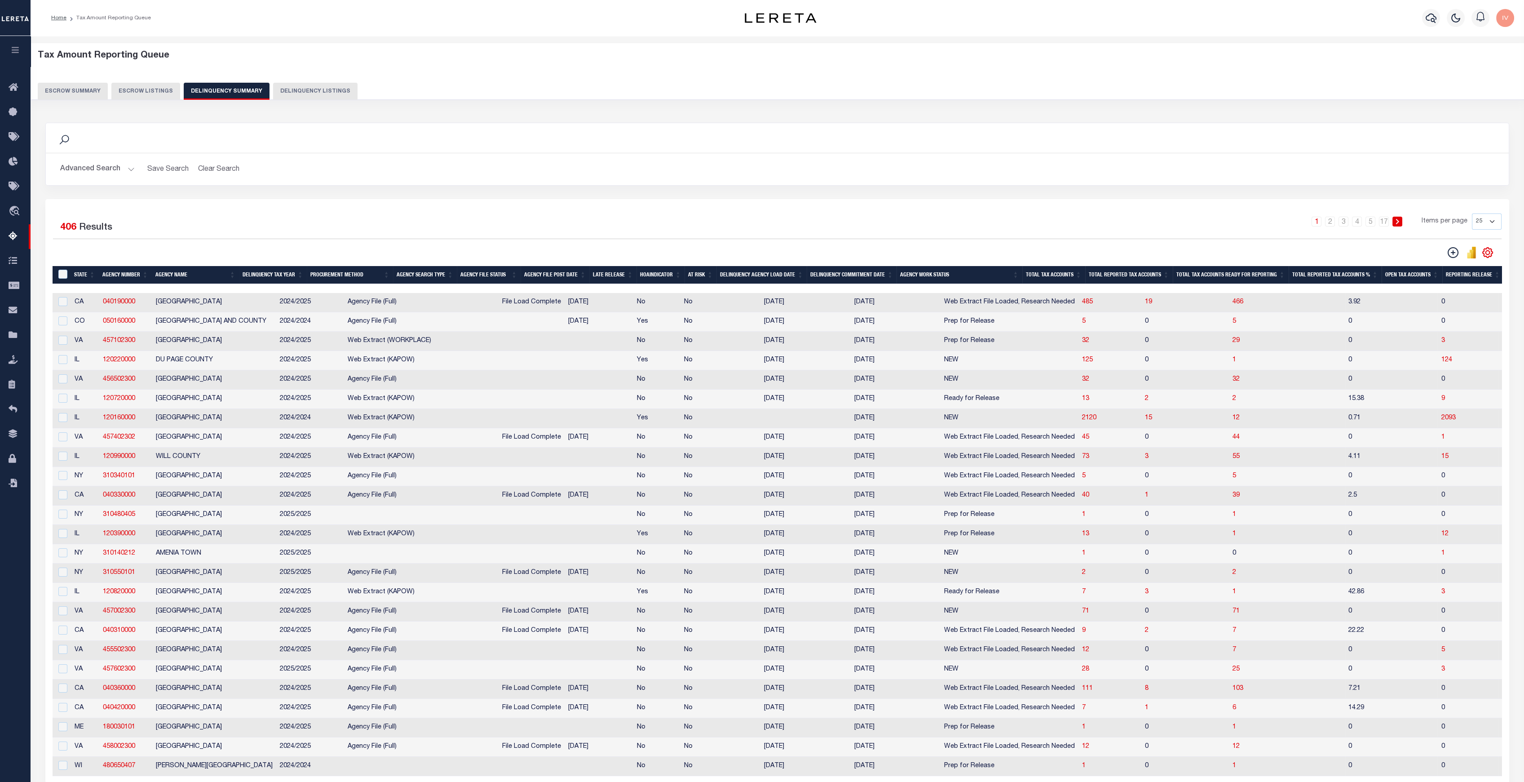
click at [200, 320] on td "DENVER CITY AND COUNTY" at bounding box center [214, 321] width 124 height 19
checkbox input "true"
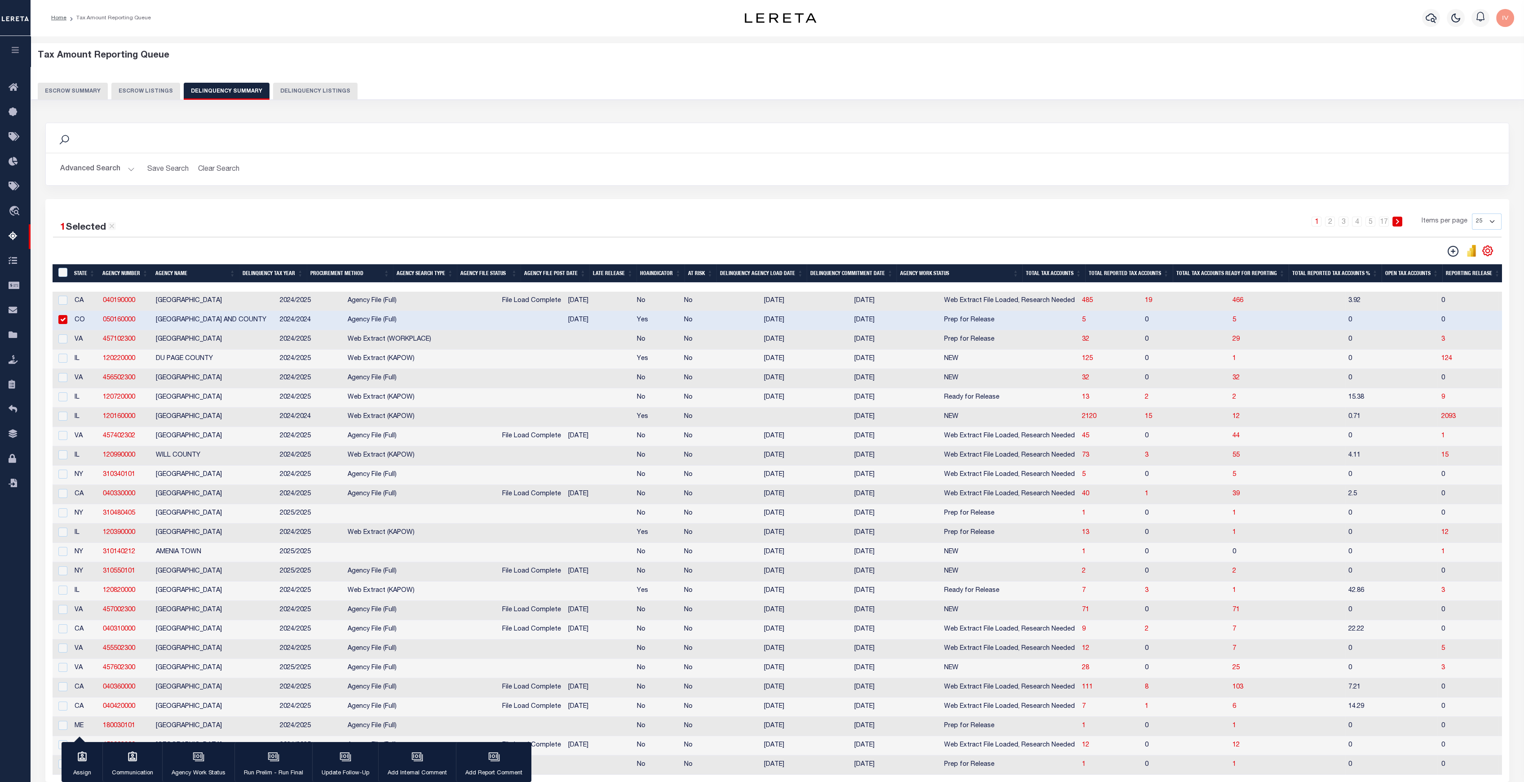
click at [184, 342] on td "NORFOLK CITY" at bounding box center [214, 339] width 124 height 19
checkbox input "true"
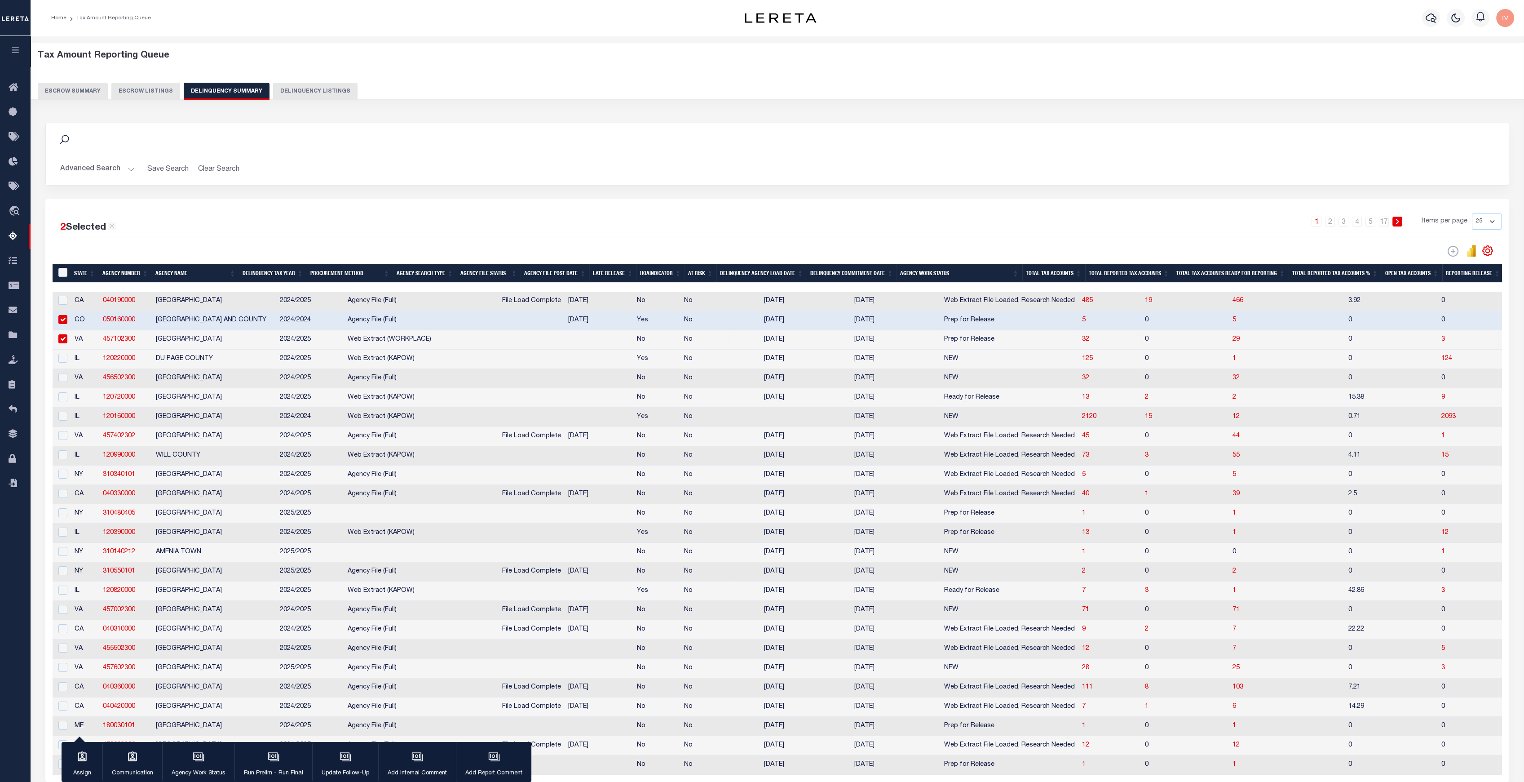
click at [182, 536] on td "JACKSON COUNTY" at bounding box center [214, 532] width 124 height 19
checkbox input "true"
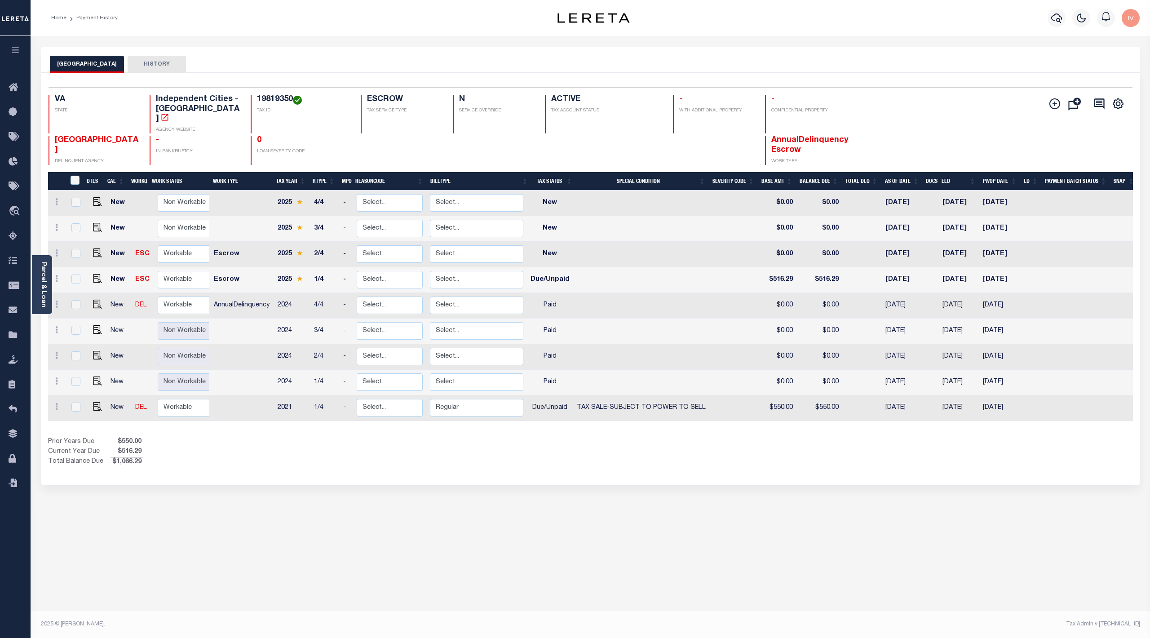
click at [512, 517] on div "NORFOLK CITY HISTORY Selected 9 Results" at bounding box center [590, 300] width 1113 height 507
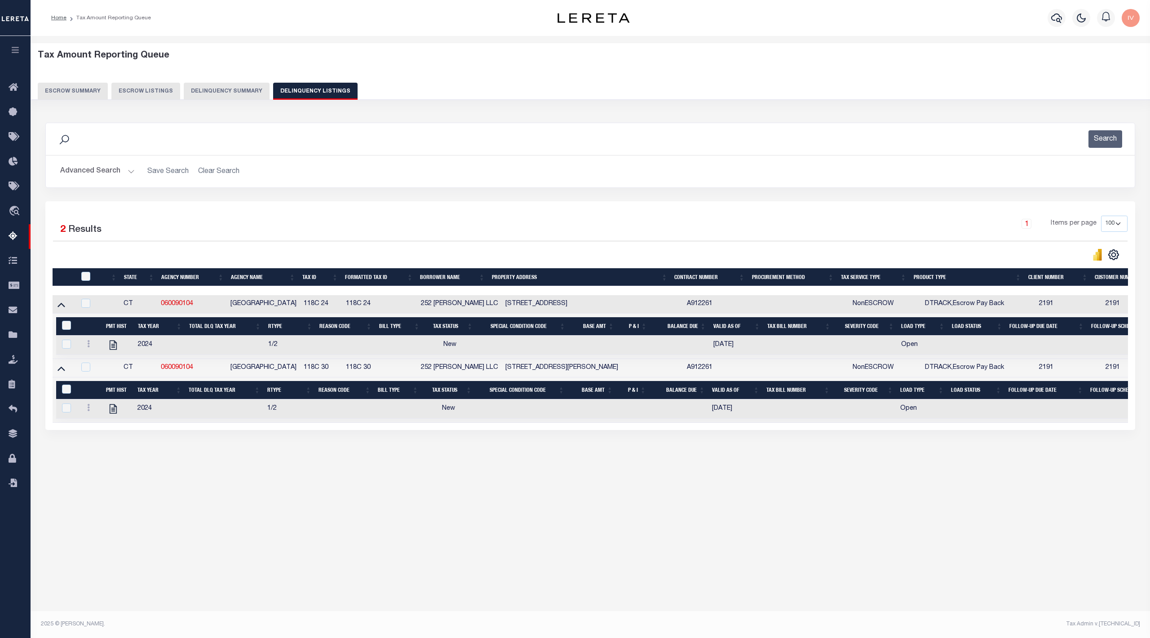
select select
drag, startPoint x: 0, startPoint y: 0, endPoint x: 1005, endPoint y: 56, distance: 1006.7
click at [230, 88] on button "Delinquency Summary" at bounding box center [227, 91] width 86 height 17
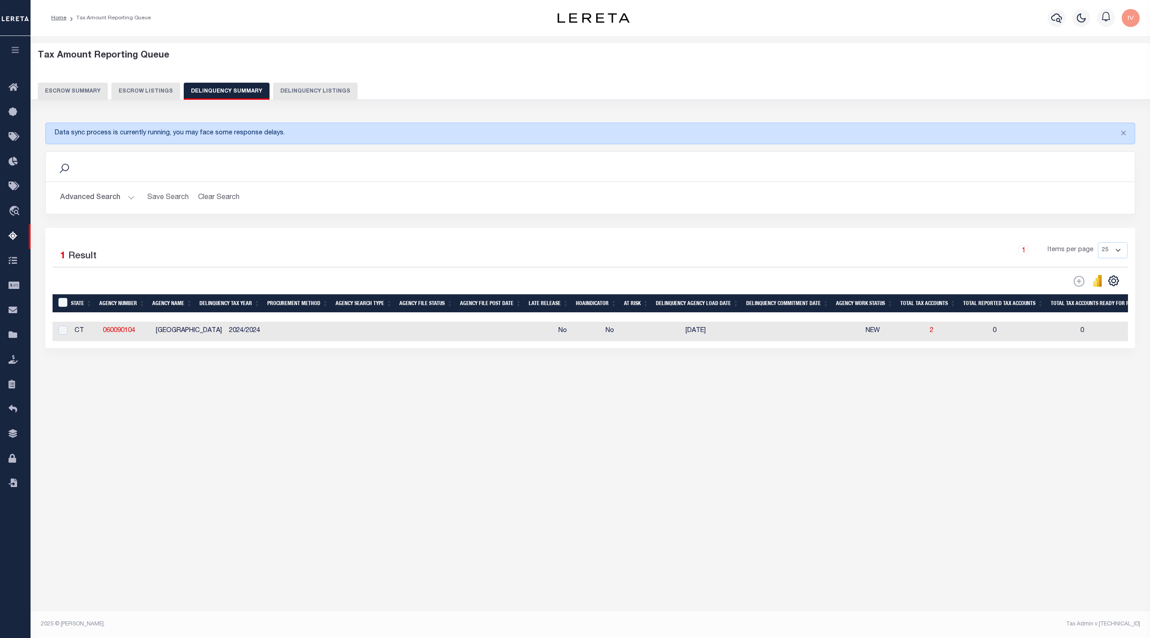
click at [128, 199] on button "Advanced Search" at bounding box center [97, 198] width 75 height 18
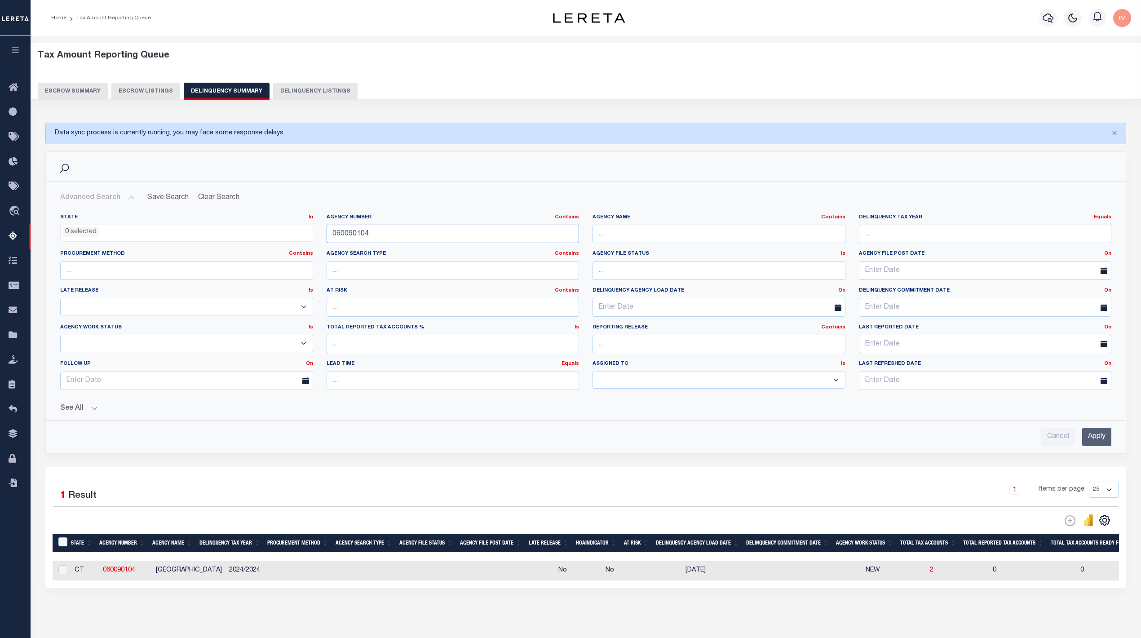
click at [384, 238] on input "060090104" at bounding box center [453, 234] width 253 height 18
click at [1103, 438] on input "Apply" at bounding box center [1096, 437] width 29 height 18
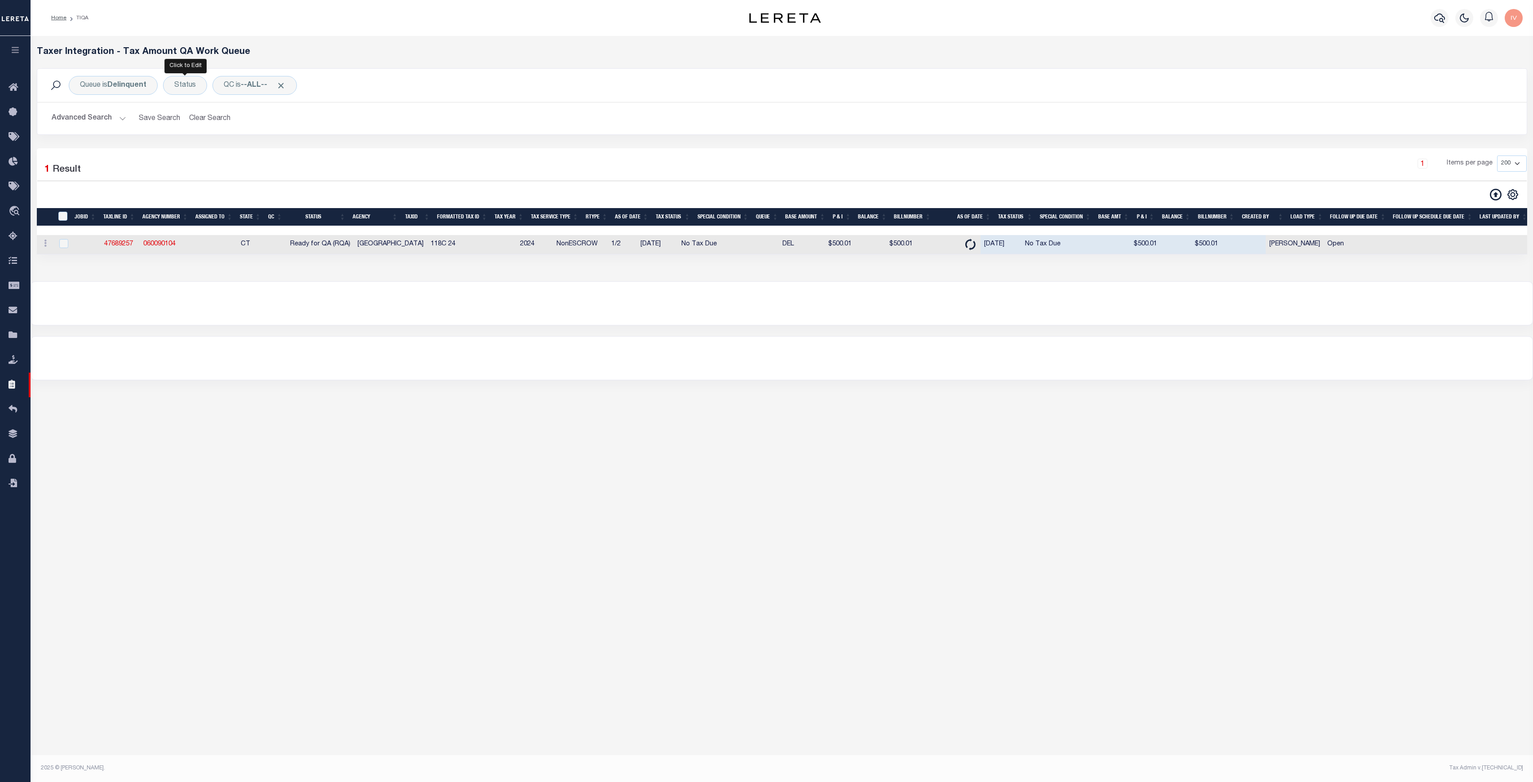
select select "200"
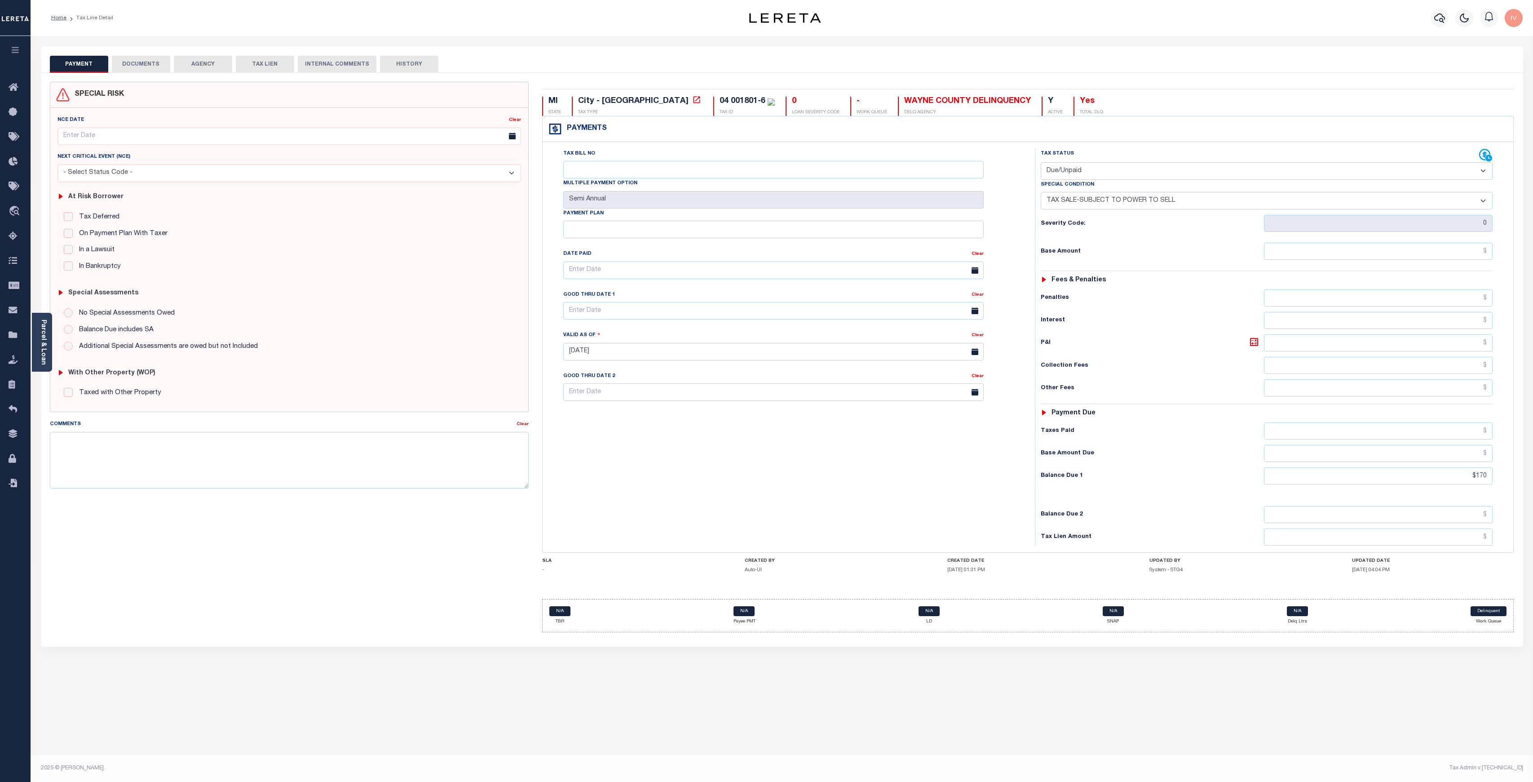
select select "DUE"
select select "29"
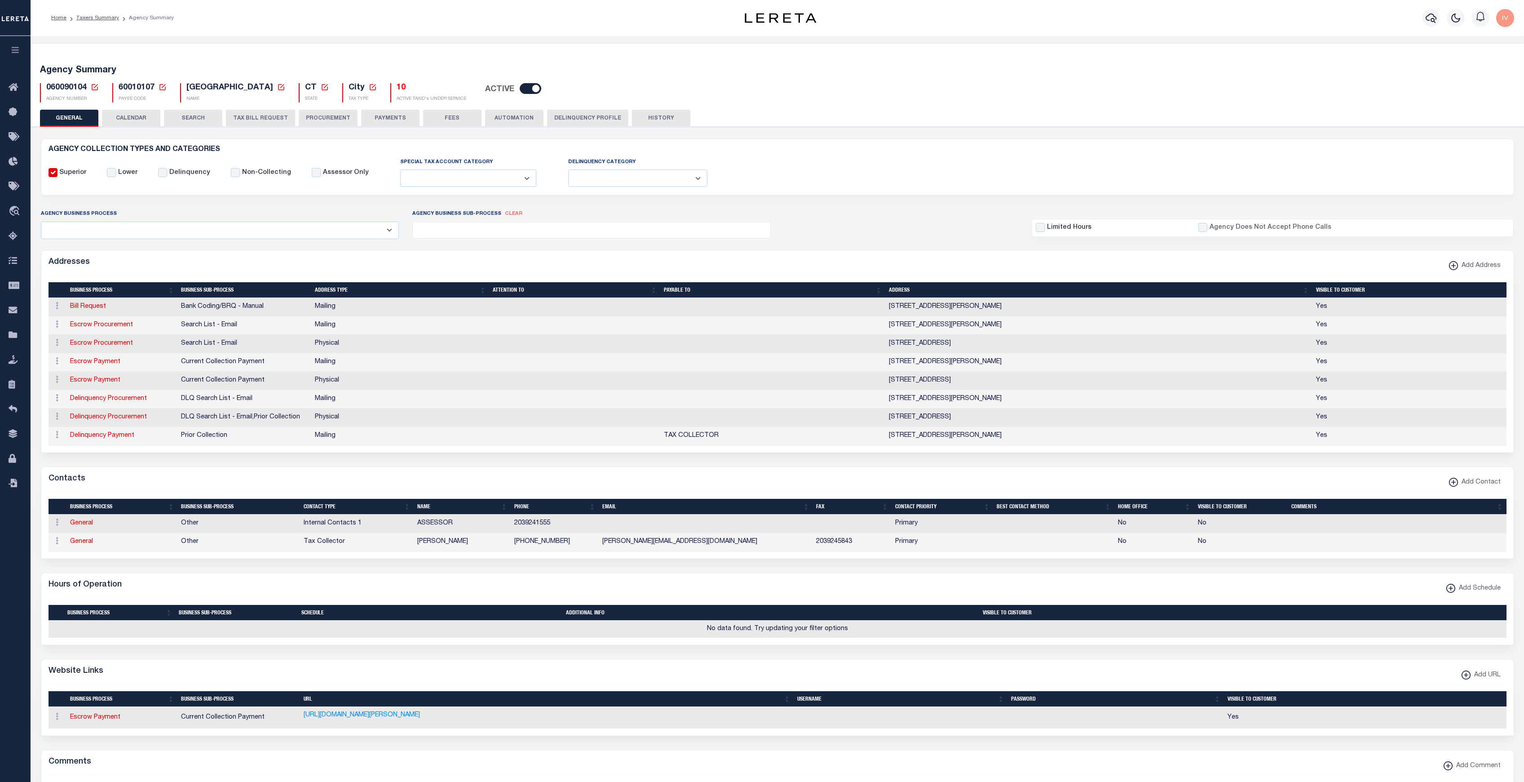
select select
